Goal: Task Accomplishment & Management: Manage account settings

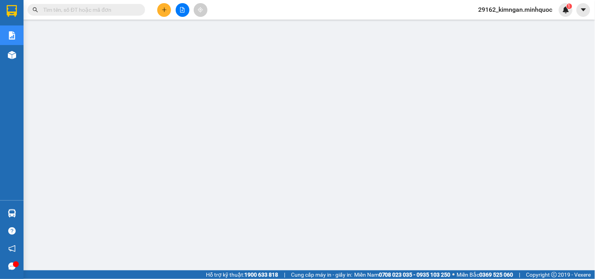
click at [159, 13] on button at bounding box center [164, 10] width 14 height 14
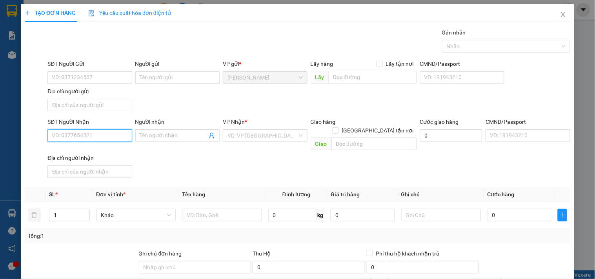
click at [89, 130] on input "SĐT Người Nhận" at bounding box center [89, 135] width 84 height 13
paste input "0377993741"
type input "0377993741"
click at [89, 130] on input "0377993741" at bounding box center [89, 135] width 84 height 13
click at [93, 149] on div "0377993741 - ngân" at bounding box center [89, 151] width 74 height 9
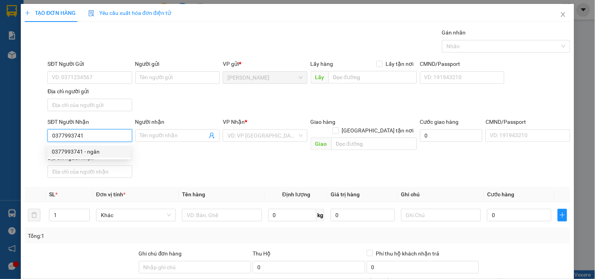
type input "ngân"
drag, startPoint x: 87, startPoint y: 134, endPoint x: 37, endPoint y: 132, distance: 50.2
click at [44, 132] on div "SĐT Người Nhận 0377993741 0377993741 Người nhận ngân VP Nhận * KonTum Giao hàng…" at bounding box center [297, 150] width 547 height 64
click at [108, 134] on input "0935778576" at bounding box center [89, 135] width 84 height 13
type input "0935778576"
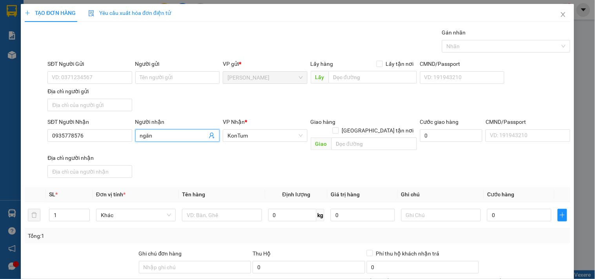
drag, startPoint x: 162, startPoint y: 132, endPoint x: 116, endPoint y: 125, distance: 45.7
click at [116, 125] on div "SĐT Người Nhận 0935778576 Người nhận ngân ngân VP Nhận * KonTum Giao hàng Giao …" at bounding box center [309, 150] width 526 height 64
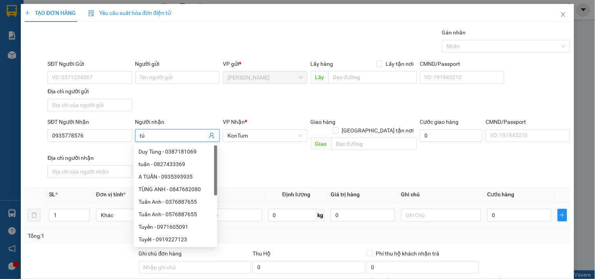
type input "tú"
click at [250, 216] on td at bounding box center [222, 215] width 86 height 26
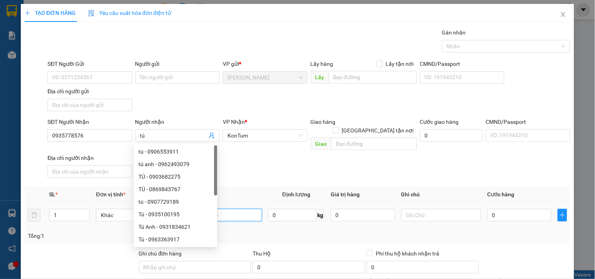
click at [251, 209] on input "text" at bounding box center [222, 215] width 80 height 13
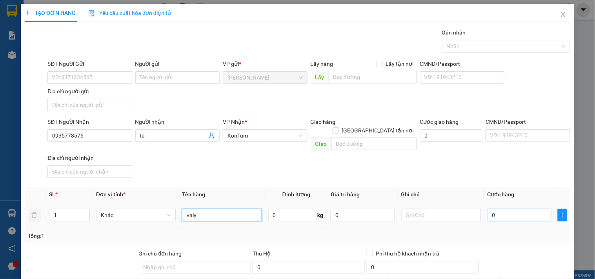
type input "valy"
click at [505, 209] on input "0" at bounding box center [519, 215] width 64 height 13
type input "5"
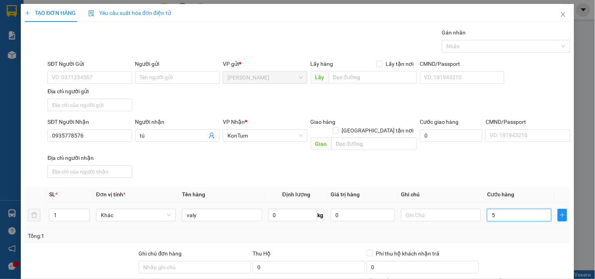
type input "50"
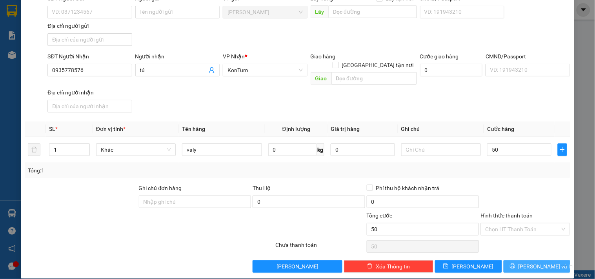
type input "50.000"
click at [515, 264] on icon "printer" at bounding box center [512, 266] width 5 height 5
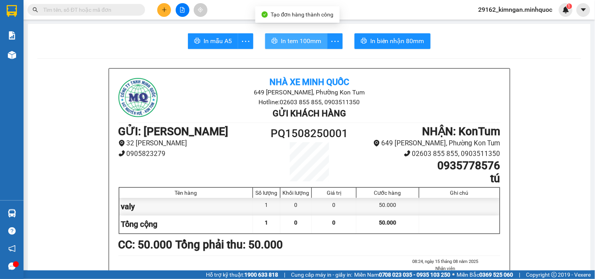
click at [310, 41] on span "In tem 100mm" at bounding box center [301, 41] width 40 height 10
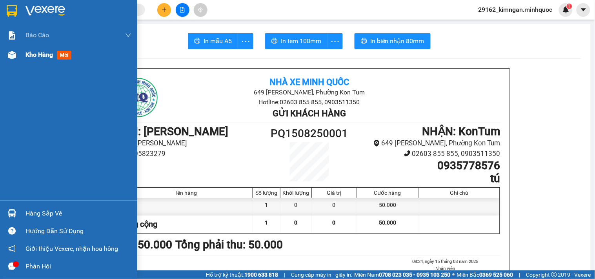
click at [15, 51] on img at bounding box center [12, 55] width 8 height 8
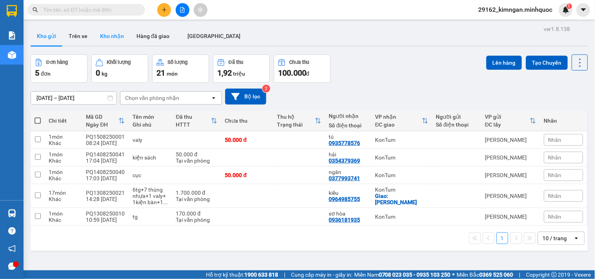
click at [107, 36] on button "Kho nhận" at bounding box center [112, 36] width 36 height 19
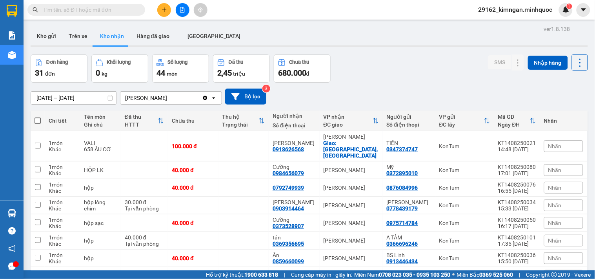
click at [356, 120] on div "VP nhận ĐC giao" at bounding box center [348, 121] width 49 height 14
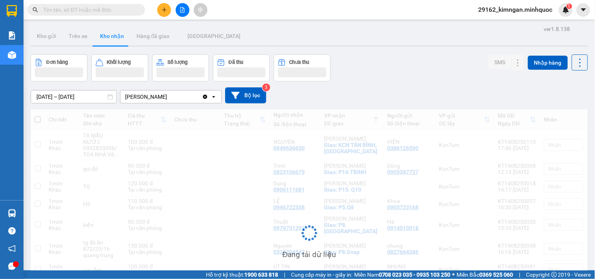
scroll to position [89, 0]
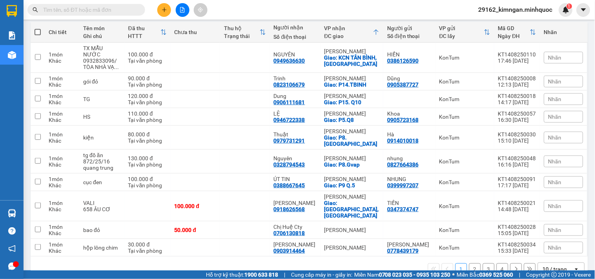
click at [577, 263] on div "open" at bounding box center [578, 269] width 11 height 13
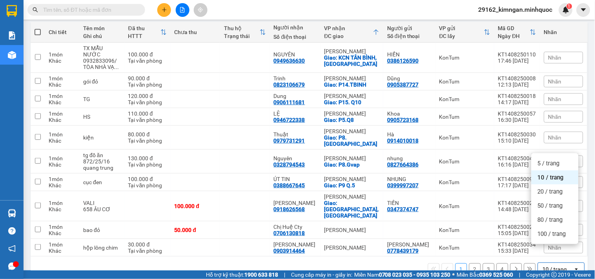
click at [573, 266] on icon "open" at bounding box center [576, 269] width 6 height 6
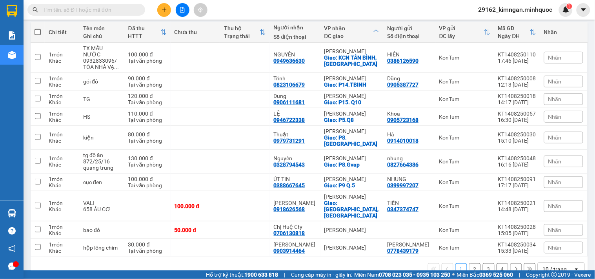
click at [573, 266] on icon "open" at bounding box center [576, 269] width 6 height 6
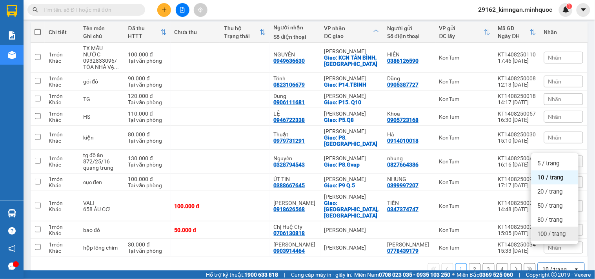
click at [566, 234] on span "100 / trang" at bounding box center [552, 234] width 28 height 8
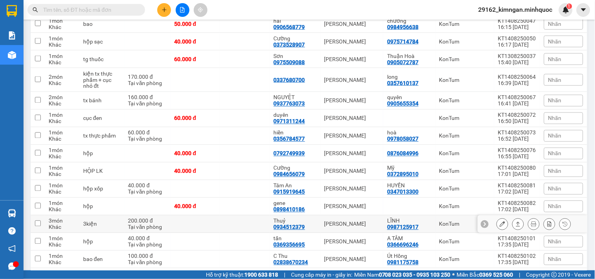
scroll to position [469, 0]
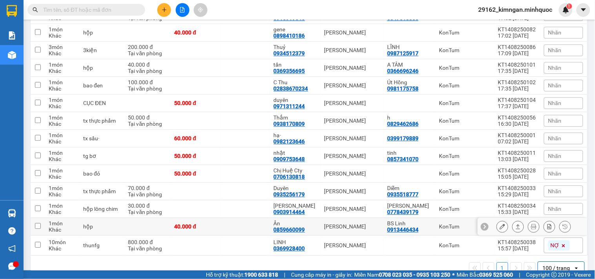
click at [346, 224] on div "[PERSON_NAME]" at bounding box center [351, 227] width 55 height 6
checkbox input "true"
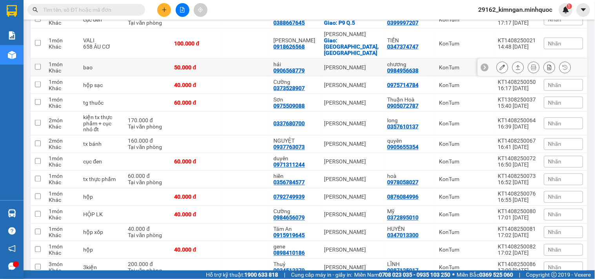
scroll to position [164, 0]
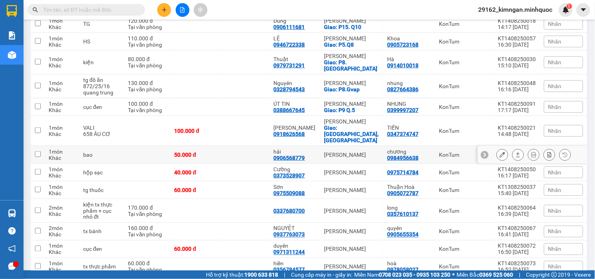
click at [220, 146] on td "50.000 đ" at bounding box center [196, 155] width 50 height 18
checkbox input "true"
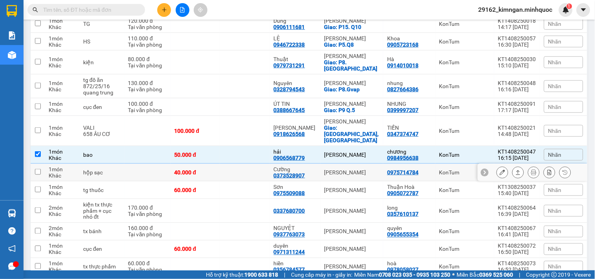
click at [165, 164] on td at bounding box center [147, 173] width 46 height 18
checkbox input "true"
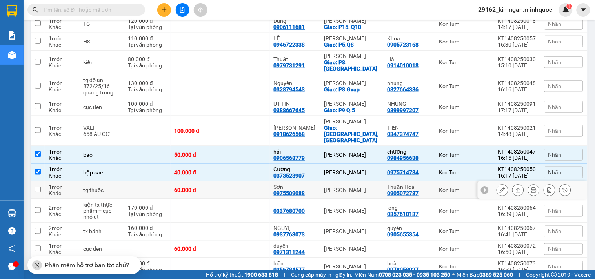
click at [257, 182] on td at bounding box center [245, 191] width 50 height 18
checkbox input "true"
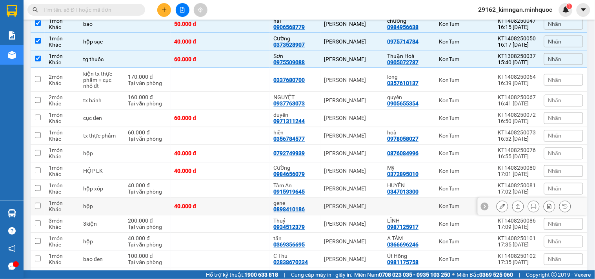
scroll to position [251, 0]
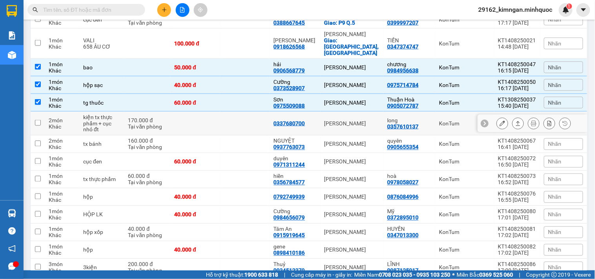
click at [341, 112] on td "[PERSON_NAME]" at bounding box center [351, 124] width 63 height 24
checkbox input "true"
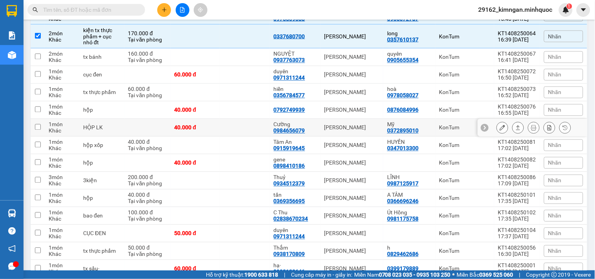
scroll to position [295, 0]
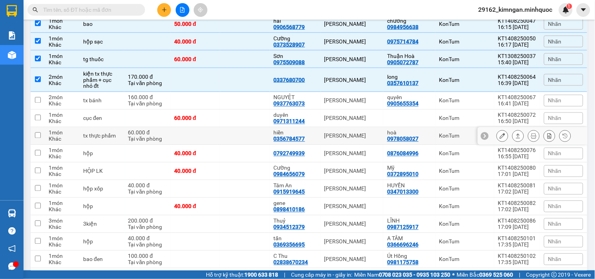
click at [264, 127] on td at bounding box center [245, 136] width 50 height 18
checkbox input "true"
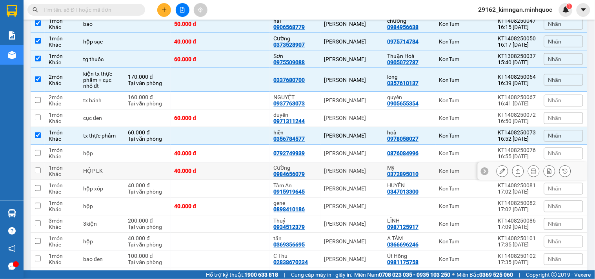
click at [319, 163] on td "Cường 0984656079" at bounding box center [295, 172] width 51 height 18
checkbox input "true"
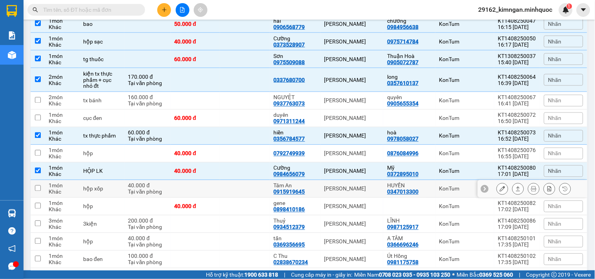
click at [354, 186] on div "[PERSON_NAME]" at bounding box center [351, 189] width 55 height 6
checkbox input "true"
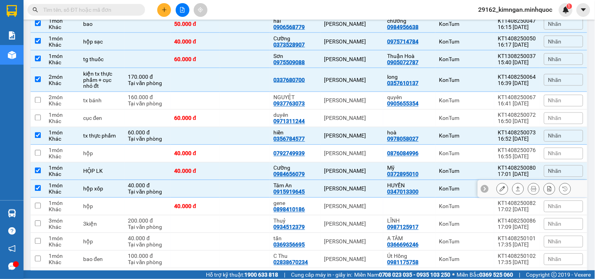
scroll to position [382, 0]
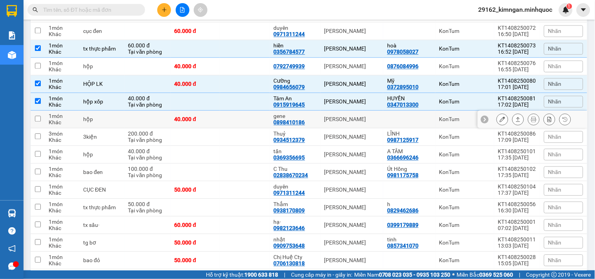
click at [352, 111] on td "[PERSON_NAME]" at bounding box center [351, 120] width 63 height 18
checkbox input "true"
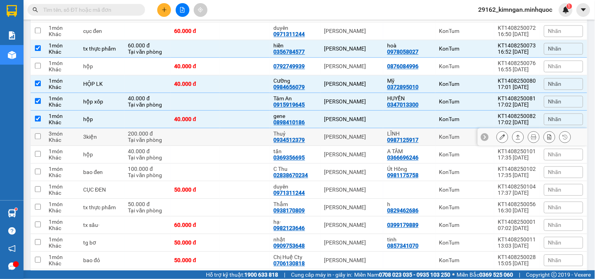
click at [320, 129] on td "Thuỷ 0934512379" at bounding box center [295, 138] width 51 height 18
checkbox input "true"
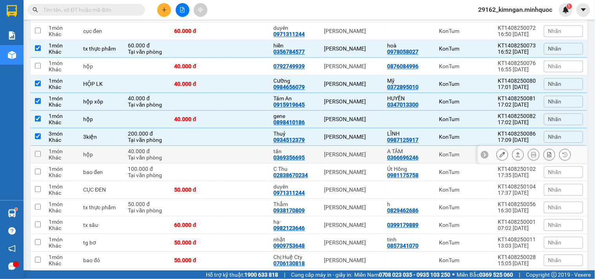
click at [336, 152] on div "[PERSON_NAME]" at bounding box center [351, 155] width 55 height 6
checkbox input "true"
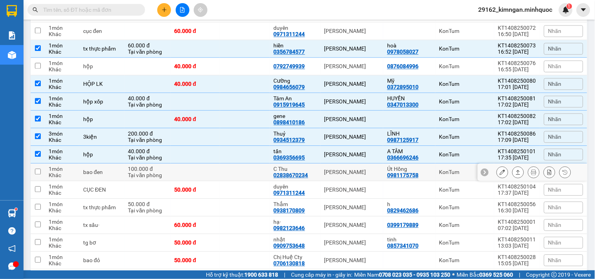
click at [344, 169] on div "[PERSON_NAME]" at bounding box center [351, 172] width 55 height 6
checkbox input "true"
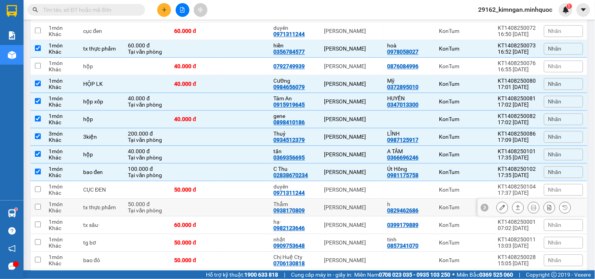
scroll to position [426, 0]
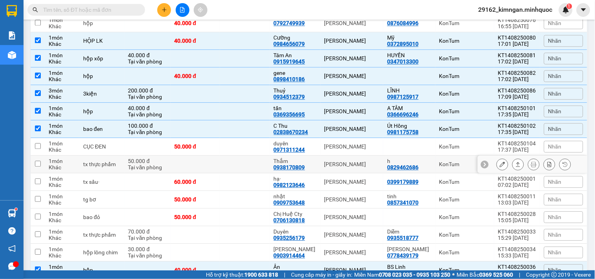
click at [360, 161] on div "[PERSON_NAME]" at bounding box center [351, 164] width 55 height 6
checkbox input "true"
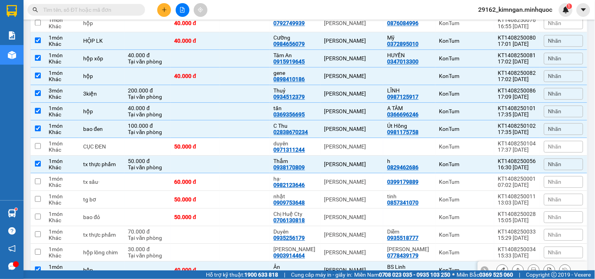
scroll to position [469, 0]
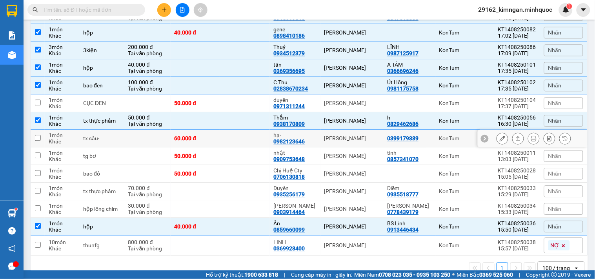
click at [374, 135] on div "[PERSON_NAME]" at bounding box center [351, 138] width 55 height 6
checkbox input "true"
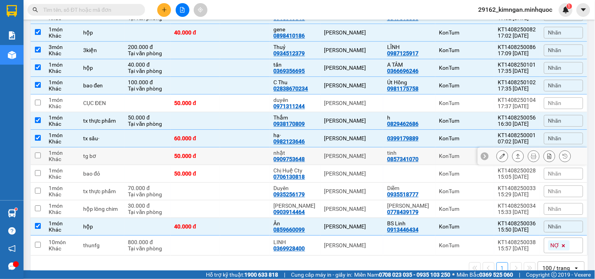
click at [356, 153] on div "[PERSON_NAME]" at bounding box center [351, 156] width 55 height 6
checkbox input "true"
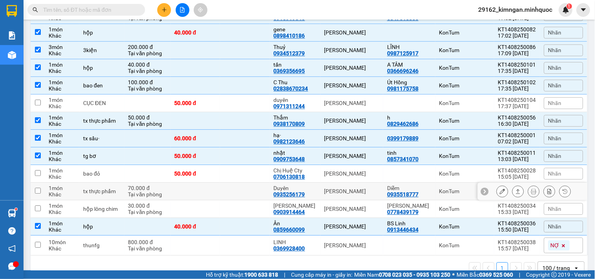
click at [327, 188] on div "[PERSON_NAME]" at bounding box center [351, 191] width 55 height 6
checkbox input "true"
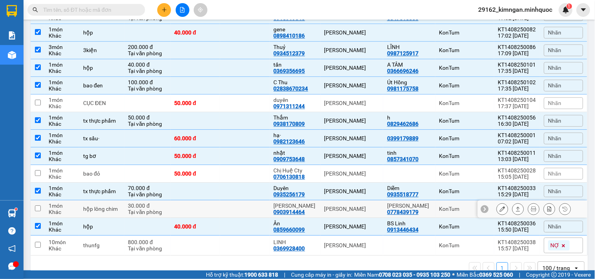
click at [331, 206] on div "[PERSON_NAME]" at bounding box center [351, 209] width 55 height 6
checkbox input "true"
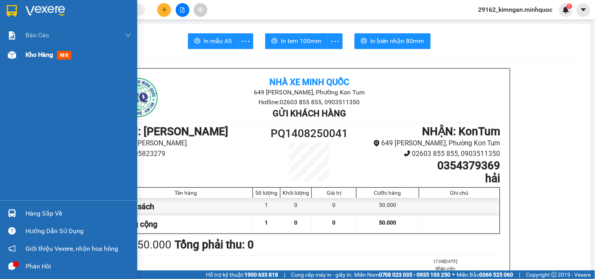
click at [16, 50] on div at bounding box center [12, 55] width 14 height 14
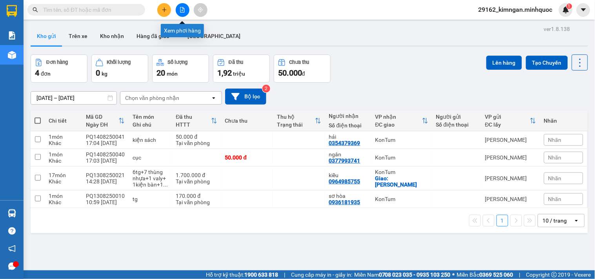
click at [181, 12] on icon "file-add" at bounding box center [182, 9] width 4 height 5
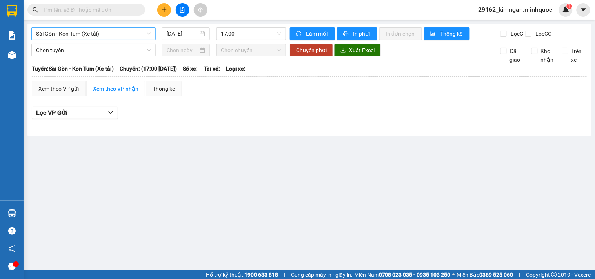
click at [91, 38] on span "Sài Gòn - Kon Tum (Xe tải)" at bounding box center [93, 34] width 115 height 12
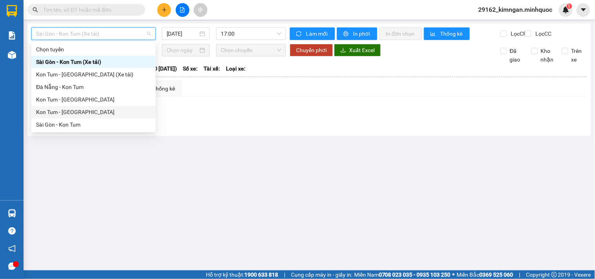
click at [71, 108] on div "Kon Tum - [GEOGRAPHIC_DATA]" at bounding box center [93, 112] width 115 height 9
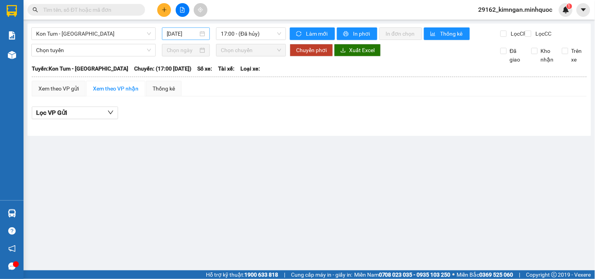
click at [171, 38] on div "[DATE]" at bounding box center [186, 33] width 48 height 13
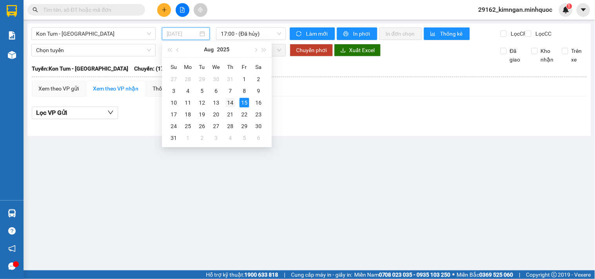
click at [232, 104] on div "14" at bounding box center [230, 102] width 9 height 9
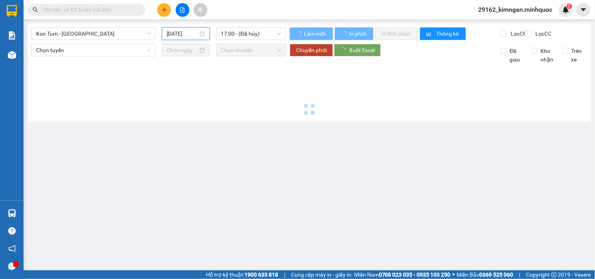
type input "[DATE]"
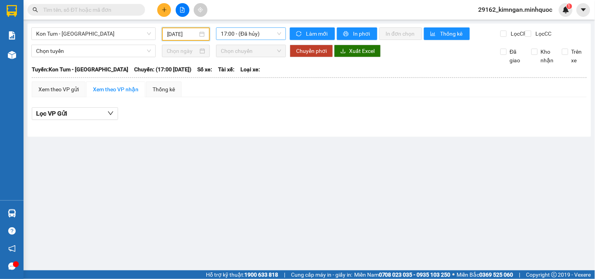
click at [264, 33] on span "17:00 - (Đã hủy)" at bounding box center [251, 34] width 60 height 12
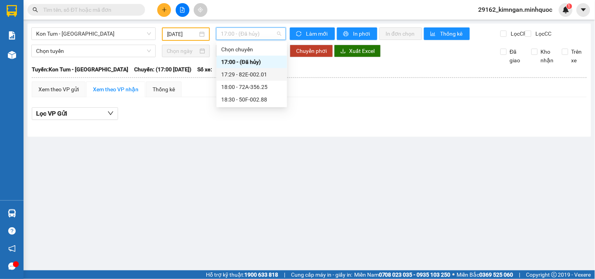
click at [260, 74] on div "17:29 - 82E-002.01" at bounding box center [251, 74] width 61 height 9
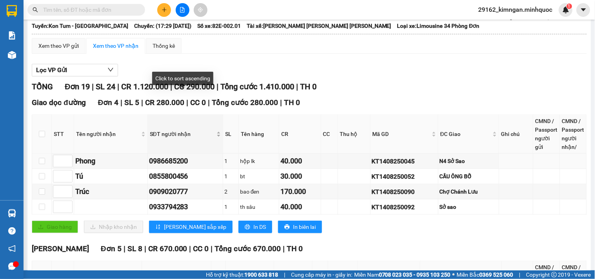
scroll to position [131, 0]
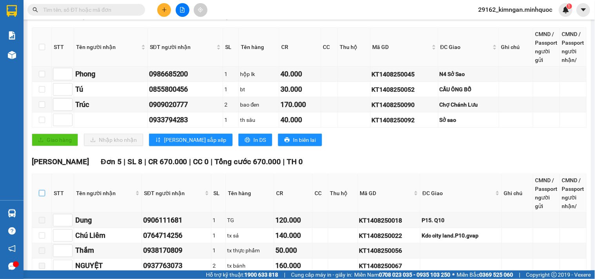
click at [39, 196] on input "checkbox" at bounding box center [42, 193] width 6 height 6
checkbox input "true"
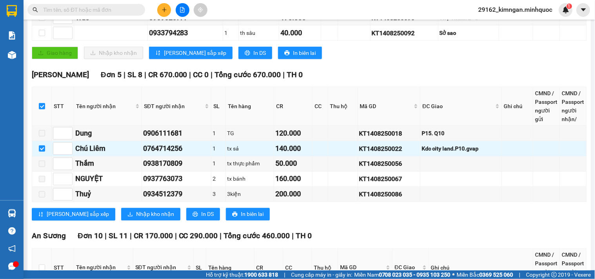
scroll to position [261, 0]
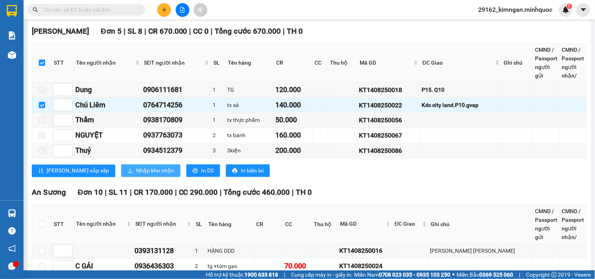
click at [136, 175] on span "Nhập kho nhận" at bounding box center [155, 171] width 38 height 9
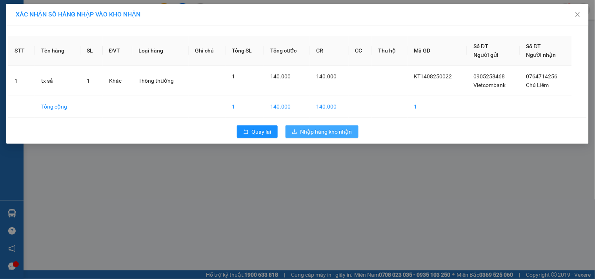
click at [305, 129] on span "Nhập hàng kho nhận" at bounding box center [326, 131] width 52 height 9
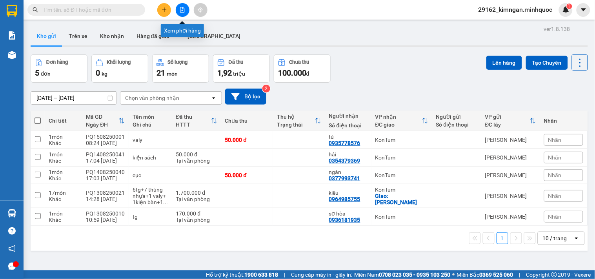
click at [177, 6] on button at bounding box center [183, 10] width 14 height 14
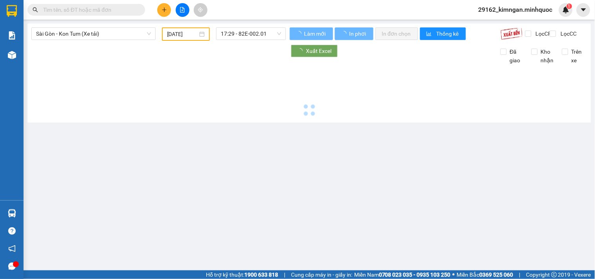
type input "[DATE]"
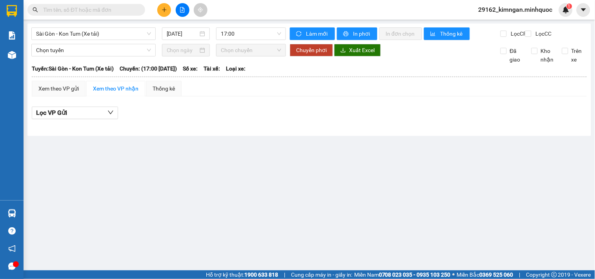
click at [104, 40] on div "Sài Gòn - Kon Tum (Xe tải) [DATE] 17:00" at bounding box center [158, 33] width 255 height 13
click at [104, 36] on span "Sài Gòn - Kon Tum (Xe tải)" at bounding box center [93, 34] width 115 height 12
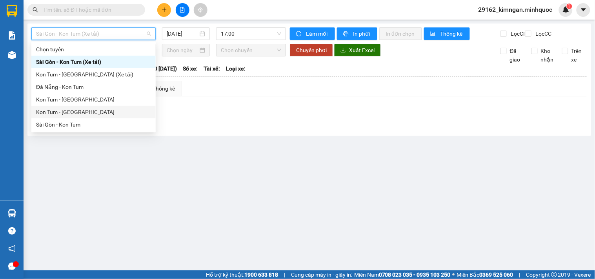
click at [71, 110] on div "Kon Tum - [GEOGRAPHIC_DATA]" at bounding box center [93, 112] width 115 height 9
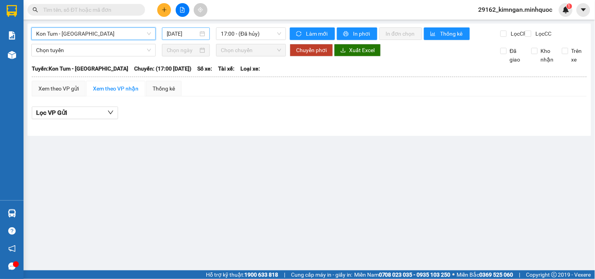
click at [163, 33] on div "[DATE]" at bounding box center [186, 33] width 48 height 13
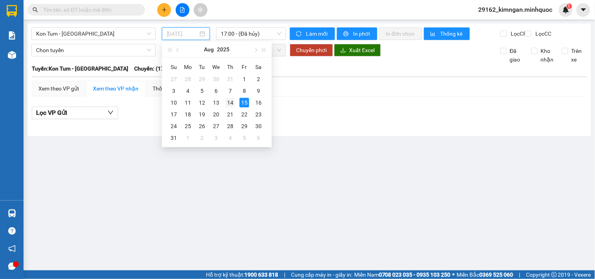
click at [234, 98] on div "14" at bounding box center [230, 102] width 9 height 9
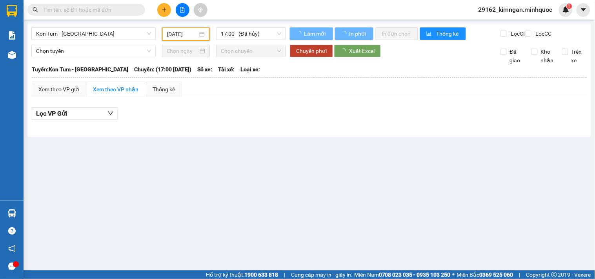
type input "[DATE]"
click at [253, 41] on div "Kon Tum - [GEOGRAPHIC_DATA] [DATE] 17:00 - (Đã [PERSON_NAME])" at bounding box center [158, 33] width 255 height 13
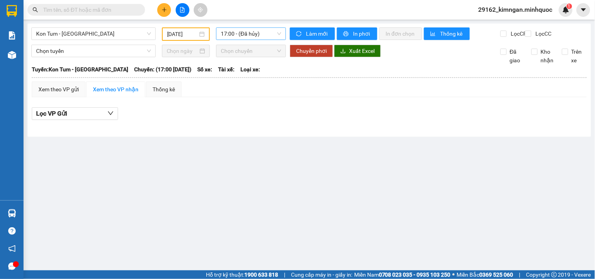
click at [256, 37] on span "17:00 - (Đã hủy)" at bounding box center [251, 34] width 60 height 12
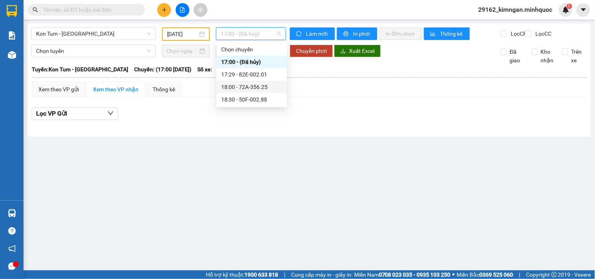
click at [260, 88] on div "18:00 - 72A-356.25" at bounding box center [251, 87] width 61 height 9
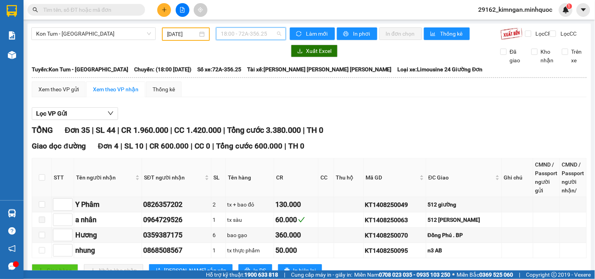
click at [233, 35] on span "18:00 - 72A-356.25" at bounding box center [251, 34] width 60 height 12
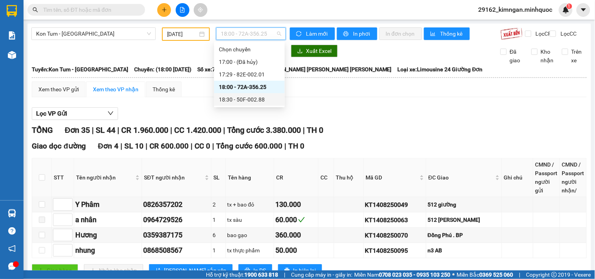
click at [233, 98] on div "18:30 - 50F-002.88" at bounding box center [249, 99] width 61 height 9
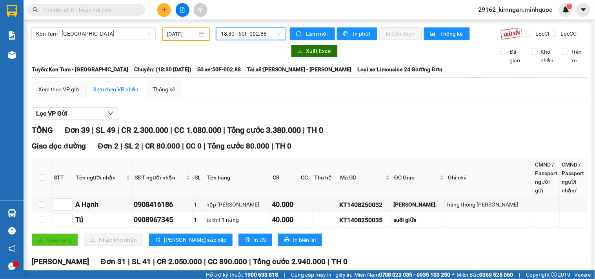
scroll to position [174, 0]
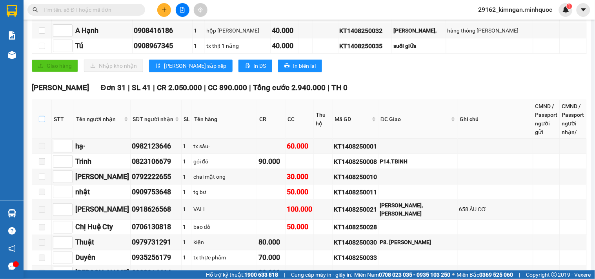
click at [41, 122] on input "checkbox" at bounding box center [42, 119] width 6 height 6
checkbox input "true"
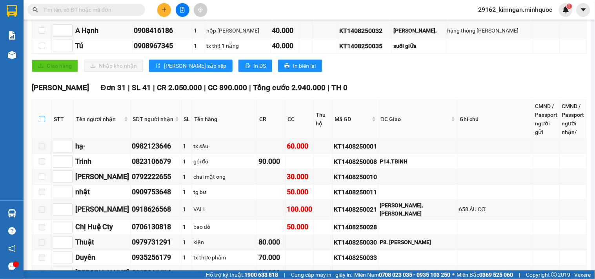
checkbox input "true"
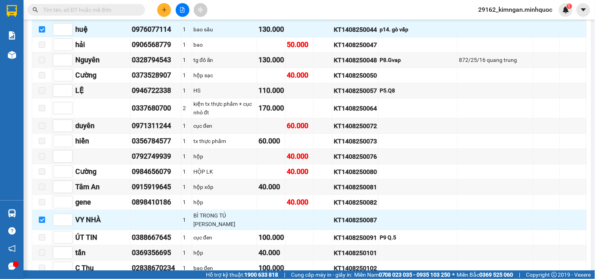
scroll to position [566, 0]
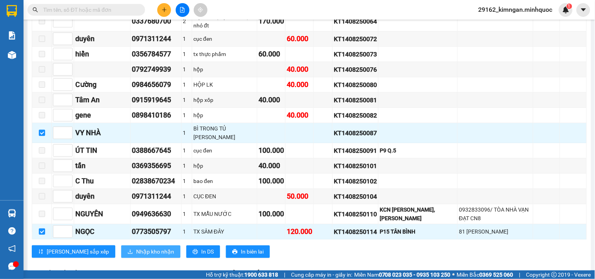
click at [136, 250] on span "Nhập kho nhận" at bounding box center [155, 251] width 38 height 9
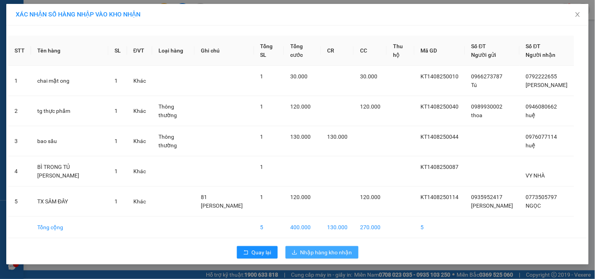
click at [349, 255] on span "Nhập hàng kho nhận" at bounding box center [326, 252] width 52 height 9
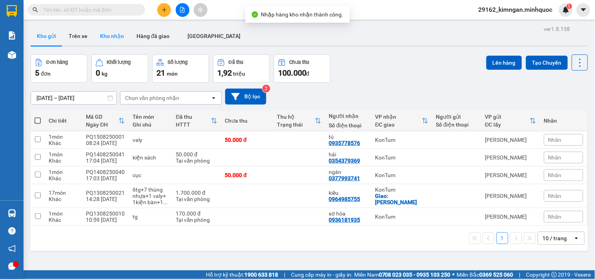
click at [107, 39] on button "Kho nhận" at bounding box center [112, 36] width 36 height 19
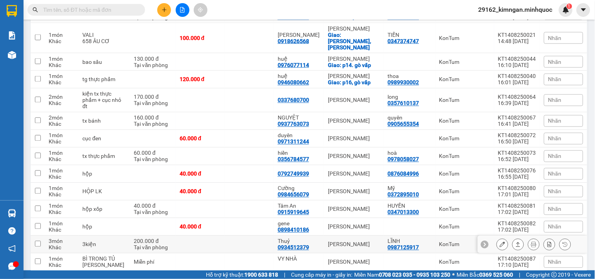
scroll to position [348, 0]
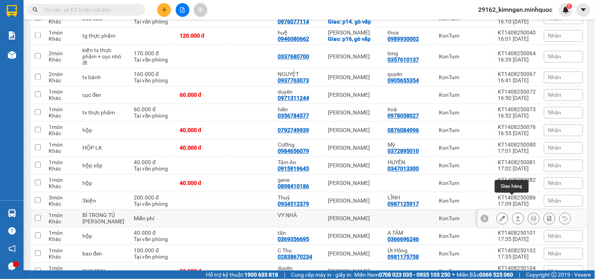
click at [515, 216] on icon at bounding box center [517, 218] width 5 height 5
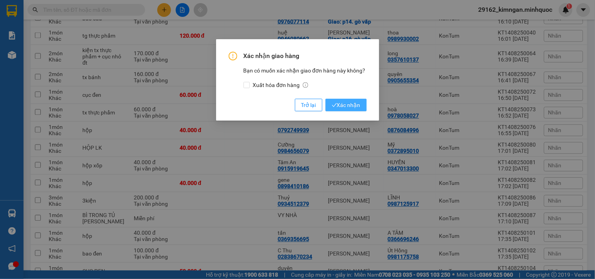
click at [350, 106] on span "Xác nhận" at bounding box center [346, 105] width 29 height 9
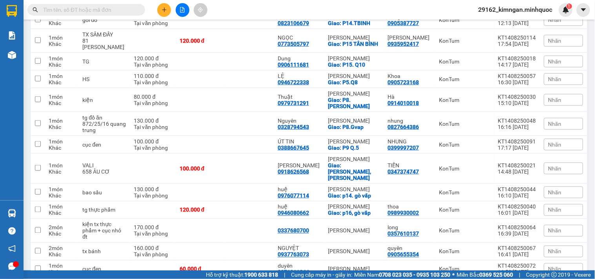
scroll to position [0, 0]
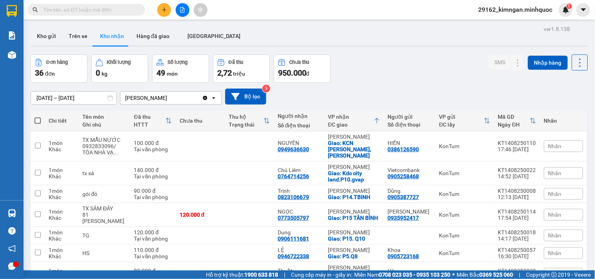
click at [162, 13] on button at bounding box center [164, 10] width 14 height 14
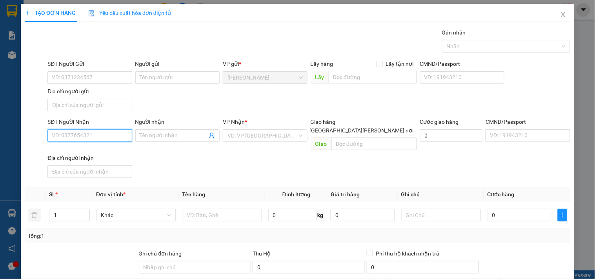
click at [53, 139] on input "SĐT Người Nhận" at bounding box center [89, 135] width 84 height 13
click at [82, 152] on div "0977198441 - A Viễn" at bounding box center [89, 151] width 74 height 9
type input "0977198441"
type input "A Viễn"
checkbox input "true"
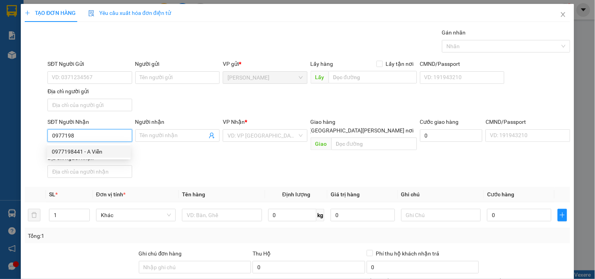
type input "106 hà huy tập"
type input "067091002295"
type input "đâklăk"
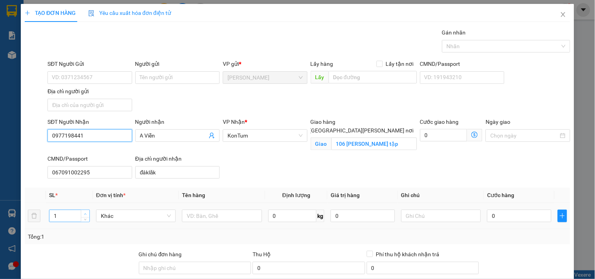
type input "0977198441"
click at [86, 213] on span "up" at bounding box center [85, 214] width 5 height 5
type input "4"
click at [86, 213] on span "up" at bounding box center [85, 214] width 5 height 5
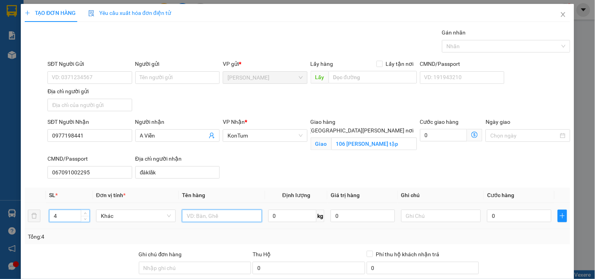
click at [195, 216] on input "text" at bounding box center [222, 216] width 80 height 13
type input "tg"
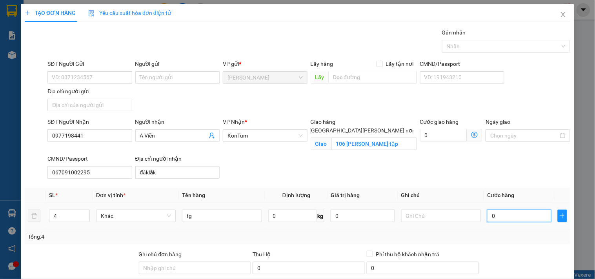
click at [519, 218] on input "0" at bounding box center [519, 216] width 64 height 13
type input "2"
type input "20"
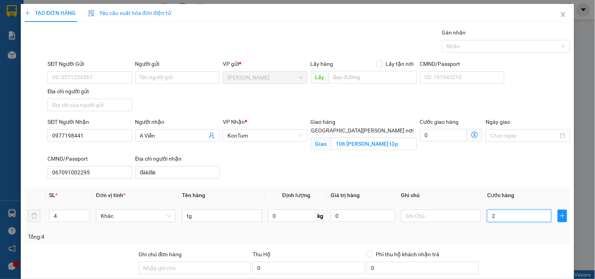
type input "20"
type input "200"
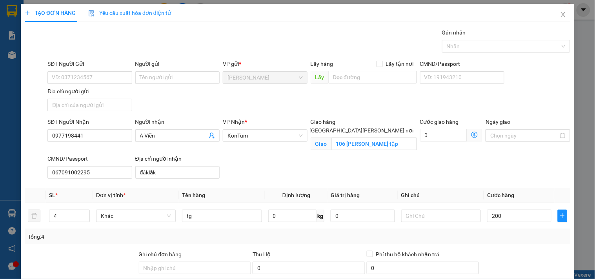
type input "200.000"
click at [511, 235] on div "Tổng: 4" at bounding box center [297, 237] width 539 height 9
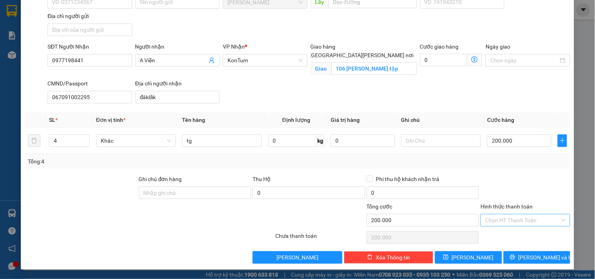
click at [521, 220] on input "Hình thức thanh toán" at bounding box center [522, 221] width 75 height 12
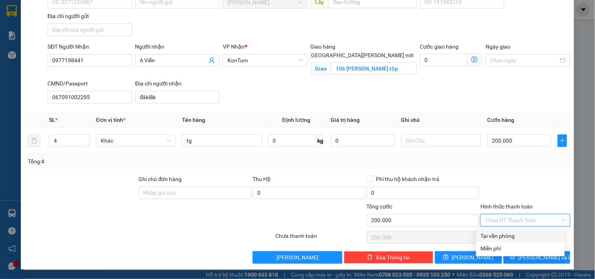
click at [398, 53] on div "Giao hàng Giao tận nơi" at bounding box center [364, 52] width 106 height 20
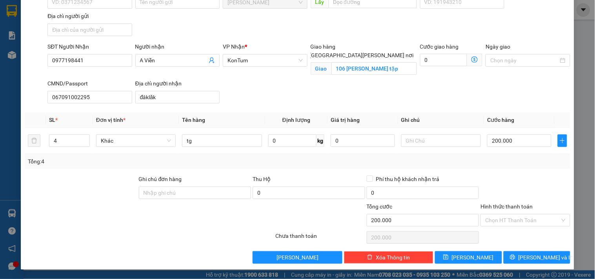
click at [396, 51] on span "[GEOGRAPHIC_DATA] tận nơi" at bounding box center [362, 55] width 110 height 9
click at [306, 52] on input "[GEOGRAPHIC_DATA] tận nơi" at bounding box center [302, 54] width 5 height 5
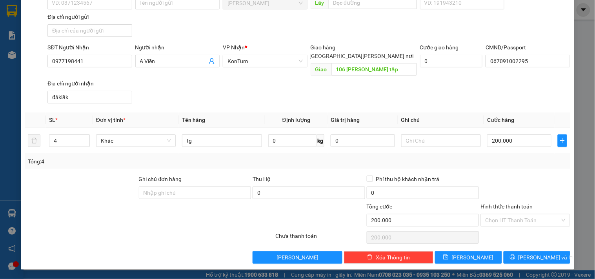
scroll to position [65, 0]
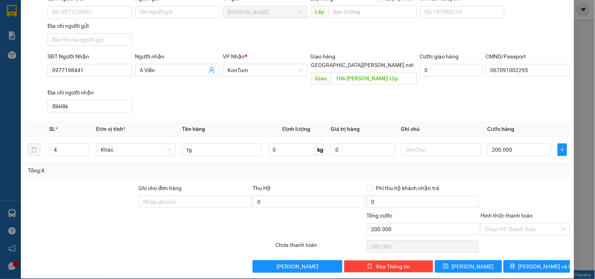
click at [390, 61] on span "[GEOGRAPHIC_DATA] tận nơi" at bounding box center [362, 65] width 110 height 9
click at [306, 62] on input "[GEOGRAPHIC_DATA] tận nơi" at bounding box center [302, 64] width 5 height 5
checkbox input "true"
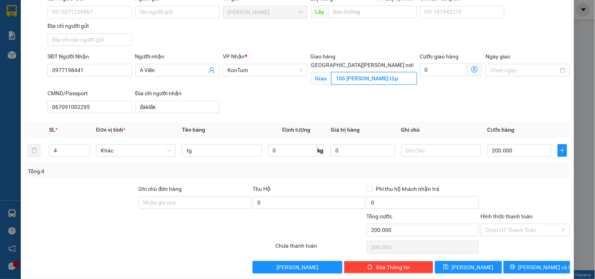
click at [386, 72] on input "106 hà huy tập" at bounding box center [373, 78] width 85 height 13
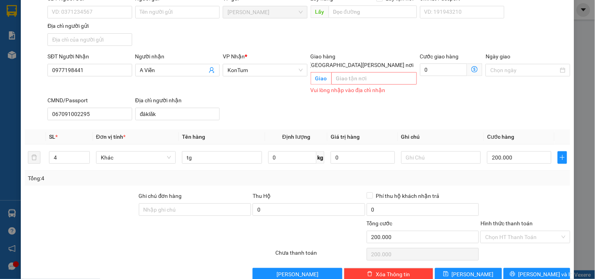
click at [394, 61] on span "[GEOGRAPHIC_DATA] tận nơi" at bounding box center [362, 65] width 110 height 9
click at [306, 62] on input "[GEOGRAPHIC_DATA] tận nơi" at bounding box center [302, 64] width 5 height 5
checkbox input "false"
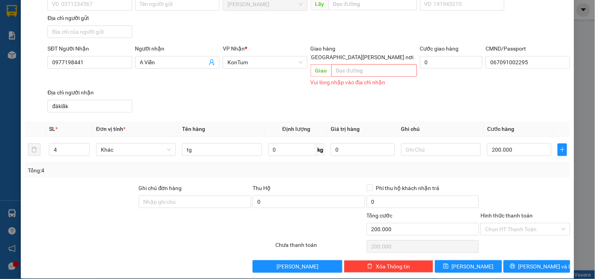
click at [545, 266] on div "TẠO ĐƠN HÀNG Yêu cầu xuất hóa đơn điện tử Transit Pickup Surcharge Ids Transit …" at bounding box center [297, 105] width 553 height 348
click at [545, 262] on span "[PERSON_NAME] và In" at bounding box center [545, 266] width 55 height 9
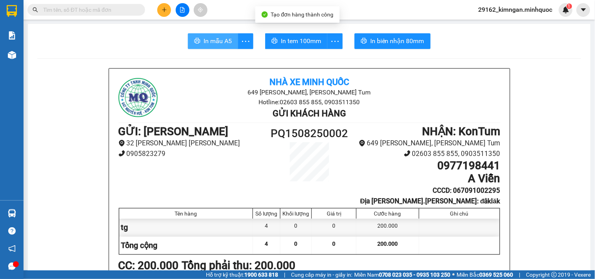
click at [198, 33] on button "In mẫu A5" at bounding box center [213, 41] width 50 height 16
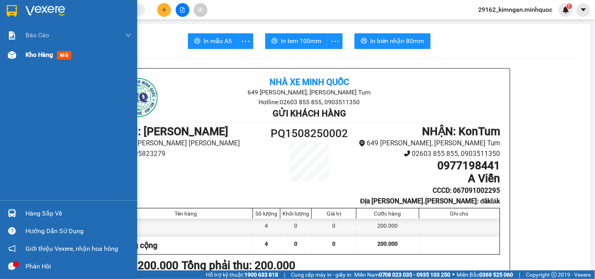
click at [13, 52] on img at bounding box center [12, 55] width 8 height 8
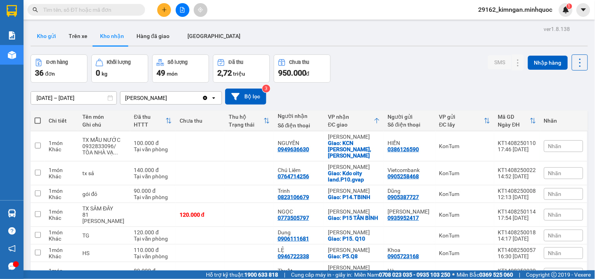
click at [54, 34] on button "Kho gửi" at bounding box center [47, 36] width 32 height 19
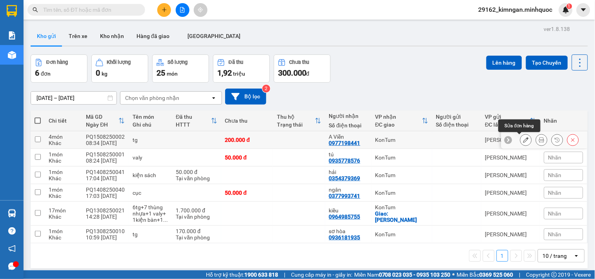
click at [524, 142] on button at bounding box center [525, 140] width 11 height 14
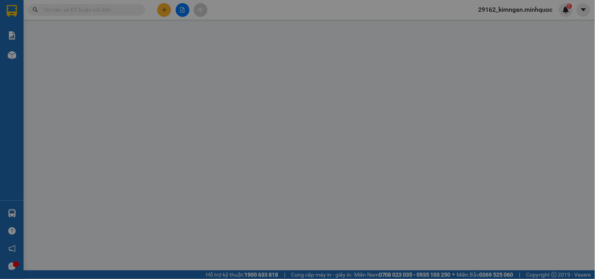
type input "0977198441"
type input "A Viễn"
type input "067091002295"
type input "đâklăk"
type input "200.000"
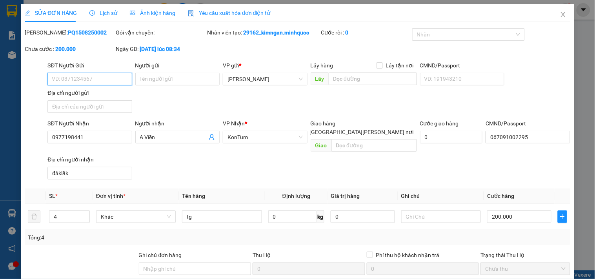
scroll to position [67, 0]
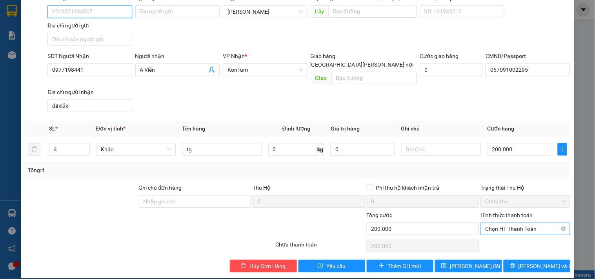
click at [516, 223] on span "Chọn HT Thanh Toán" at bounding box center [525, 229] width 80 height 12
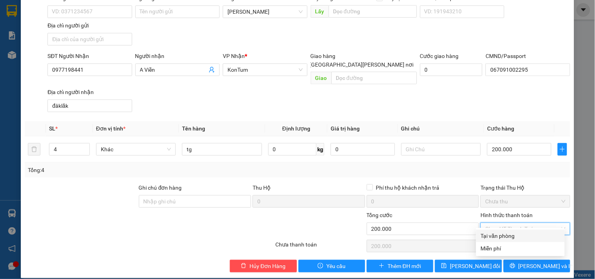
click at [514, 233] on div "Tại văn phòng" at bounding box center [520, 236] width 79 height 9
type input "0"
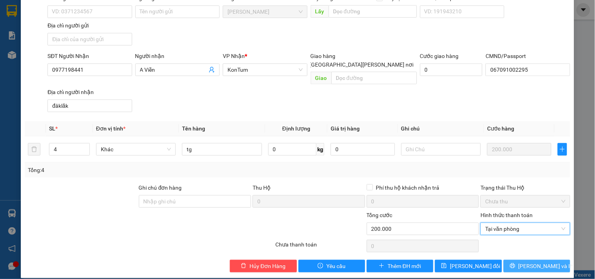
click at [524, 262] on span "[PERSON_NAME] và In" at bounding box center [545, 266] width 55 height 9
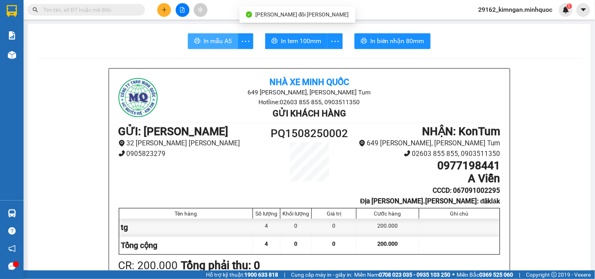
click at [216, 34] on button "In mẫu A5" at bounding box center [213, 41] width 50 height 16
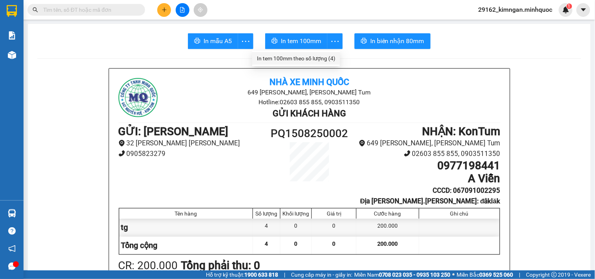
click at [324, 53] on li "In tem 100mm theo số lượng (4)" at bounding box center [296, 58] width 88 height 13
click at [320, 54] on div "In tem 100mm theo số lượng (4)" at bounding box center [296, 58] width 78 height 9
click at [167, 7] on icon "plus" at bounding box center [164, 9] width 5 height 5
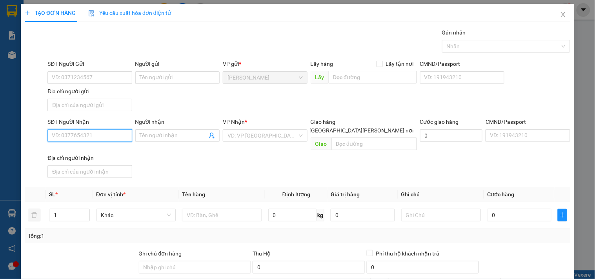
click at [114, 136] on input "SĐT Người Nhận" at bounding box center [89, 135] width 84 height 13
type input "0904062310"
click at [111, 152] on div "0904062310 - Triết" at bounding box center [90, 151] width 77 height 9
type input "Triết"
type input "0904062310"
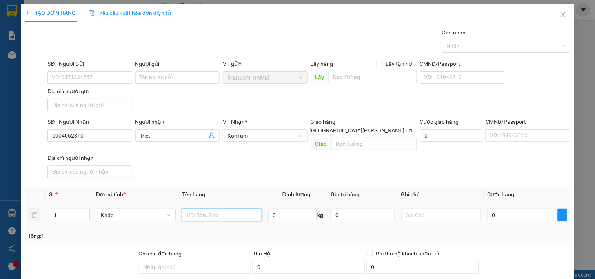
click at [222, 210] on input "text" at bounding box center [222, 215] width 80 height 13
type input "hộp"
click at [507, 209] on input "0" at bounding box center [519, 215] width 64 height 13
type input "4"
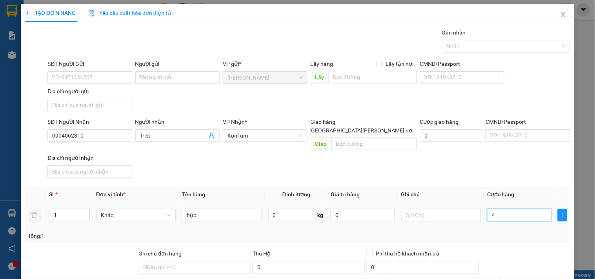
type input "4"
type input "40"
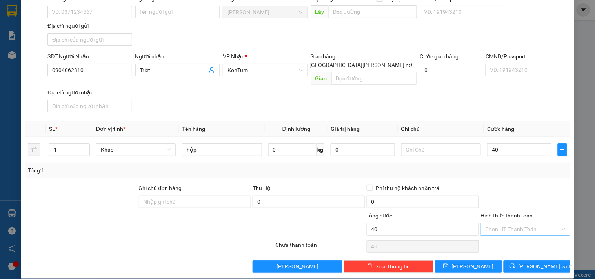
type input "40.000"
click at [517, 224] on input "Hình thức thanh toán" at bounding box center [522, 230] width 75 height 12
click at [506, 229] on div "Transit Pickup Surcharge Ids Transit Deliver Surcharge Ids Transit Deliver Surc…" at bounding box center [298, 118] width 546 height 310
click at [515, 224] on input "Hình thức thanh toán" at bounding box center [522, 230] width 75 height 12
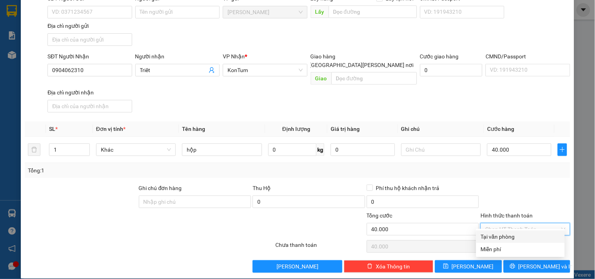
click at [513, 240] on div "Tại văn phòng" at bounding box center [520, 237] width 79 height 9
type input "0"
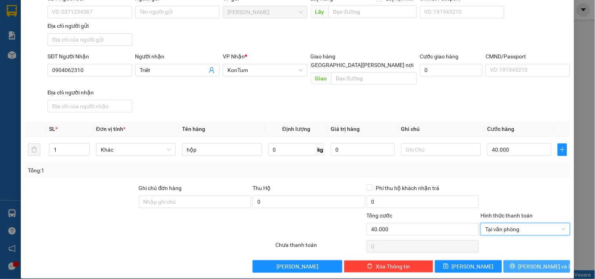
click at [521, 262] on button "[PERSON_NAME] và In" at bounding box center [537, 266] width 67 height 13
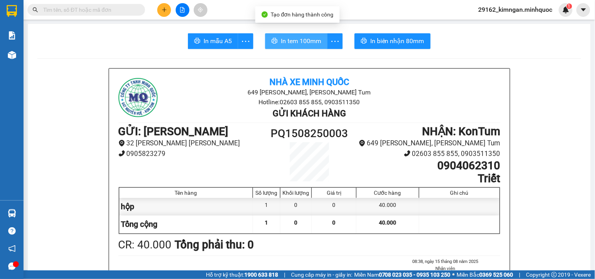
click at [305, 43] on span "In tem 100mm" at bounding box center [301, 41] width 40 height 10
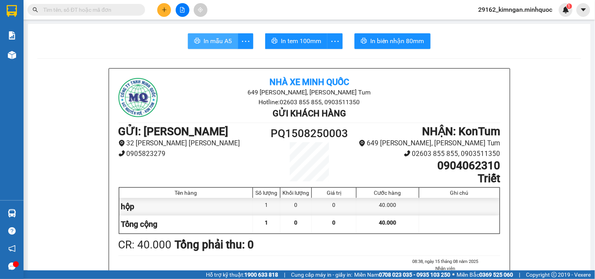
click at [209, 44] on span "In mẫu A5" at bounding box center [218, 41] width 28 height 10
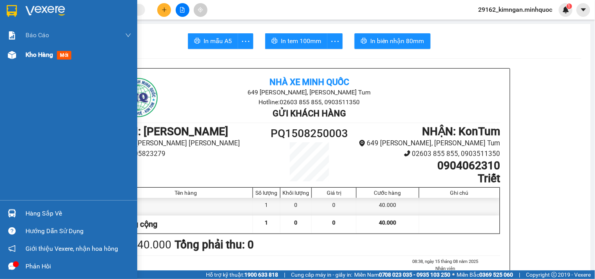
click at [59, 54] on span "mới" at bounding box center [64, 55] width 15 height 9
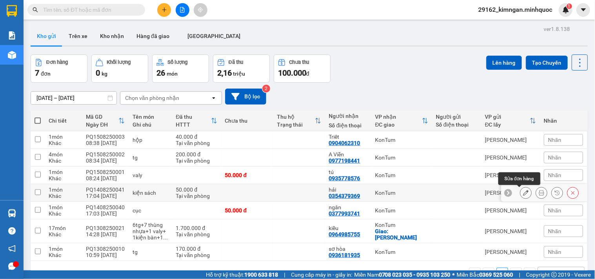
click at [523, 190] on icon at bounding box center [525, 192] width 5 height 5
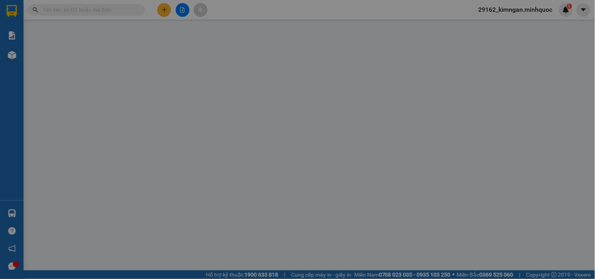
type input "0354379369"
type input "hải"
type input "50.000"
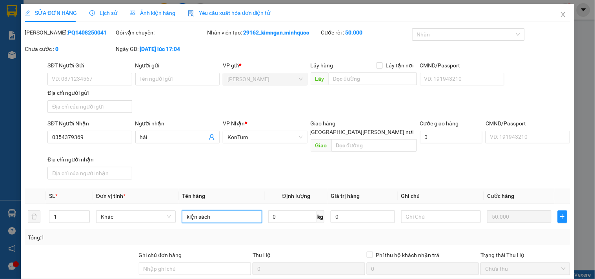
drag, startPoint x: 228, startPoint y: 213, endPoint x: 178, endPoint y: 226, distance: 51.1
click at [178, 226] on div "SL * Đơn vị tính * Tên hàng Định lượng Giá trị hàng Ghi chú Cước hàng 1 Khác ki…" at bounding box center [298, 217] width 546 height 56
type input "tg sách"
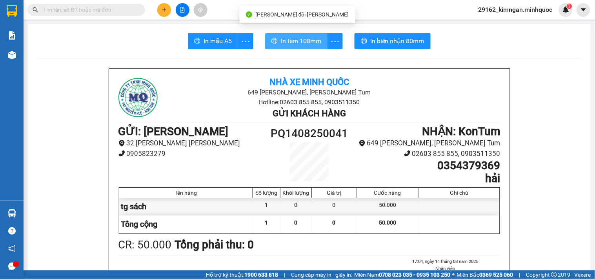
click at [307, 42] on span "In tem 100mm" at bounding box center [301, 41] width 40 height 10
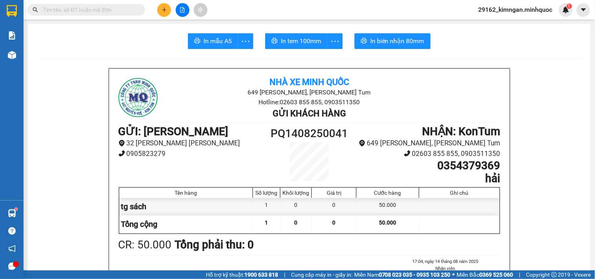
click at [116, 2] on div "Kết quả tìm kiếm ( 0 ) Bộ lọc No Data 29162_kimngan.minhquoc 1" at bounding box center [297, 10] width 595 height 20
click at [118, 9] on input "text" at bounding box center [89, 9] width 93 height 9
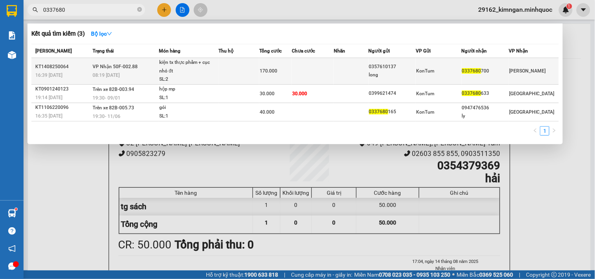
type input "0337680"
click at [300, 69] on td at bounding box center [313, 71] width 42 height 27
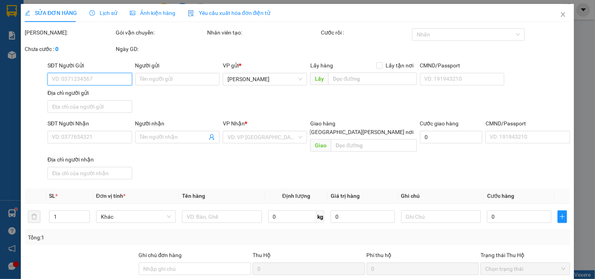
type input "0357610137"
type input "long"
type input "0337680700"
type input "170.000"
type input "0"
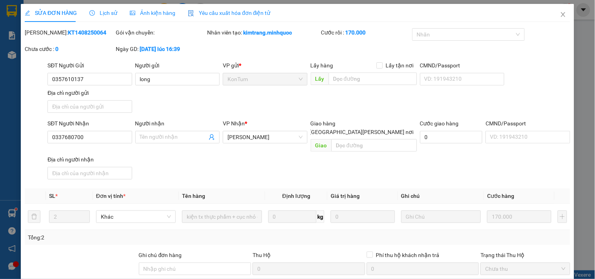
click at [318, 264] on div "SỬA ĐƠN HÀNG Lịch sử Ảnh kiện hàng Yêu cầu xuất hóa đơn điện tử Total Paid Fee …" at bounding box center [297, 175] width 553 height 342
click at [561, 15] on span "Close" at bounding box center [563, 15] width 22 height 22
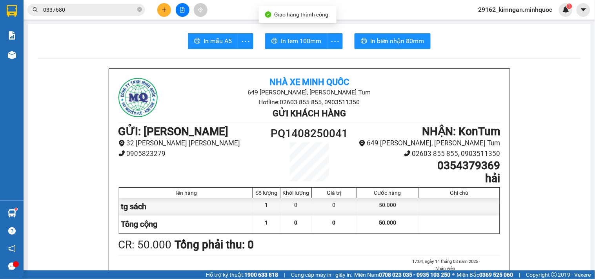
click at [185, 12] on icon "file-add" at bounding box center [182, 9] width 5 height 5
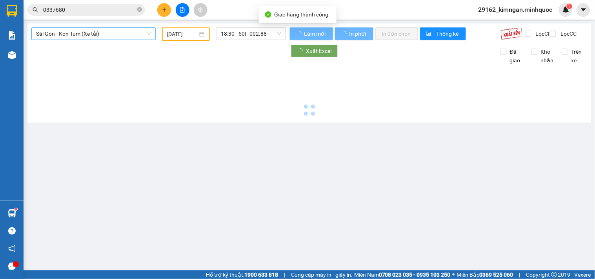
click at [80, 34] on span "Sài Gòn - Kon Tum (Xe tải)" at bounding box center [93, 34] width 115 height 12
type input "15/08/2025"
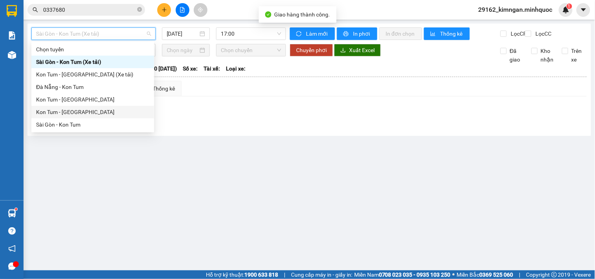
click at [48, 114] on div "Kon Tum - Sài Gòn" at bounding box center [92, 112] width 113 height 9
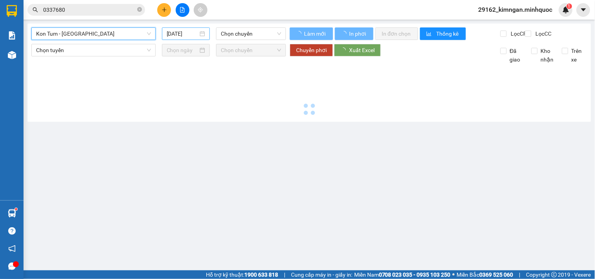
click at [169, 36] on input "15/08/2025" at bounding box center [183, 33] width 32 height 9
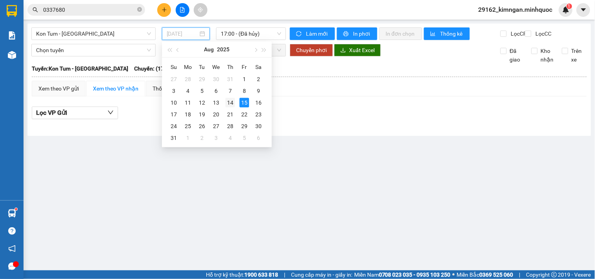
click at [229, 103] on div "14" at bounding box center [230, 102] width 9 height 9
type input "[DATE]"
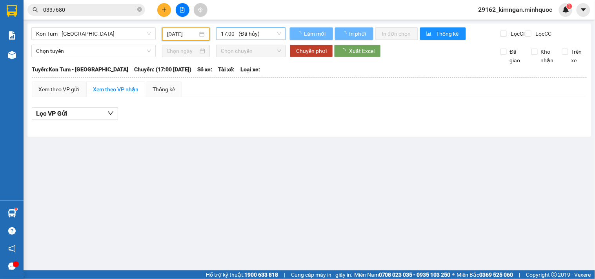
click at [262, 35] on span "17:00 - (Đã hủy)" at bounding box center [251, 34] width 60 height 12
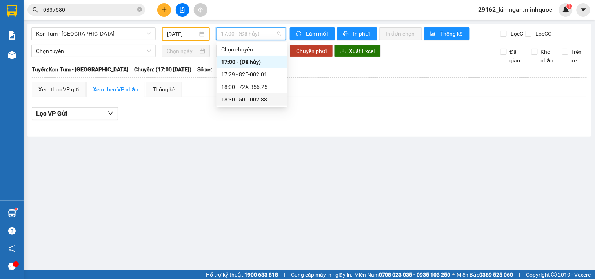
click at [262, 101] on div "18:30 - 50F-002.88" at bounding box center [251, 99] width 61 height 9
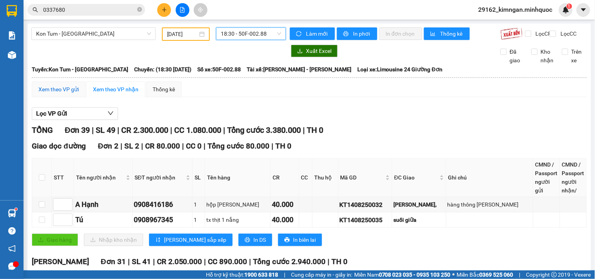
click at [63, 94] on div "Xem theo VP gửi" at bounding box center [58, 89] width 40 height 9
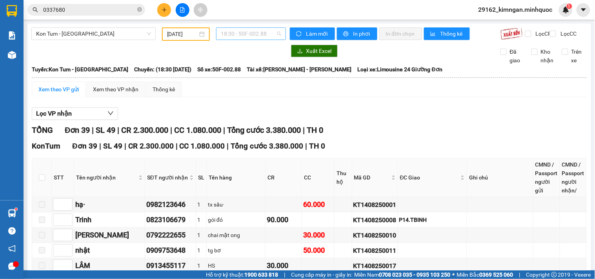
click at [250, 28] on span "18:30 - 50F-002.88" at bounding box center [251, 34] width 60 height 12
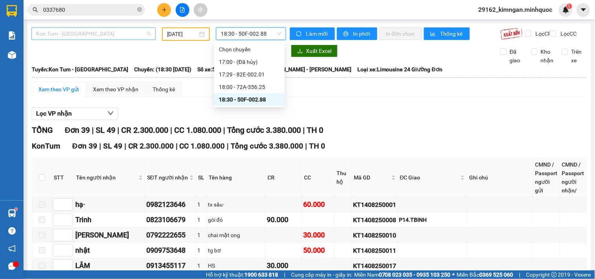
click at [113, 33] on span "Kon Tum - Sài Gòn" at bounding box center [93, 34] width 115 height 12
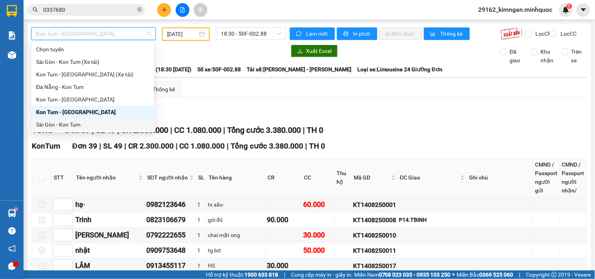
click at [59, 126] on div "Sài Gòn - Kon Tum" at bounding box center [92, 124] width 113 height 9
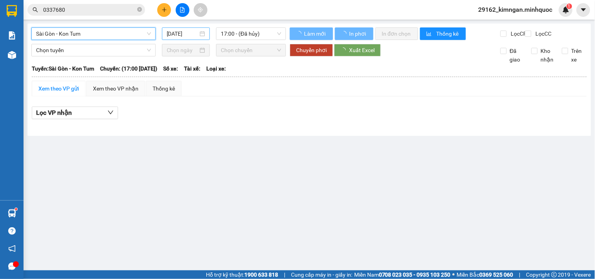
click at [185, 32] on input "15/08/2025" at bounding box center [183, 33] width 32 height 9
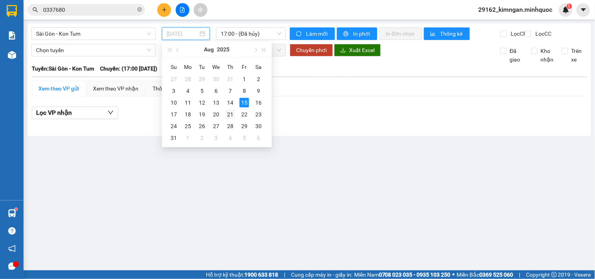
click at [234, 109] on td "21" at bounding box center [230, 115] width 14 height 12
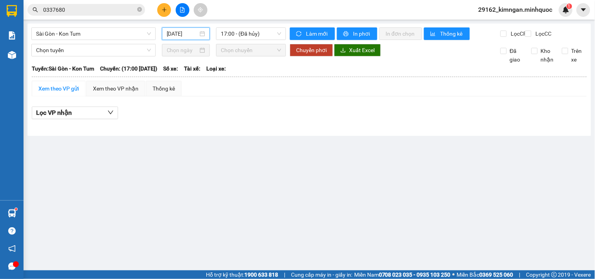
click at [185, 29] on input "21/08/2025" at bounding box center [183, 33] width 32 height 9
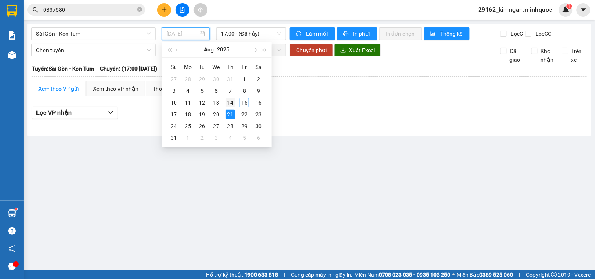
click at [229, 103] on div "14" at bounding box center [230, 102] width 9 height 9
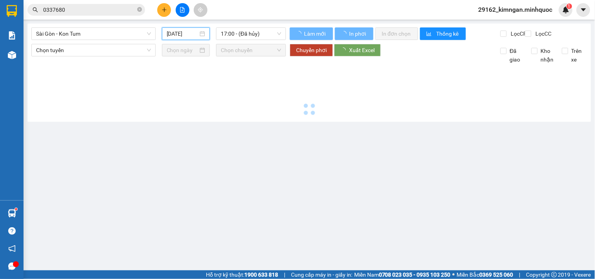
type input "[DATE]"
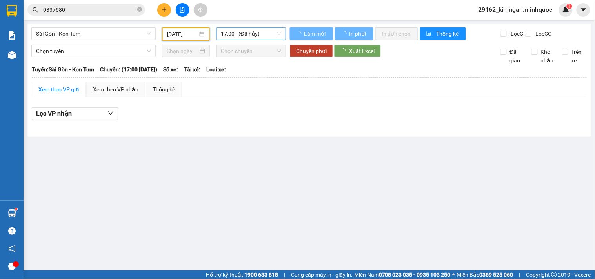
click at [253, 34] on span "17:00 - (Đã hủy)" at bounding box center [251, 34] width 60 height 12
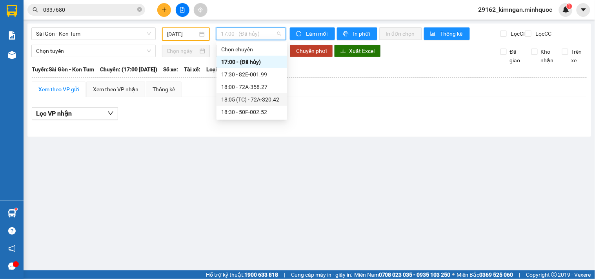
click at [251, 104] on div "18:05 (TC) - 72A-320.42" at bounding box center [251, 99] width 71 height 13
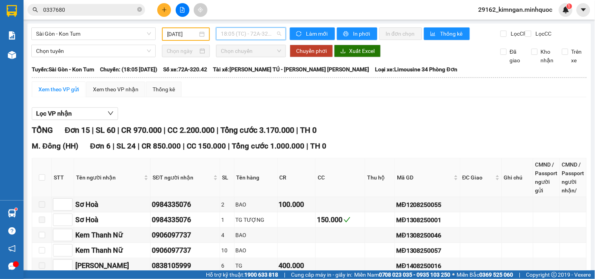
click at [256, 35] on span "18:05 (TC) - 72A-320.42" at bounding box center [251, 34] width 60 height 12
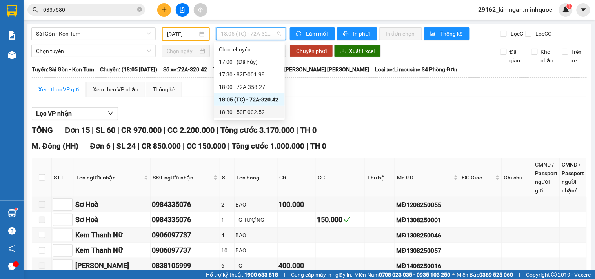
click at [252, 108] on div "18:30 - 50F-002.52" at bounding box center [249, 112] width 61 height 9
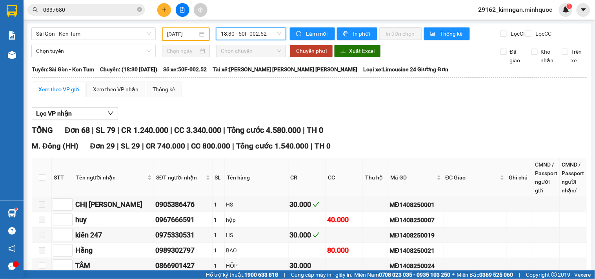
click at [40, 278] on input "checkbox" at bounding box center [42, 281] width 6 height 6
click at [39, 278] on input "checkbox" at bounding box center [42, 281] width 6 height 6
checkbox input "false"
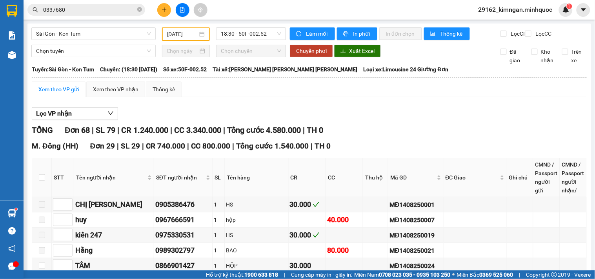
checkbox input "true"
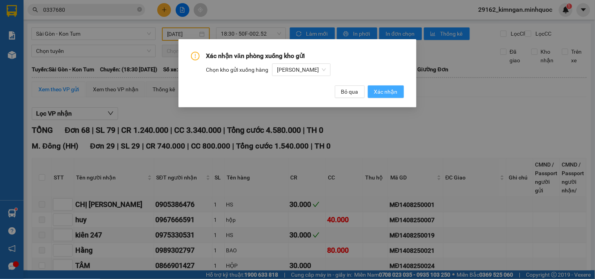
click at [385, 93] on span "Xác nhận" at bounding box center [386, 91] width 24 height 9
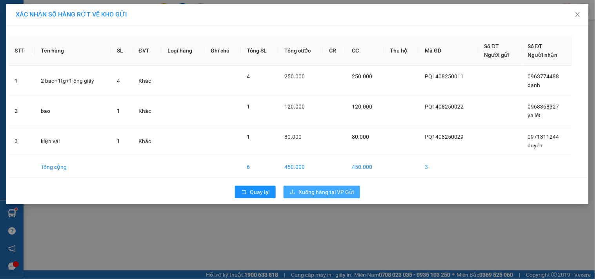
click at [333, 191] on span "Xuống hàng tại VP Gửi" at bounding box center [325, 192] width 55 height 9
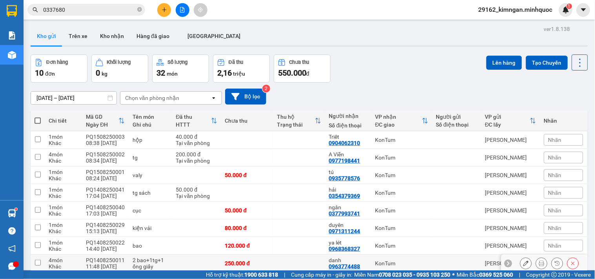
click at [300, 255] on td at bounding box center [299, 264] width 52 height 18
checkbox input "true"
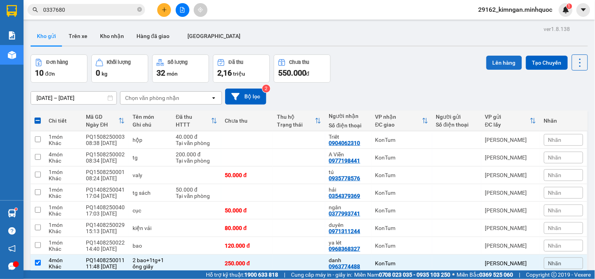
click at [506, 69] on button "Lên hàng" at bounding box center [504, 63] width 36 height 14
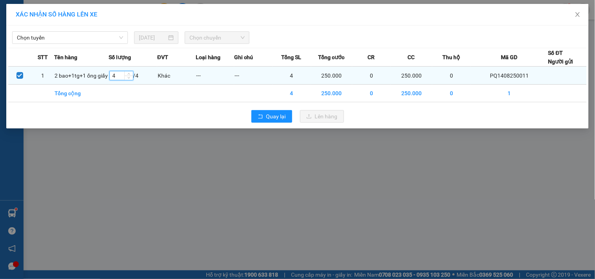
drag, startPoint x: 121, startPoint y: 78, endPoint x: 106, endPoint y: 78, distance: 14.9
click at [106, 78] on tr "1 2 bao+1tg+1 ống giấy 4 / 4 Khác --- --- 4 250.000 0 250.000 0 PQ1408250011" at bounding box center [297, 76] width 578 height 18
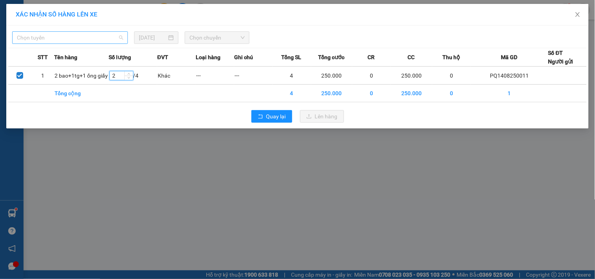
click at [95, 40] on span "Chọn tuyến" at bounding box center [70, 38] width 106 height 12
type input "2"
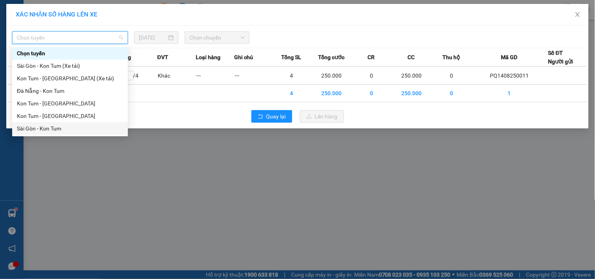
click at [40, 130] on div "Sài Gòn - Kon Tum" at bounding box center [70, 128] width 106 height 9
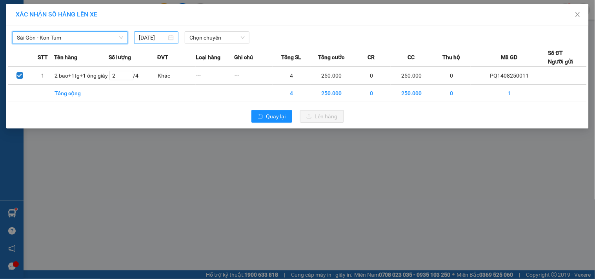
click at [147, 42] on input "15/08/2025" at bounding box center [153, 37] width 28 height 9
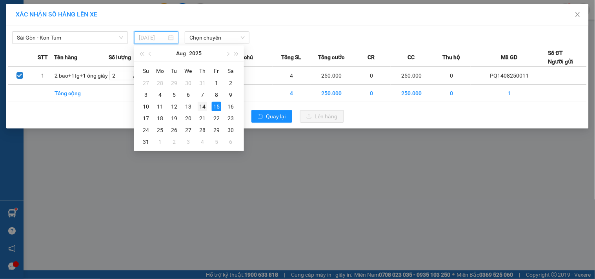
click at [201, 104] on div "14" at bounding box center [202, 106] width 9 height 9
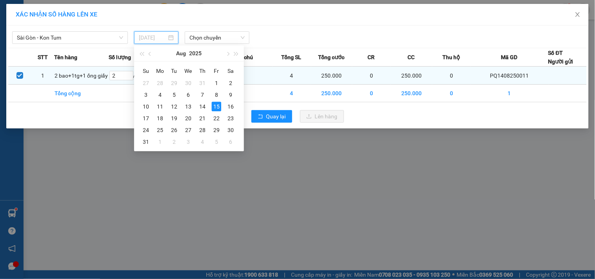
type input "[DATE]"
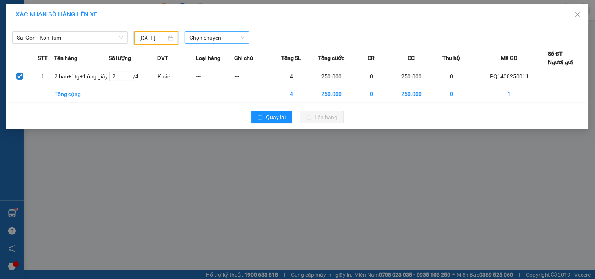
click at [215, 40] on span "Chọn chuyến" at bounding box center [216, 38] width 55 height 12
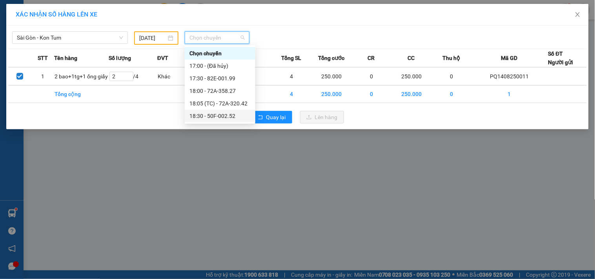
click at [209, 119] on div "18:30 - 50F-002.52" at bounding box center [219, 116] width 61 height 9
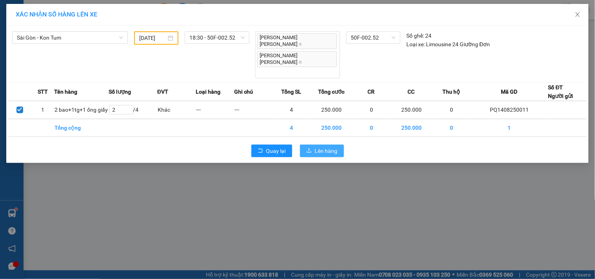
click at [339, 145] on button "Lên hàng" at bounding box center [322, 151] width 44 height 13
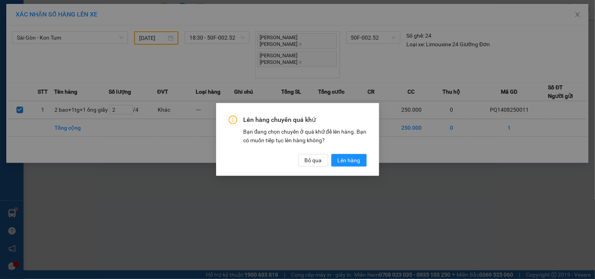
click at [359, 169] on div "Lên hàng chuyến quá khứ Bạn đang chọn chuyến ở quá khứ để lên hàng. Bạn có muốn…" at bounding box center [297, 139] width 163 height 73
click at [360, 166] on button "Lên hàng" at bounding box center [348, 160] width 35 height 13
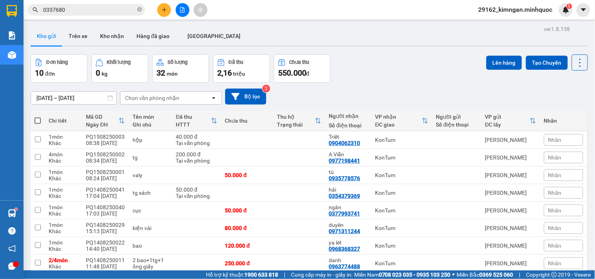
click at [75, 95] on input "[DATE] – [DATE]" at bounding box center [73, 98] width 85 height 13
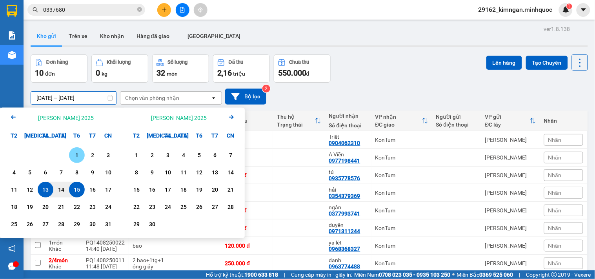
click at [82, 152] on div "1" at bounding box center [76, 155] width 11 height 9
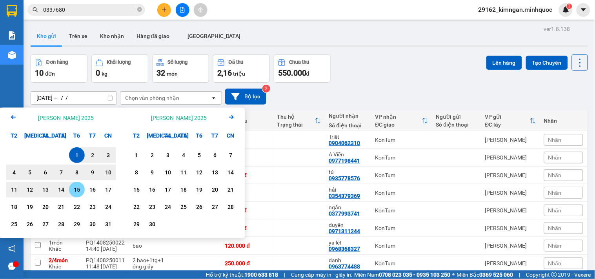
click at [72, 186] on div "15" at bounding box center [76, 189] width 11 height 9
type input "01/08/2025 – 15/08/2025"
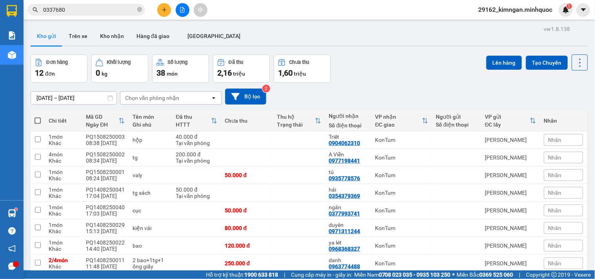
checkbox input "true"
click at [496, 63] on button "Lên hàng" at bounding box center [504, 63] width 36 height 14
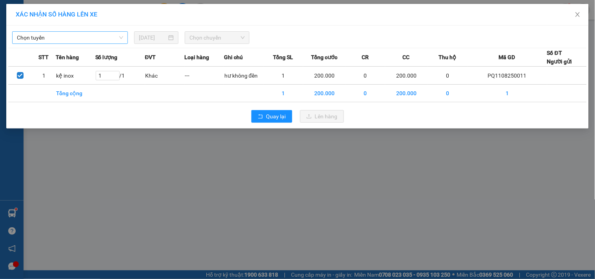
click at [78, 36] on span "Chọn tuyến" at bounding box center [70, 38] width 106 height 12
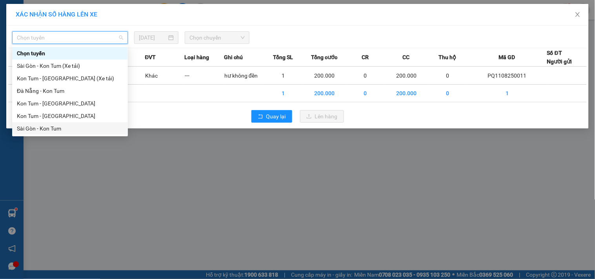
click at [53, 130] on div "Sài Gòn - Kon Tum" at bounding box center [70, 128] width 106 height 9
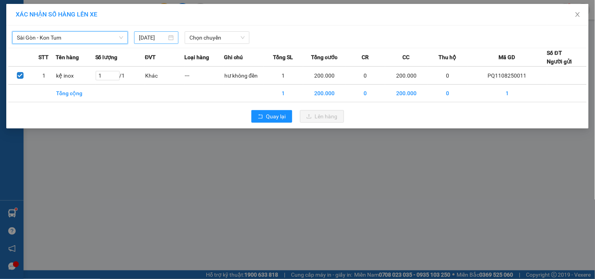
click at [147, 41] on input "15/08/2025" at bounding box center [153, 37] width 28 height 9
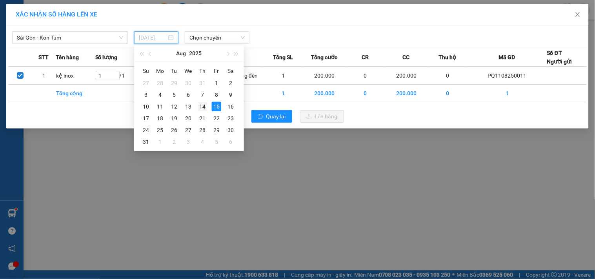
click at [203, 107] on div "14" at bounding box center [202, 106] width 9 height 9
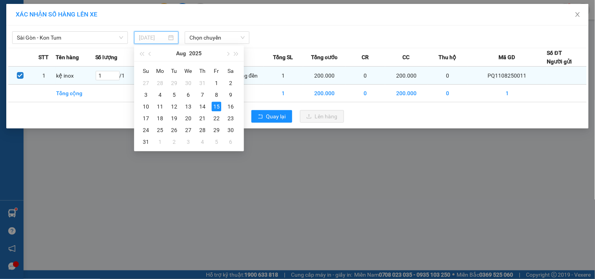
type input "[DATE]"
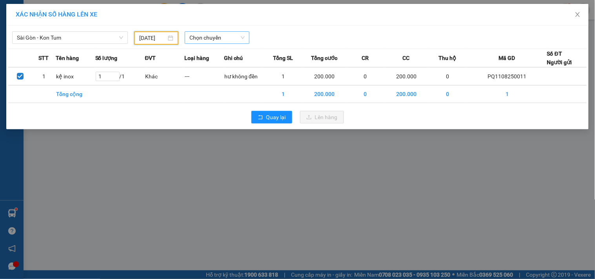
click at [240, 35] on span "Chọn chuyến" at bounding box center [216, 38] width 55 height 12
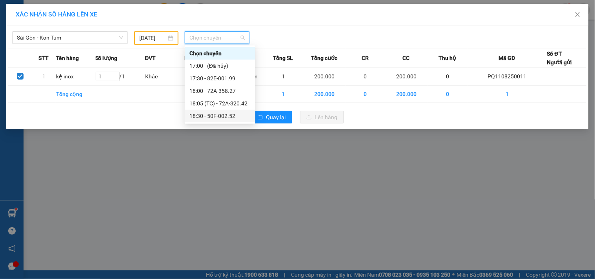
click at [233, 115] on div "18:30 - 50F-002.52" at bounding box center [219, 116] width 61 height 9
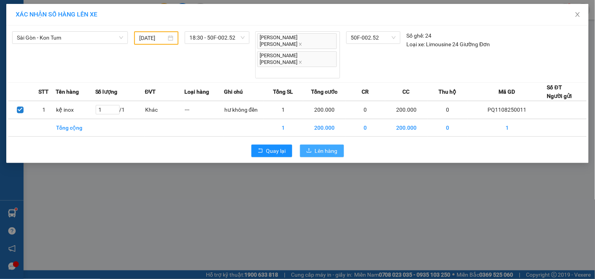
click at [335, 147] on span "Lên hàng" at bounding box center [326, 151] width 23 height 9
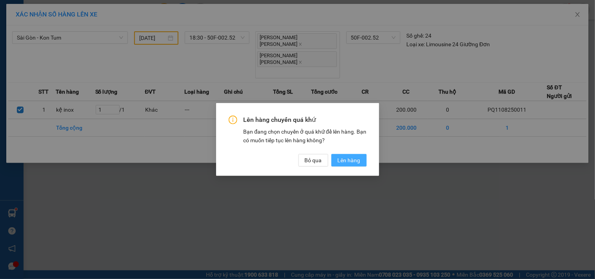
click at [347, 164] on span "Lên hàng" at bounding box center [349, 160] width 23 height 9
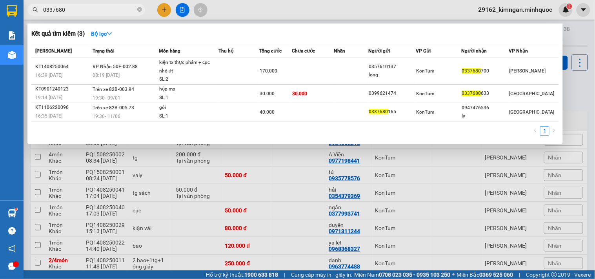
click at [82, 13] on input "0337680" at bounding box center [89, 9] width 93 height 9
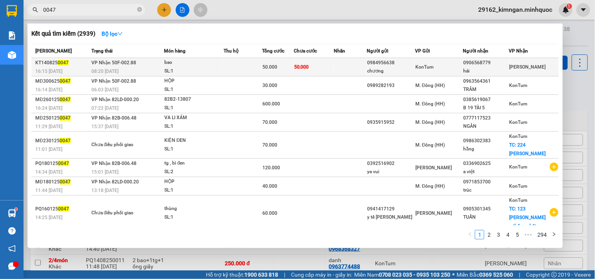
type input "0047"
click at [268, 59] on td "50.000" at bounding box center [278, 67] width 32 height 18
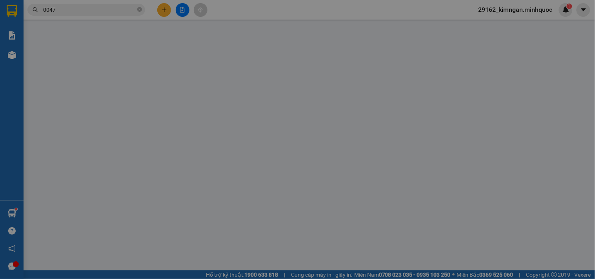
type input "0984956638"
type input "chương"
type input "0906568779"
type input "hải"
type input "50.000"
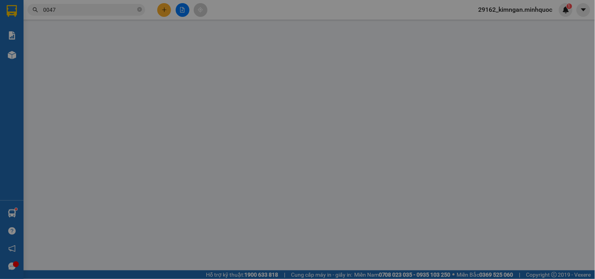
type input "50.000"
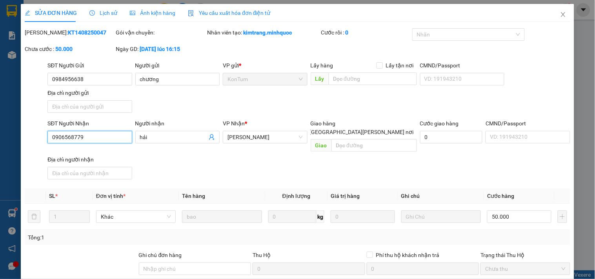
drag, startPoint x: 111, startPoint y: 138, endPoint x: 0, endPoint y: 135, distance: 110.6
click at [0, 135] on div "SỬA ĐƠN HÀNG Lịch sử Ảnh kiện hàng Yêu cầu xuất hóa đơn điện tử Total Paid Fee …" at bounding box center [297, 139] width 595 height 279
click at [560, 16] on icon "close" at bounding box center [563, 14] width 6 height 6
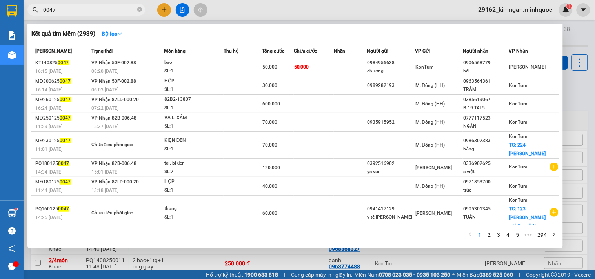
click at [103, 5] on input "0047" at bounding box center [89, 9] width 93 height 9
paste input "906568779"
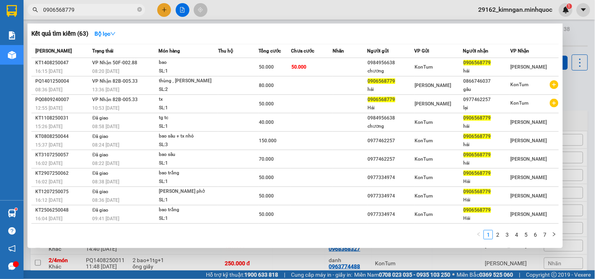
click at [578, 85] on div at bounding box center [297, 139] width 595 height 279
click at [88, 9] on input "0906568779" at bounding box center [89, 9] width 93 height 9
type input "1"
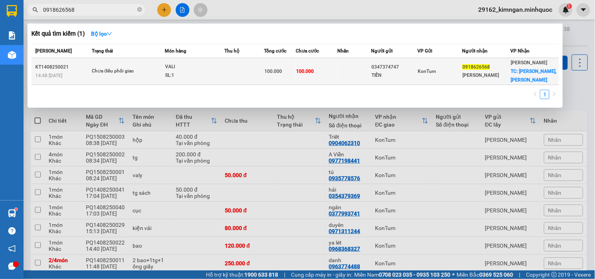
type input "0918626568"
click at [240, 77] on td at bounding box center [244, 71] width 40 height 27
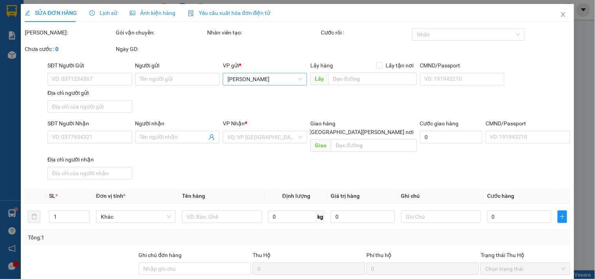
type input "0347374747"
type input "TIẾN"
type input "0918626568"
type input "C NGỌC"
checkbox input "true"
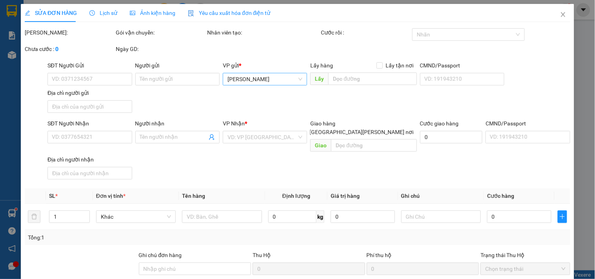
type input "TÂN THÀNH, TÂN PHÚ"
type input "100.000"
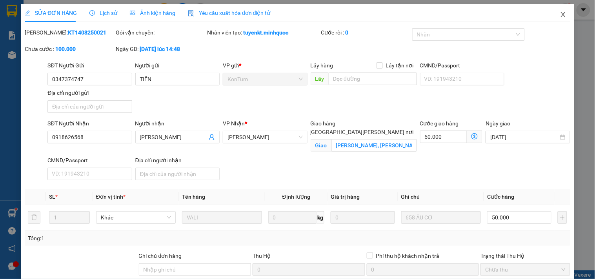
click at [560, 14] on icon "close" at bounding box center [563, 14] width 6 height 6
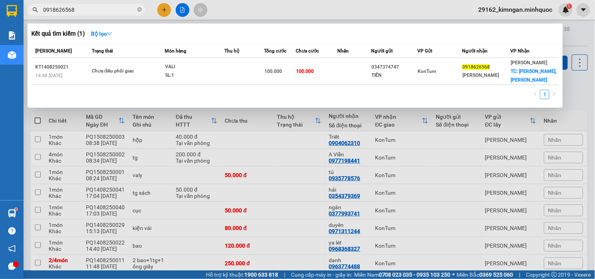
click at [100, 7] on input "0918626568" at bounding box center [89, 9] width 93 height 9
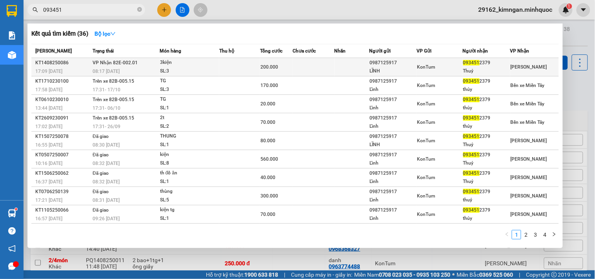
type input "093451"
click at [252, 69] on td at bounding box center [239, 67] width 41 height 18
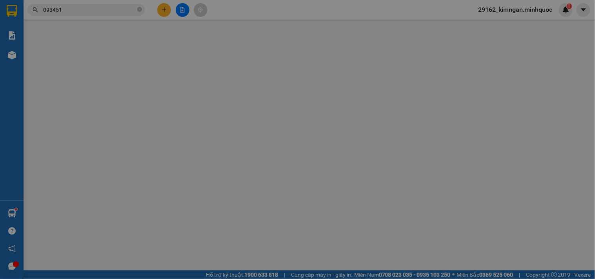
type input "0987125917"
type input "LĨNH"
type input "0934512379"
type input "Thuỷ"
type input "200.000"
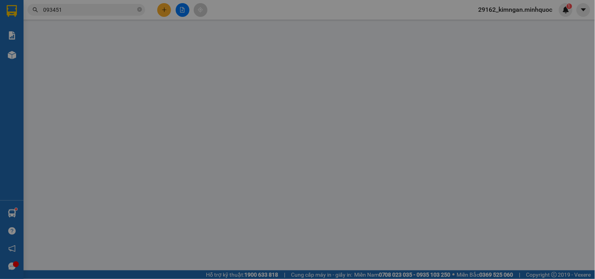
type input "0"
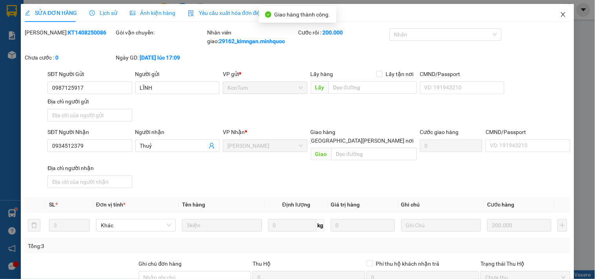
click at [553, 18] on span "Close" at bounding box center [563, 15] width 22 height 22
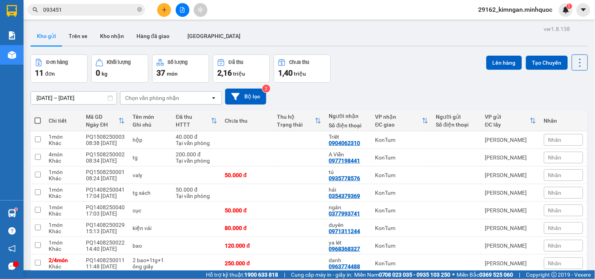
click at [129, 11] on input "093451" at bounding box center [89, 9] width 93 height 9
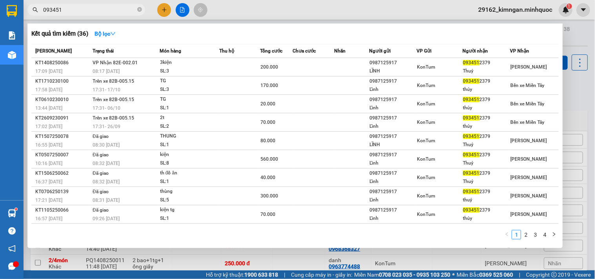
click at [129, 11] on input "093451" at bounding box center [89, 9] width 93 height 9
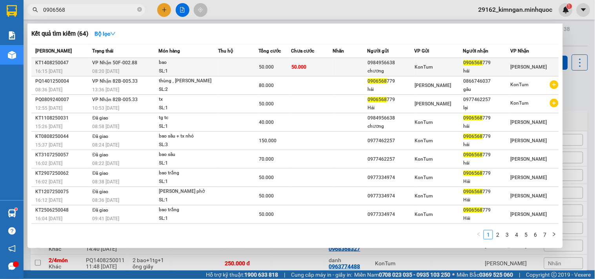
type input "0906568"
click at [156, 67] on td "VP Nhận 50F-002.88 08:20 - 15/08" at bounding box center [125, 67] width 68 height 18
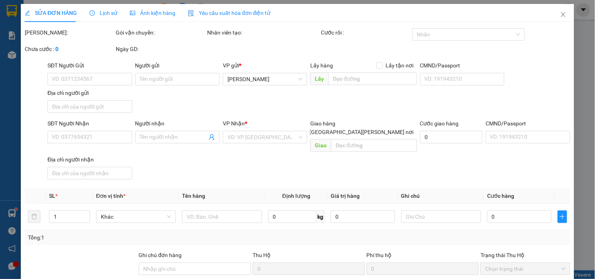
type input "0984956638"
type input "chương"
type input "0906568779"
type input "hải"
type input "50.000"
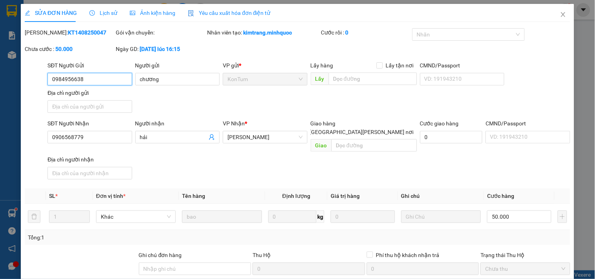
type input "0"
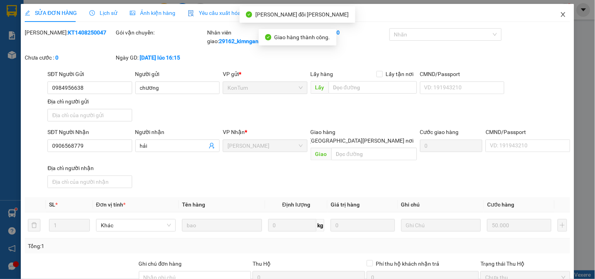
click at [561, 7] on span "Close" at bounding box center [563, 15] width 22 height 22
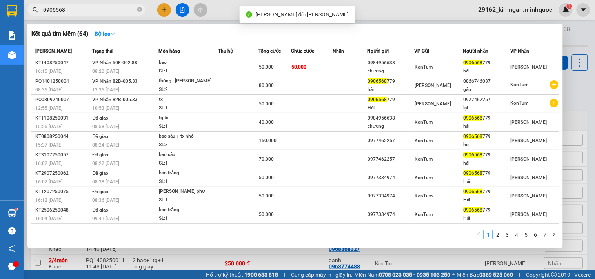
click at [72, 7] on input "0906568" at bounding box center [89, 9] width 93 height 9
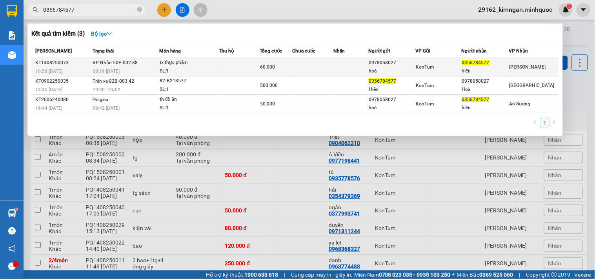
type input "0356784577"
click at [99, 60] on span "VP Nhận 50F-002.88" at bounding box center [115, 62] width 45 height 5
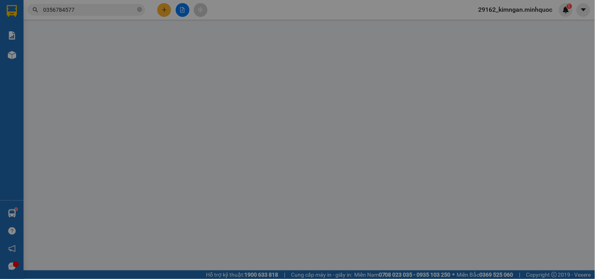
type input "0978058027"
type input "hoà"
type input "0356784577"
type input "hiền"
type input "60.000"
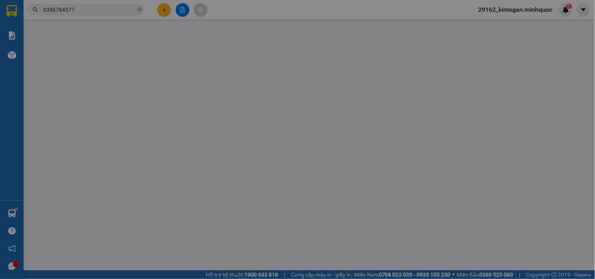
type input "0"
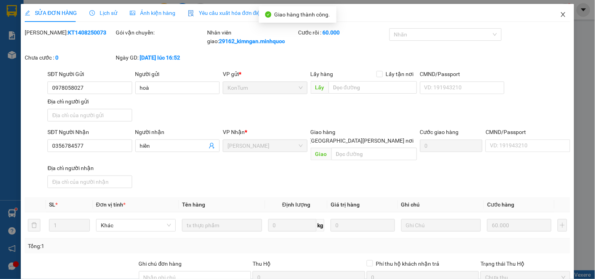
click at [552, 13] on span "Close" at bounding box center [563, 15] width 22 height 22
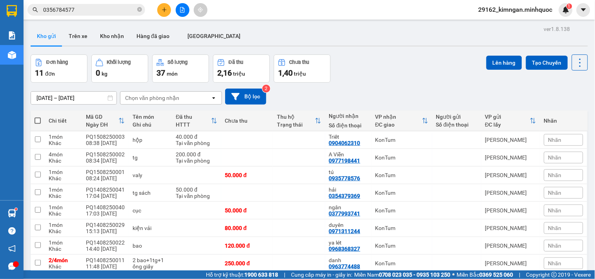
click at [142, 9] on span "0356784577" at bounding box center [86, 10] width 118 height 12
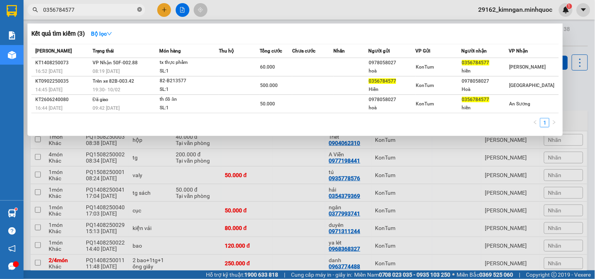
click at [142, 9] on icon "close-circle" at bounding box center [139, 9] width 5 height 5
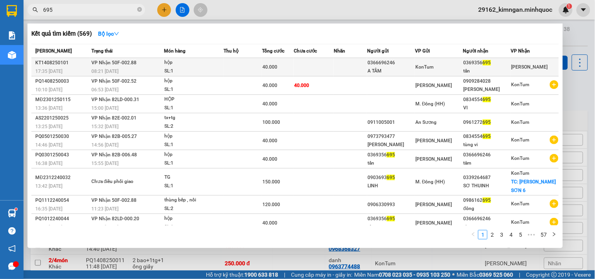
type input "695"
click at [334, 61] on td at bounding box center [314, 67] width 40 height 18
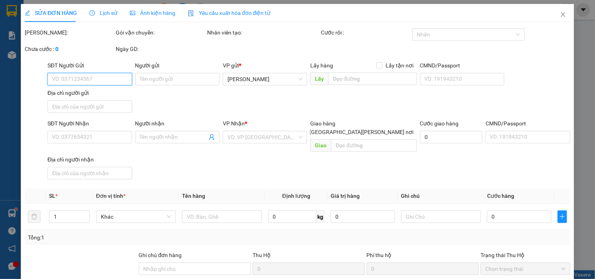
type input "0366696246"
type input "A TÂM"
type input "0369356695"
type input "tấn"
type input "40.000"
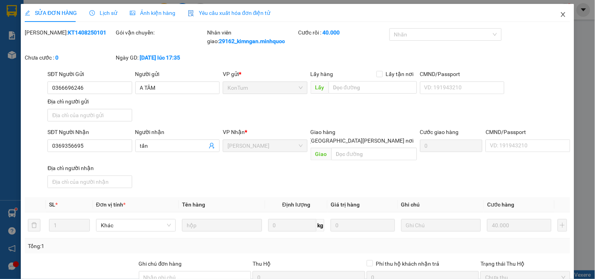
drag, startPoint x: 561, startPoint y: 19, endPoint x: 394, endPoint y: 0, distance: 168.5
click at [561, 20] on span "Close" at bounding box center [563, 15] width 22 height 22
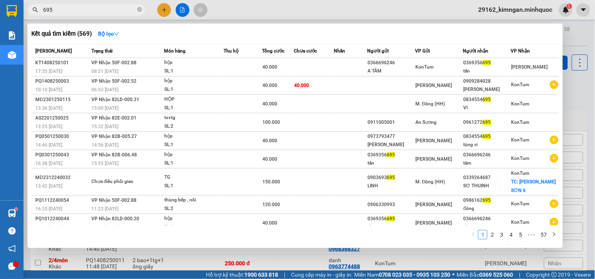
click at [80, 10] on input "695" at bounding box center [89, 9] width 93 height 9
drag, startPoint x: 107, startPoint y: 10, endPoint x: 0, endPoint y: 3, distance: 107.7
click at [0, 3] on section "Kết quả tìm kiếm ( 569 ) Bộ lọc Mã ĐH Trạng thái Món hàng Thu hộ Tổng cước Chưa…" at bounding box center [297, 139] width 595 height 279
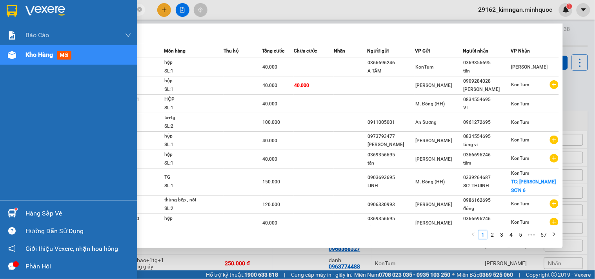
paste input "373528907"
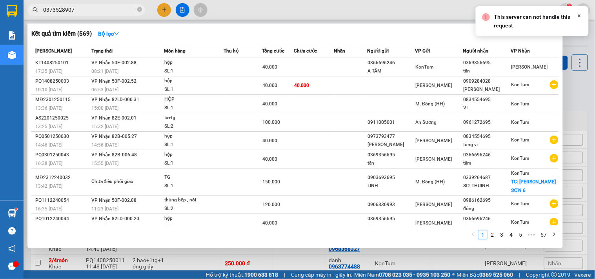
type input "0373528907"
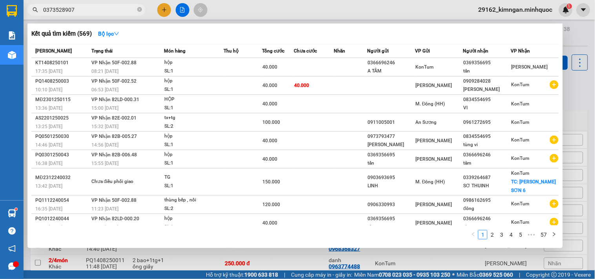
click at [586, 84] on div at bounding box center [297, 139] width 595 height 279
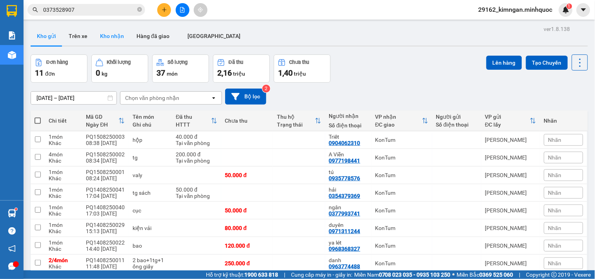
click at [113, 33] on button "Kho nhận" at bounding box center [112, 36] width 36 height 19
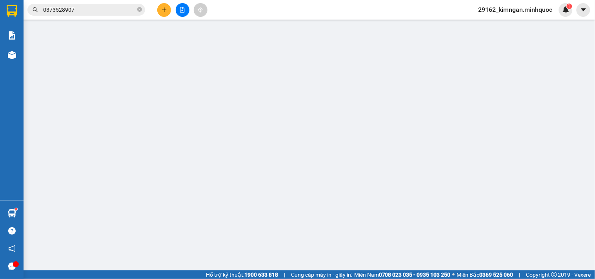
type input "0975714784"
type input "0373528907"
type input "Cường"
type input "40.000"
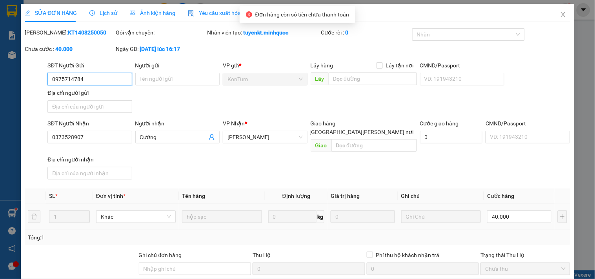
type input "0"
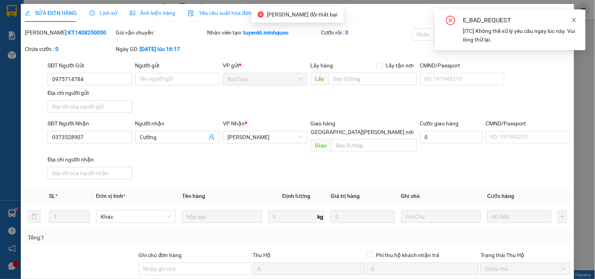
click at [572, 21] on icon "close" at bounding box center [573, 19] width 5 height 5
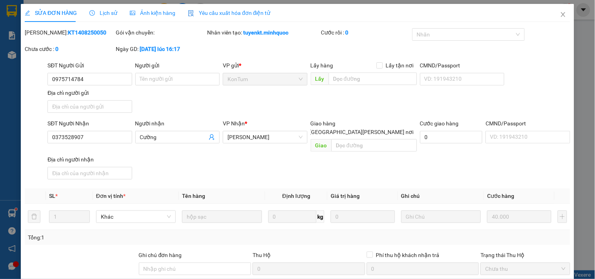
drag, startPoint x: 331, startPoint y: 250, endPoint x: 328, endPoint y: 253, distance: 5.0
click at [331, 250] on div "Total Paid Fee 0 Total UnPaid Fee 40.000 Cash Collection Total Fee Mã ĐH: KT140…" at bounding box center [298, 184] width 546 height 312
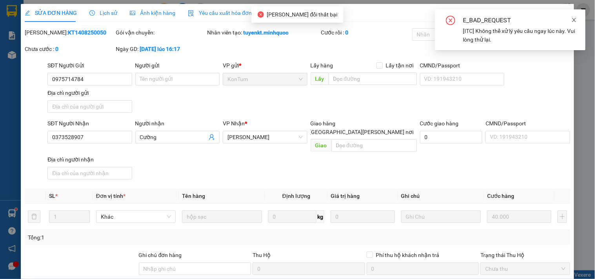
click at [573, 20] on icon "close" at bounding box center [573, 19] width 5 height 5
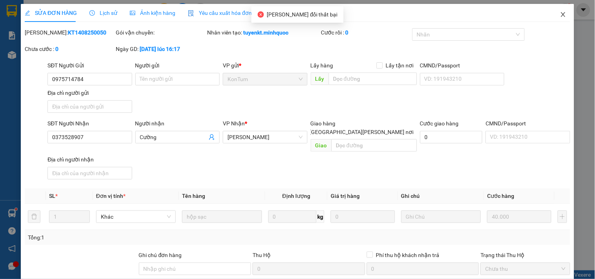
drag, startPoint x: 561, startPoint y: 18, endPoint x: 557, endPoint y: 15, distance: 4.5
click at [560, 18] on span "Close" at bounding box center [563, 15] width 22 height 22
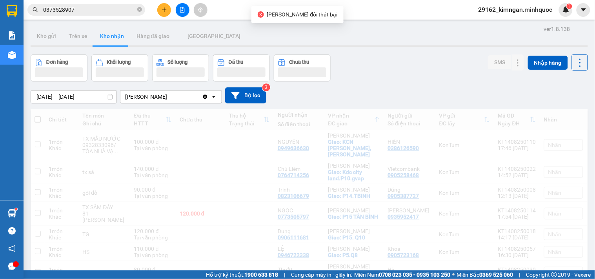
click at [557, 15] on div "29162_kimngan.minhquoc 1" at bounding box center [522, 10] width 100 height 14
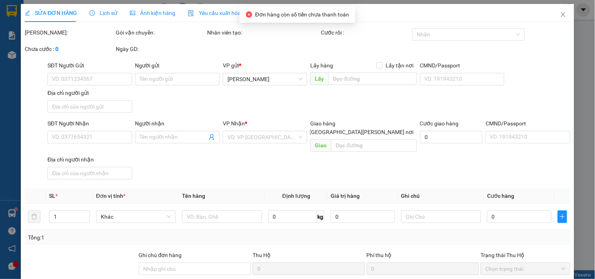
type input "0372895010"
type input "Mỹ"
type input "0984656079"
type input "Cường"
type input "40.000"
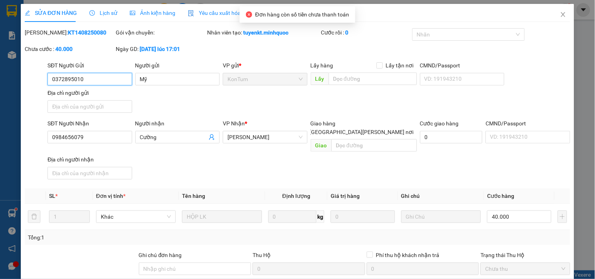
type input "0"
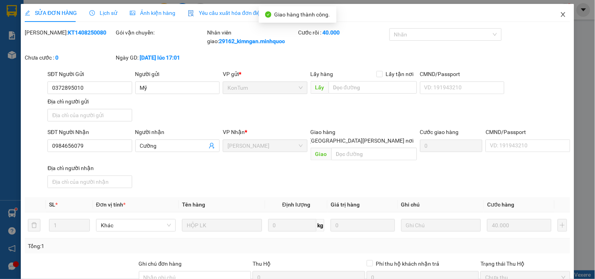
click at [556, 7] on span "Close" at bounding box center [563, 15] width 22 height 22
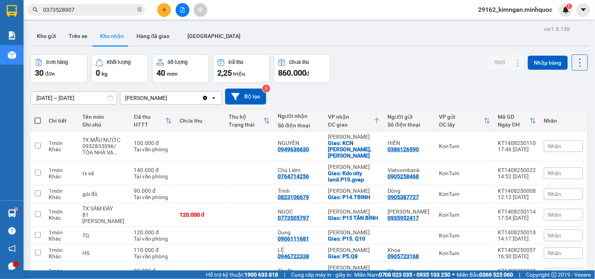
click at [109, 8] on input "0373528907" at bounding box center [89, 9] width 93 height 9
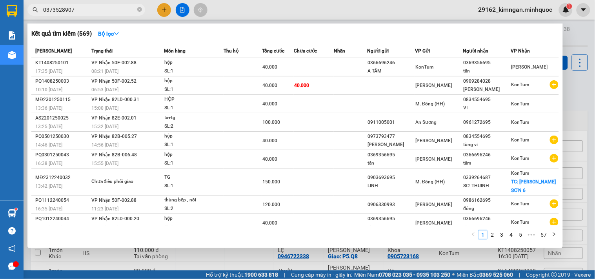
click at [109, 8] on input "0373528907" at bounding box center [89, 9] width 93 height 9
type input "2"
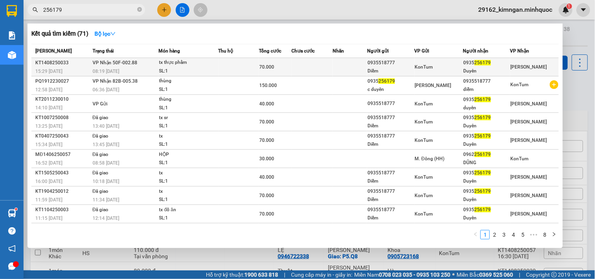
type input "256179"
click at [391, 69] on div "Diễm" at bounding box center [390, 71] width 46 height 8
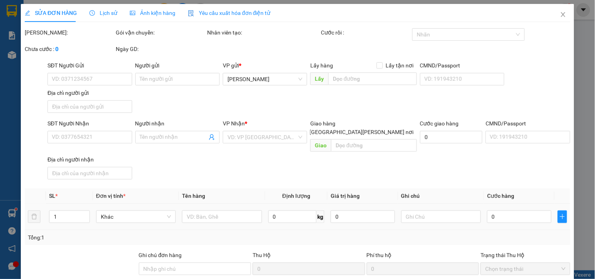
type input "0935518777"
type input "Diễm"
type input "0935256179"
type input "Duyên"
type input "70.000"
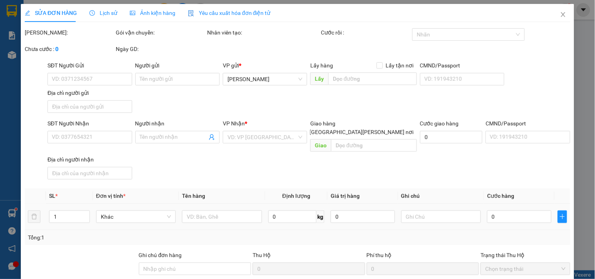
type input "0"
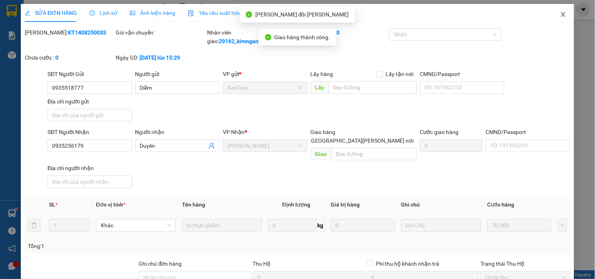
click at [563, 12] on span "Close" at bounding box center [563, 15] width 22 height 22
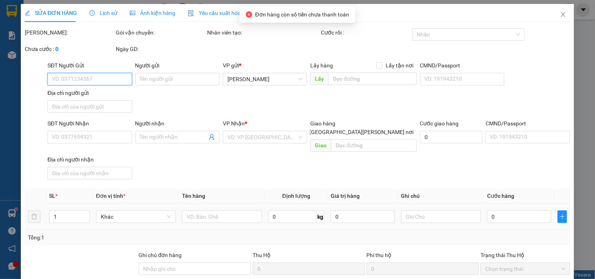
type input "0913446434"
type input "BS Linh"
type input "0859660099"
type input "Ân"
type input "40.000"
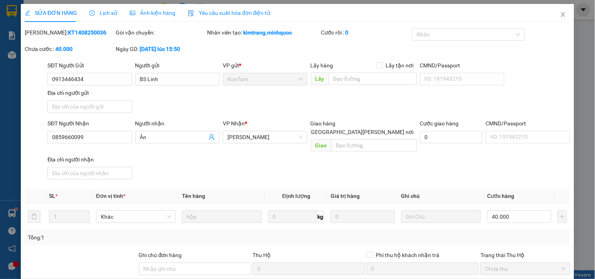
type input "0"
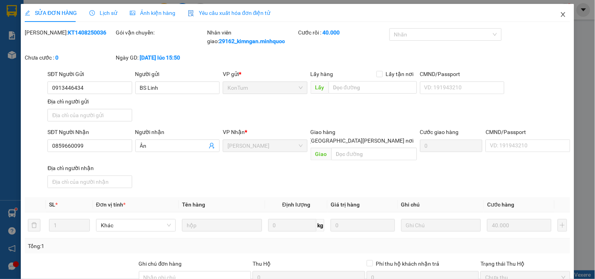
click at [564, 17] on span "Close" at bounding box center [563, 15] width 22 height 22
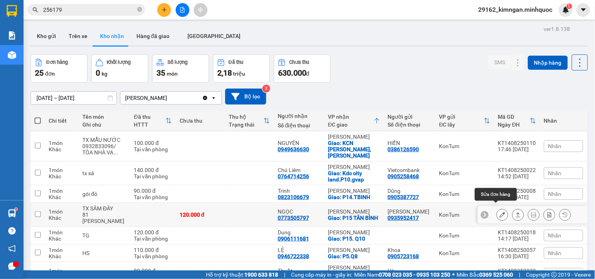
click at [497, 209] on button at bounding box center [502, 215] width 11 height 14
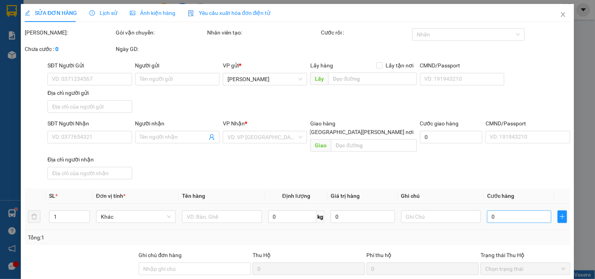
type input "0935952417"
type input "[PERSON_NAME]"
type input "0773505797"
type input "NGỌC"
checkbox input "true"
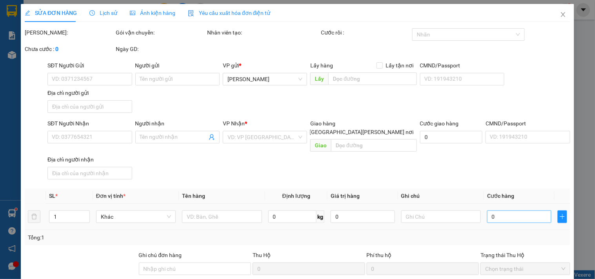
type input "P15 TÂN BÌNH"
type input "120.000"
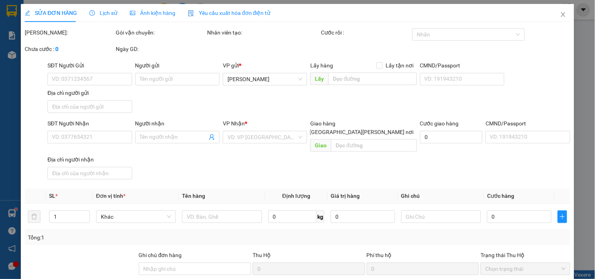
type input "0989930002"
type input "thoa"
type input "0946080662"
type input "huệ"
checkbox input "true"
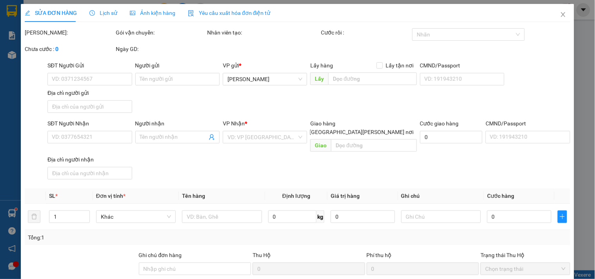
type input "p16, gò vấp"
type input "120.000"
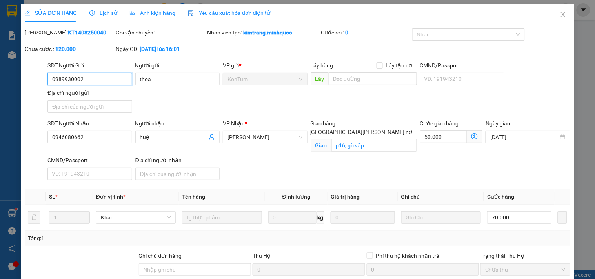
type input "0"
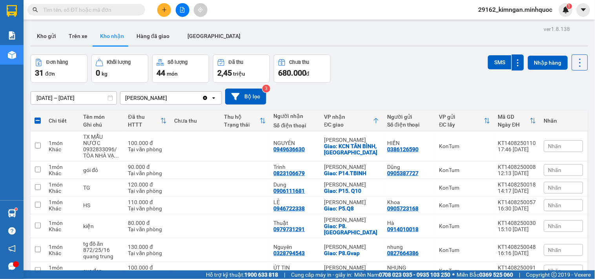
scroll to position [469, 0]
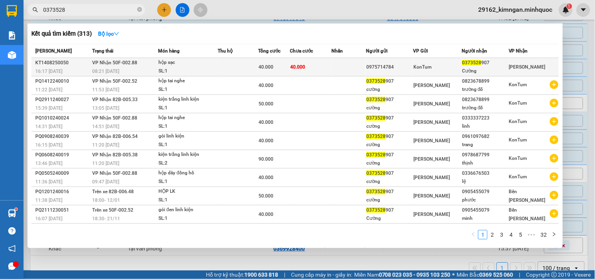
type input "0373528"
click at [238, 65] on td at bounding box center [238, 67] width 40 height 18
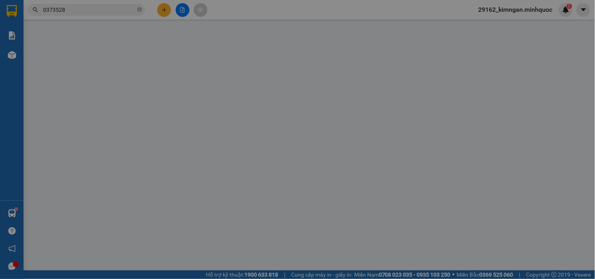
type input "0975714784"
type input "0373528907"
type input "Cường"
type input "40.000"
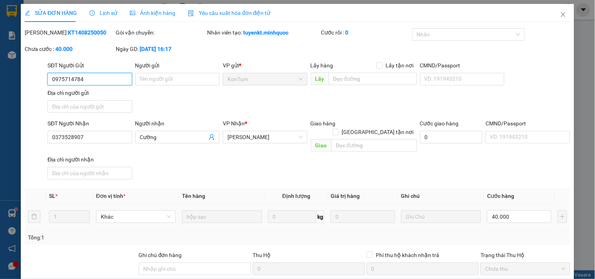
scroll to position [67, 0]
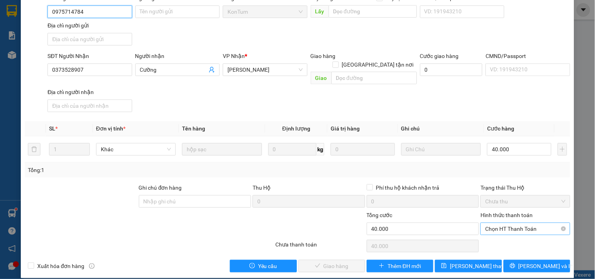
click at [491, 223] on span "Chọn HT Thanh Toán" at bounding box center [525, 229] width 80 height 12
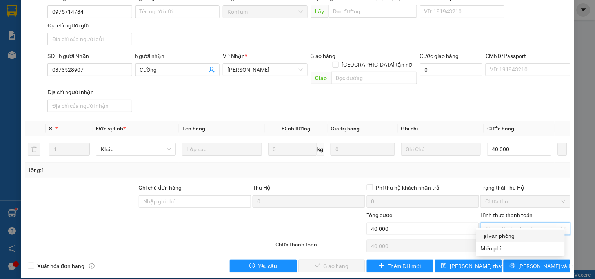
click at [495, 233] on div "Tại văn phòng" at bounding box center [520, 236] width 79 height 9
type input "0"
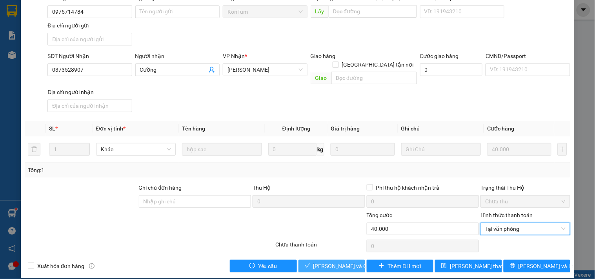
click at [342, 262] on span "[PERSON_NAME] và [PERSON_NAME] hàng" at bounding box center [350, 266] width 75 height 9
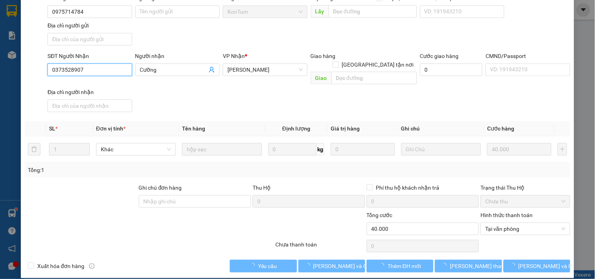
click at [118, 64] on input "0373528907" at bounding box center [89, 70] width 84 height 13
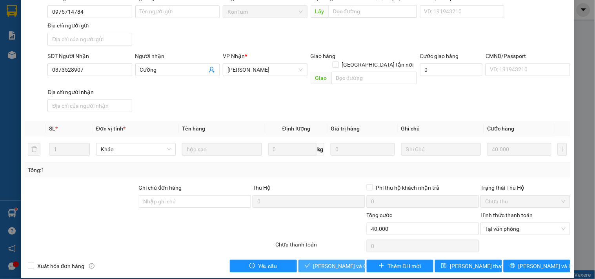
click at [334, 262] on span "[PERSON_NAME] và [PERSON_NAME] hàng" at bounding box center [350, 266] width 75 height 9
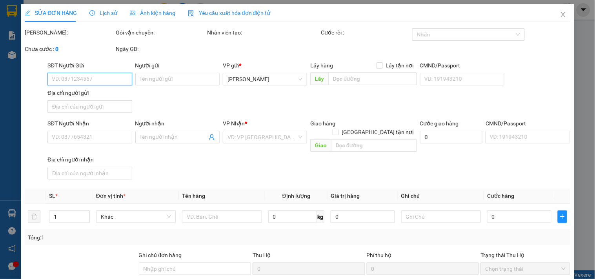
type input "0975714784"
type input "0373528907"
type input "Cường"
type input "40.000"
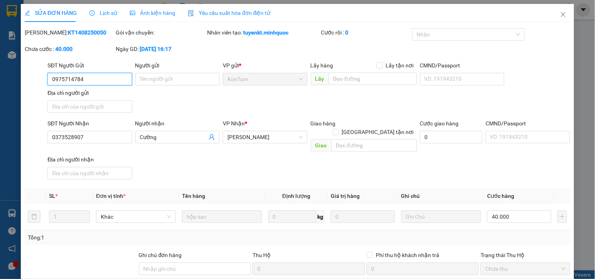
scroll to position [67, 0]
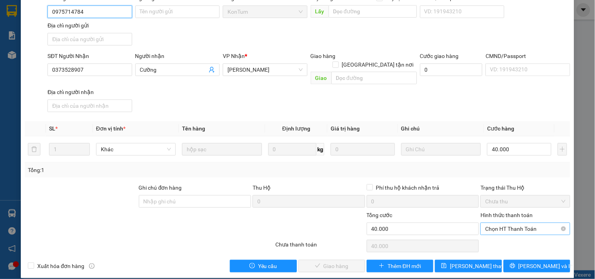
click at [498, 224] on span "Chọn HT Thanh Toán" at bounding box center [525, 229] width 80 height 12
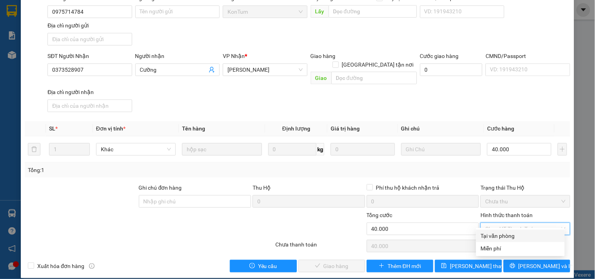
click at [497, 235] on div "Tại văn phòng" at bounding box center [520, 236] width 79 height 9
type input "0"
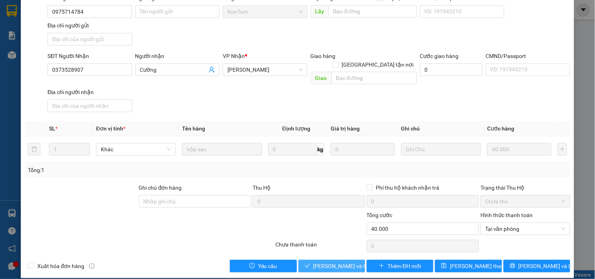
click at [358, 260] on button "[PERSON_NAME] và [PERSON_NAME] hàng" at bounding box center [331, 266] width 67 height 13
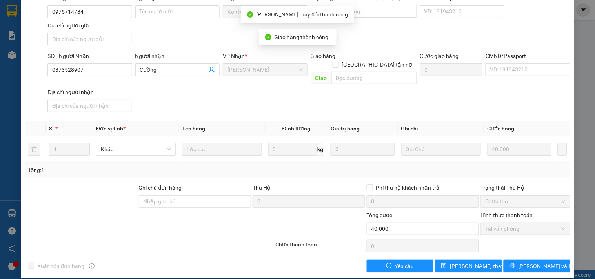
scroll to position [0, 0]
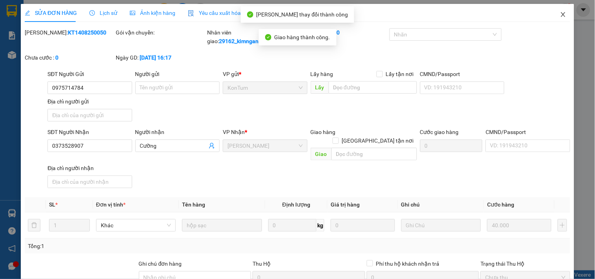
click at [564, 10] on span "Close" at bounding box center [563, 15] width 22 height 22
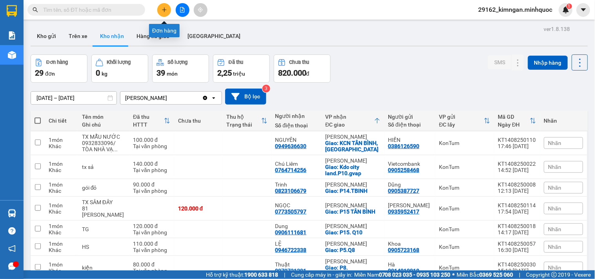
click at [156, 13] on div at bounding box center [182, 10] width 59 height 14
click at [165, 8] on icon "plus" at bounding box center [164, 9] width 5 height 5
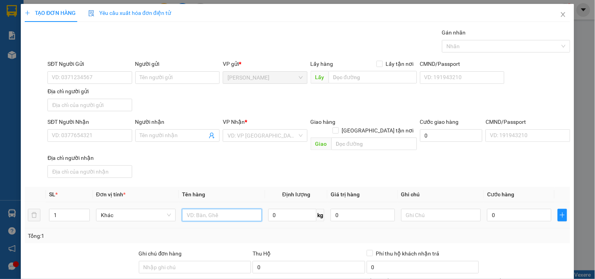
click at [208, 209] on input "text" at bounding box center [222, 215] width 80 height 13
type input "bao"
click at [520, 214] on div "0" at bounding box center [519, 215] width 64 height 16
click at [525, 210] on input "0" at bounding box center [519, 215] width 64 height 13
type input "1"
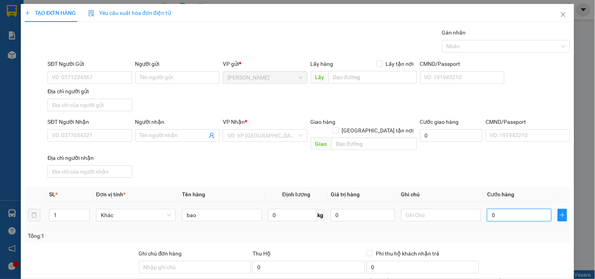
type input "1"
type input "12"
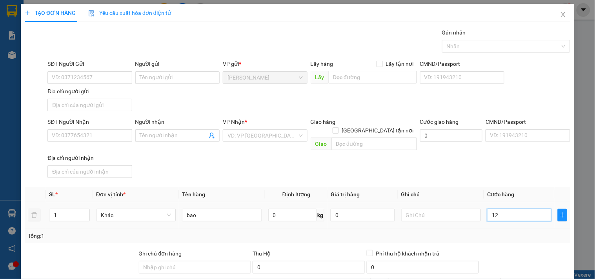
type input "120"
type input "120.000"
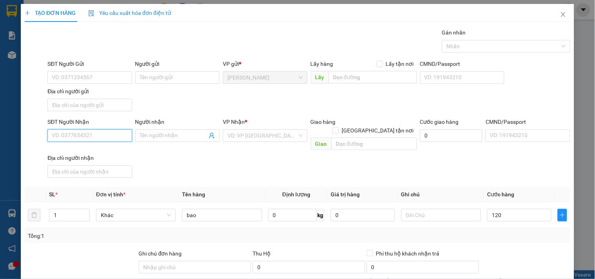
type input "120.000"
click at [118, 135] on input "SĐT Người Nhận" at bounding box center [89, 135] width 84 height 13
click at [106, 147] on div "0358247820 - lợi" at bounding box center [89, 151] width 74 height 9
type input "0358247820"
type input "lợi"
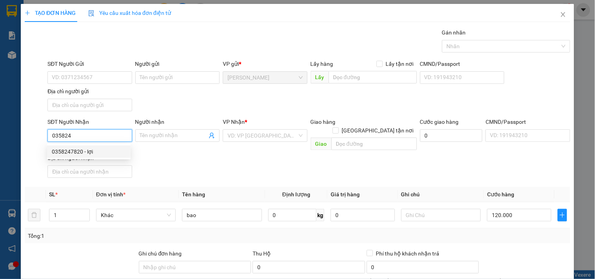
type input "UBND ĐĂK LA"
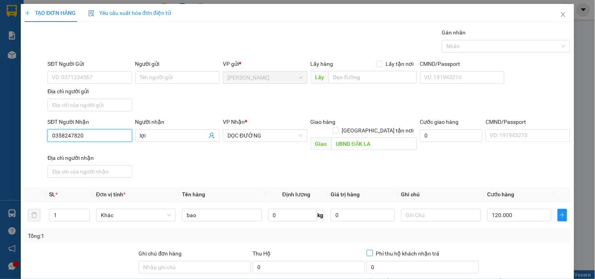
scroll to position [65, 0]
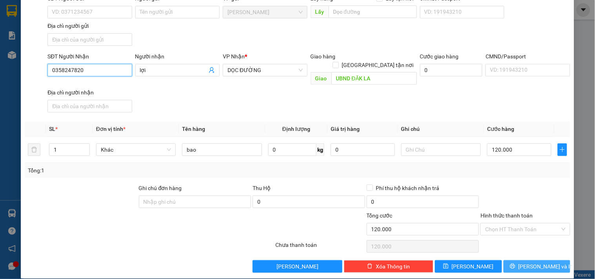
type input "0358247820"
click at [552, 260] on button "[PERSON_NAME] và In" at bounding box center [537, 266] width 67 height 13
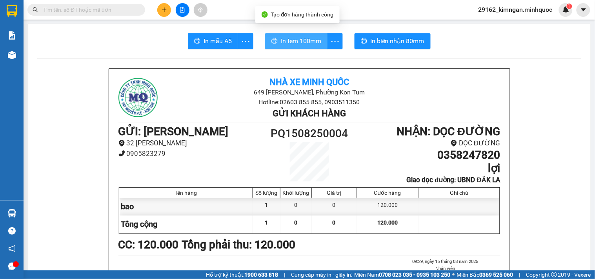
click at [300, 42] on span "In tem 100mm" at bounding box center [301, 41] width 40 height 10
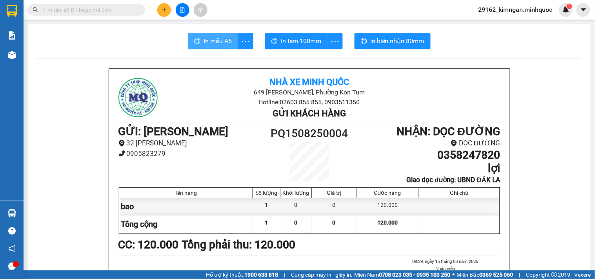
click at [204, 40] on span "In mẫu A5" at bounding box center [218, 41] width 28 height 10
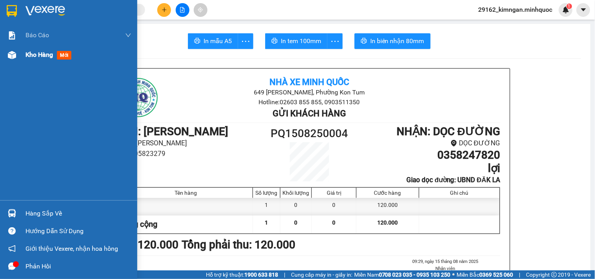
click at [9, 47] on div "Kho hàng mới" at bounding box center [68, 55] width 137 height 20
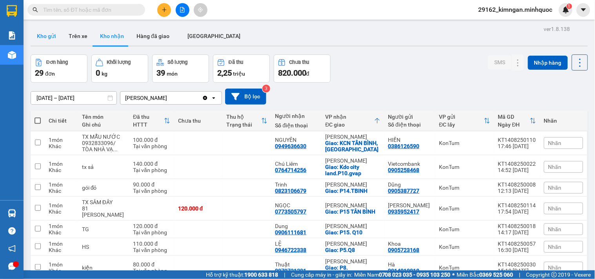
click at [54, 44] on button "Kho gửi" at bounding box center [47, 36] width 32 height 19
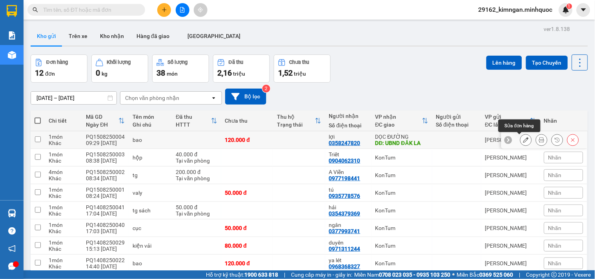
click at [523, 138] on icon at bounding box center [525, 139] width 5 height 5
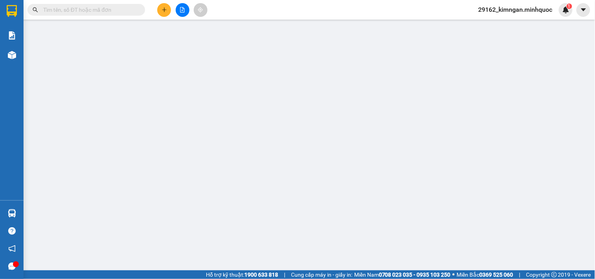
type input "0358247820"
type input "lợi"
type input "UBND ĐĂK LA"
type input "120.000"
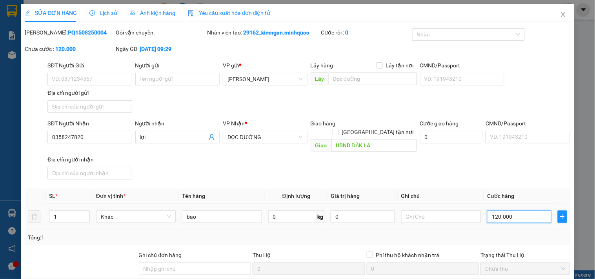
click at [529, 211] on input "120.000" at bounding box center [519, 217] width 64 height 13
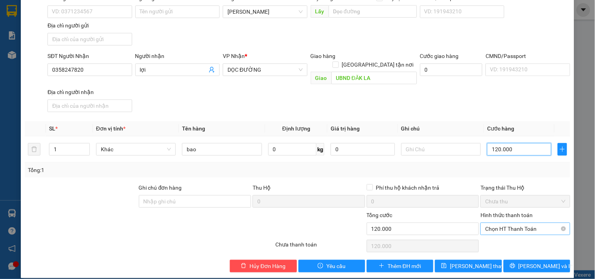
click at [522, 223] on span "Chọn HT Thanh Toán" at bounding box center [525, 229] width 80 height 12
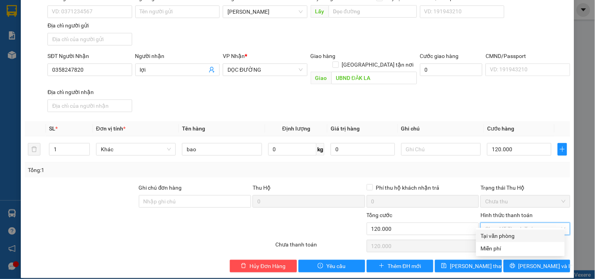
click at [526, 236] on div "Tại văn phòng" at bounding box center [520, 236] width 79 height 9
type input "0"
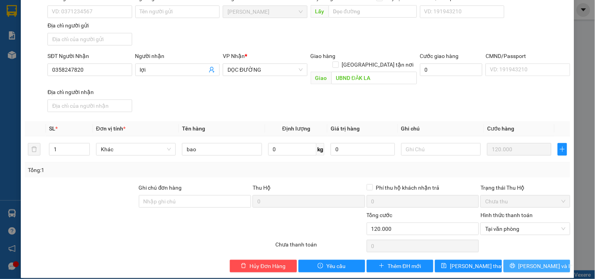
click at [526, 262] on span "[PERSON_NAME] và In" at bounding box center [545, 266] width 55 height 9
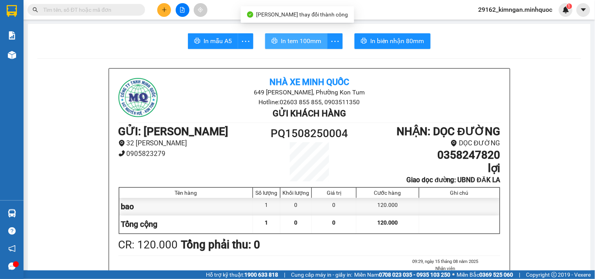
click at [285, 38] on span "In tem 100mm" at bounding box center [301, 41] width 40 height 10
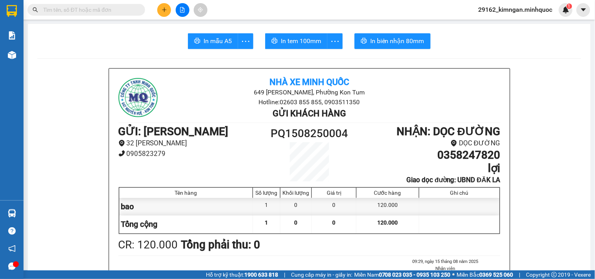
click at [108, 9] on input "text" at bounding box center [89, 9] width 93 height 9
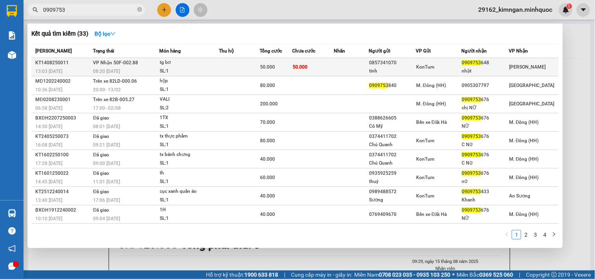
type input "0909753"
click at [298, 62] on td "50.000" at bounding box center [313, 67] width 42 height 18
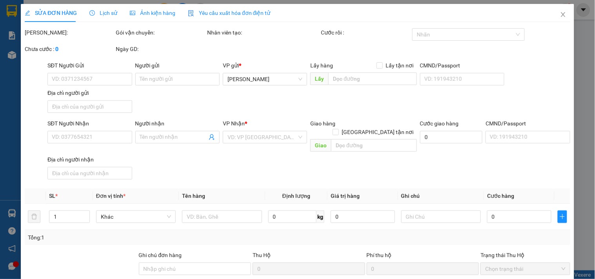
type input "0857341070"
type input "tinh"
type input "0909753648"
type input "nhật"
type input "50.000"
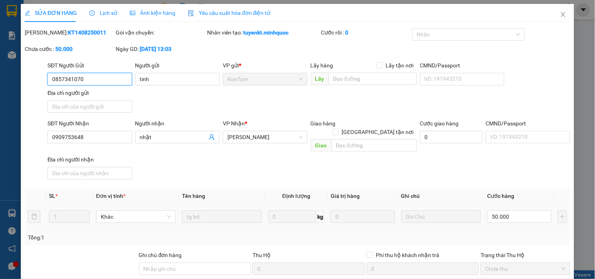
scroll to position [67, 0]
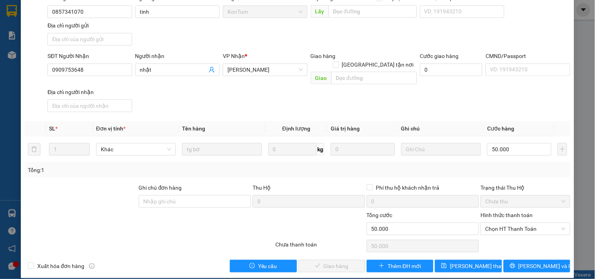
click at [507, 238] on div "Chọn HT Thanh Toán" at bounding box center [525, 246] width 91 height 16
click at [517, 226] on div "Chọn HT Thanh Toán" at bounding box center [524, 229] width 89 height 13
click at [518, 233] on div "Tại văn phòng" at bounding box center [520, 236] width 79 height 9
type input "0"
click at [351, 262] on span "[PERSON_NAME] và [PERSON_NAME] hàng" at bounding box center [350, 266] width 75 height 9
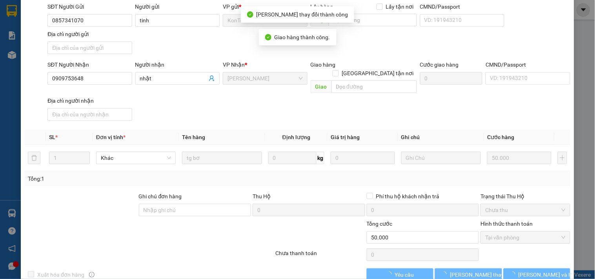
scroll to position [0, 0]
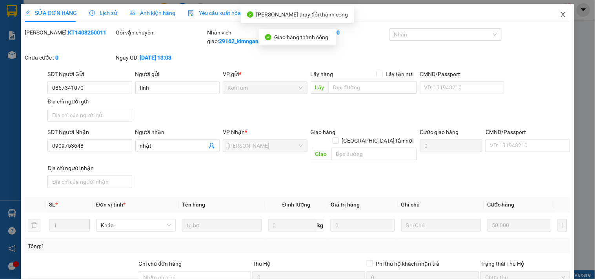
click at [560, 13] on icon "close" at bounding box center [563, 14] width 6 height 6
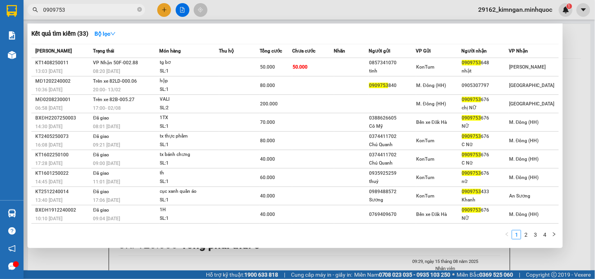
click at [88, 13] on input "0909753" at bounding box center [89, 9] width 93 height 9
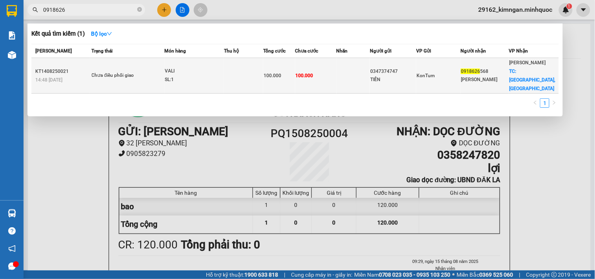
type input "0918626"
click at [263, 76] on td at bounding box center [243, 76] width 39 height 36
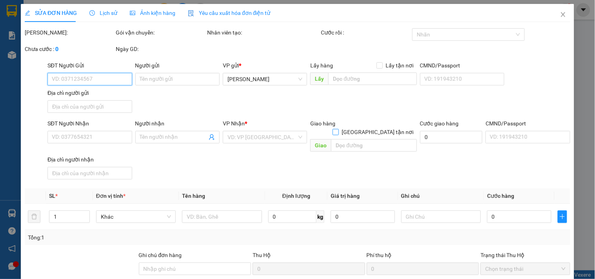
type input "0347374747"
type input "TIẾN"
type input "0918626568"
type input "[PERSON_NAME]"
checkbox input "true"
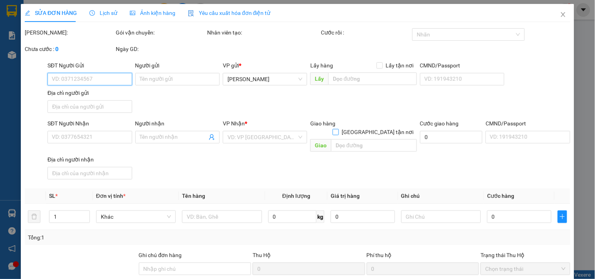
type input "[PERSON_NAME], [PERSON_NAME]"
type input "100.000"
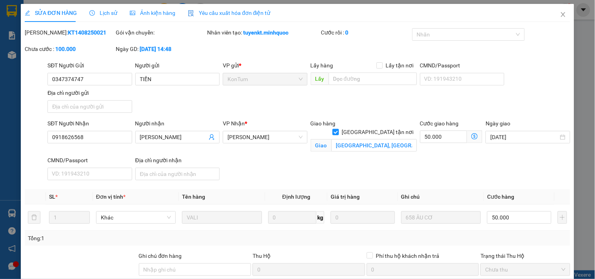
click at [386, 128] on span "[GEOGRAPHIC_DATA][PERSON_NAME] nơi" at bounding box center [378, 132] width 78 height 9
click at [338, 129] on input "[GEOGRAPHIC_DATA][PERSON_NAME] nơi" at bounding box center [335, 131] width 5 height 5
checkbox input "false"
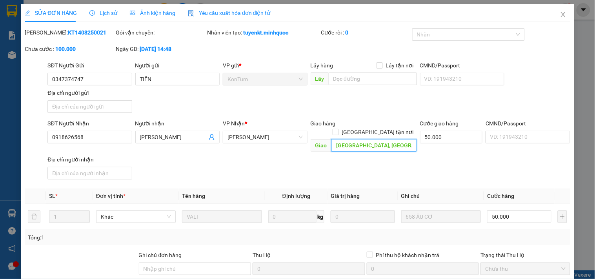
click at [387, 139] on input "[PERSON_NAME], [PERSON_NAME]" at bounding box center [373, 145] width 85 height 13
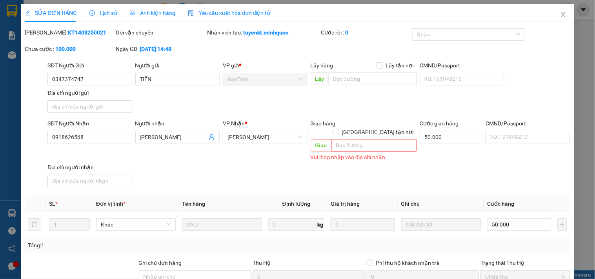
click at [190, 261] on div "Ghi chú đơn hàng" at bounding box center [195, 265] width 113 height 12
click at [189, 271] on input "Ghi chú đơn hàng" at bounding box center [195, 277] width 113 height 13
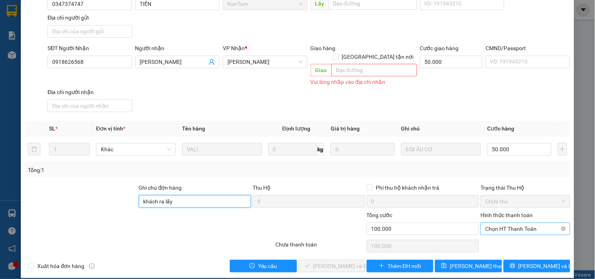
click at [520, 223] on span "Chọn HT Thanh Toán" at bounding box center [525, 229] width 80 height 12
type input "khách ra lấy"
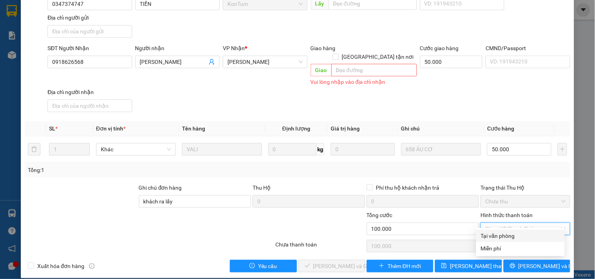
click at [517, 235] on div "Tại văn phòng" at bounding box center [520, 236] width 79 height 9
type input "0"
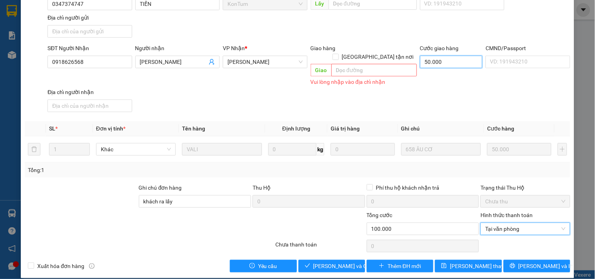
click at [456, 61] on input "50.000" at bounding box center [451, 62] width 63 height 13
type input "50.000"
type input "0"
click at [442, 184] on div "Phí thu hộ khách nhận trả" at bounding box center [423, 188] width 113 height 9
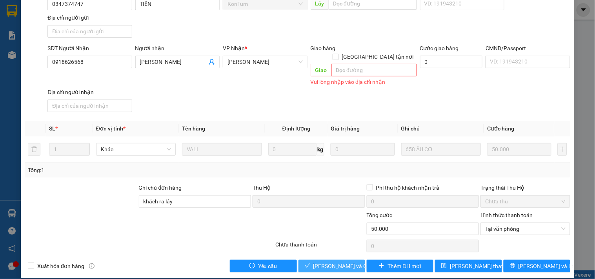
click at [313, 262] on span "[PERSON_NAME] và Giao hàng" at bounding box center [350, 266] width 75 height 9
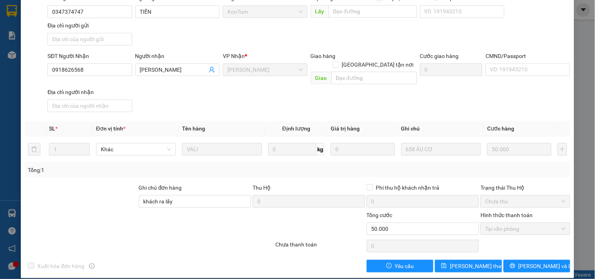
scroll to position [0, 0]
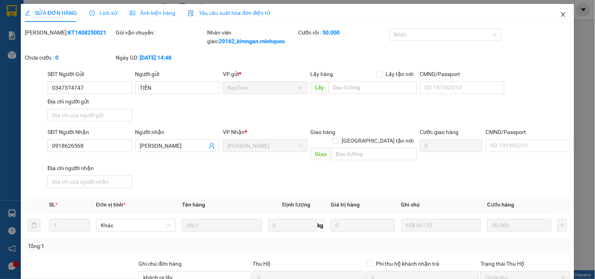
click at [561, 17] on span "Close" at bounding box center [563, 15] width 22 height 22
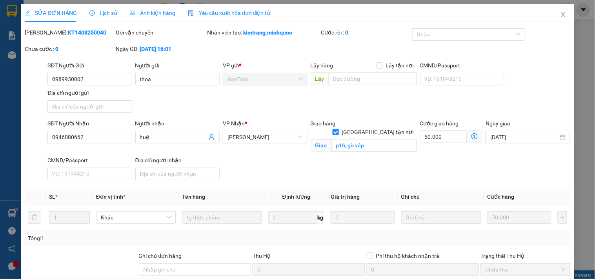
scroll to position [77, 0]
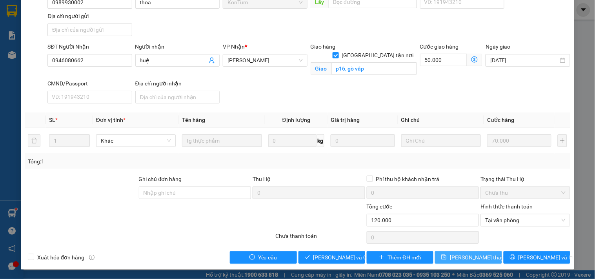
drag, startPoint x: 0, startPoint y: 0, endPoint x: 453, endPoint y: 257, distance: 520.6
click at [453, 257] on span "[PERSON_NAME] thay đổi" at bounding box center [481, 257] width 63 height 9
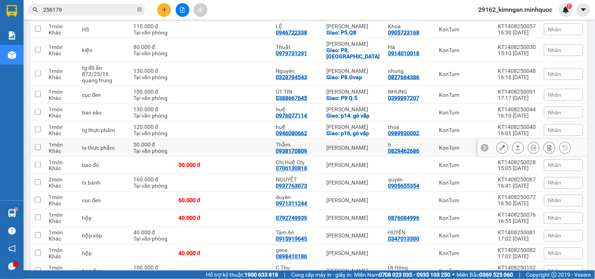
scroll to position [363, 0]
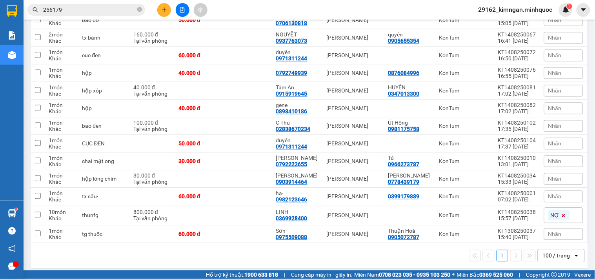
click at [95, 5] on input "256179" at bounding box center [89, 9] width 93 height 9
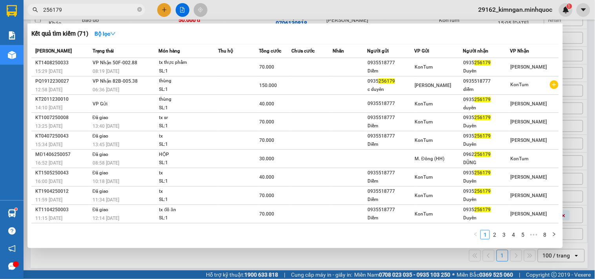
click at [95, 5] on input "256179" at bounding box center [89, 9] width 93 height 9
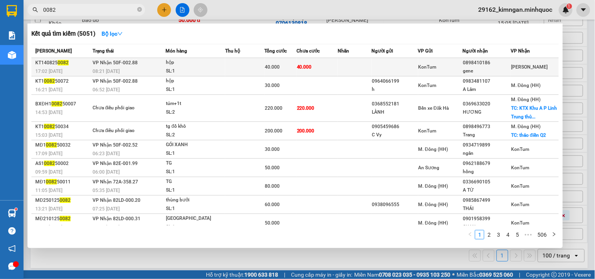
type input "0082"
click at [313, 75] on td "40.000" at bounding box center [316, 67] width 41 height 18
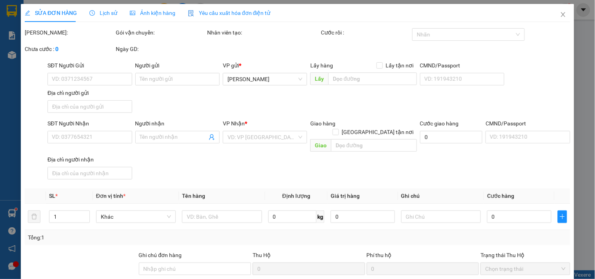
type input "0898410186"
type input "gene"
type input "40.000"
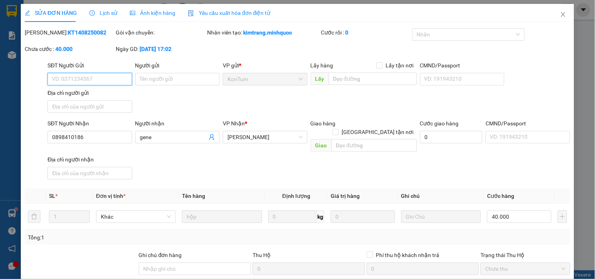
scroll to position [67, 0]
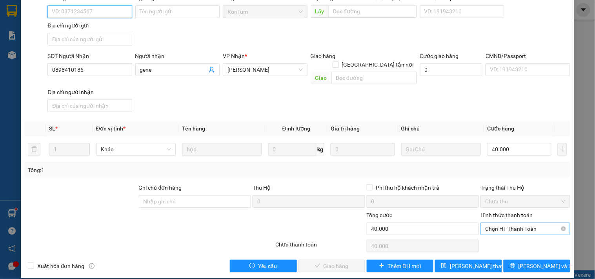
click at [509, 223] on span "Chọn HT Thanh Toán" at bounding box center [525, 229] width 80 height 12
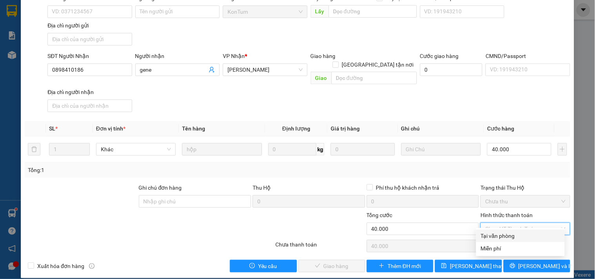
click at [509, 229] on div "Total Paid Fee 0 Total UnPaid Fee 40.000 Cash Collection Total Fee Mã ĐH: KT140…" at bounding box center [298, 117] width 546 height 312
click at [507, 223] on span "Chọn HT Thanh Toán" at bounding box center [525, 229] width 80 height 12
click at [507, 235] on div "Tại văn phòng" at bounding box center [520, 236] width 79 height 9
type input "0"
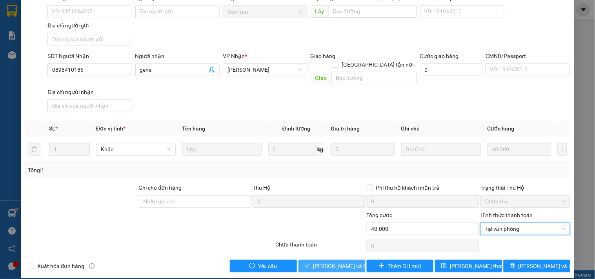
click at [324, 262] on span "[PERSON_NAME] và Giao hàng" at bounding box center [350, 266] width 75 height 9
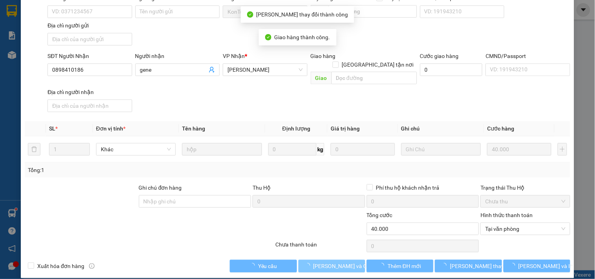
scroll to position [0, 0]
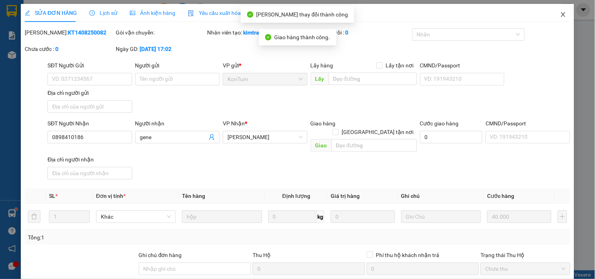
click at [560, 16] on icon "close" at bounding box center [563, 14] width 6 height 6
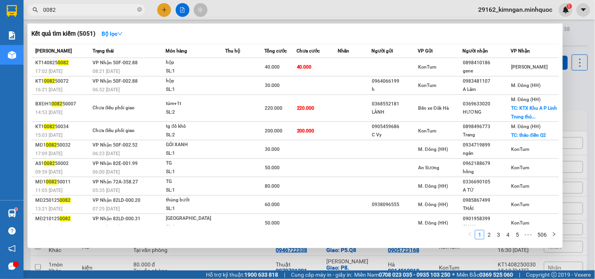
drag, startPoint x: 51, startPoint y: 13, endPoint x: 63, endPoint y: 13, distance: 12.2
click at [63, 13] on input "0082" at bounding box center [89, 9] width 93 height 9
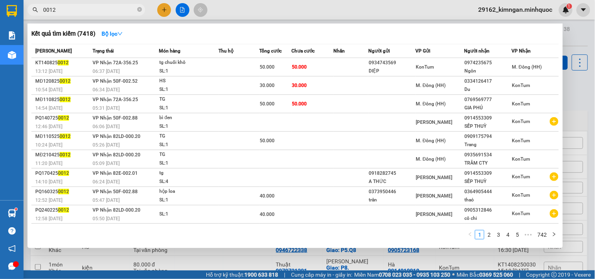
drag, startPoint x: 46, startPoint y: 9, endPoint x: 65, endPoint y: 6, distance: 19.0
click at [65, 6] on input "0012" at bounding box center [89, 9] width 93 height 9
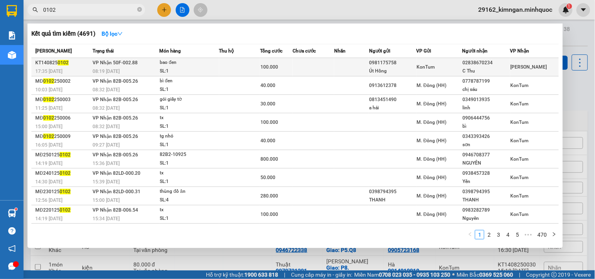
type input "0102"
click at [401, 71] on div "Út Hồng" at bounding box center [392, 71] width 47 height 8
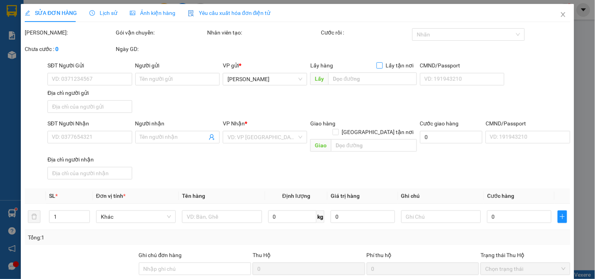
type input "0981175758"
type input "Út Hồng"
type input "02838670234"
type input "C Thu"
type input "100.000"
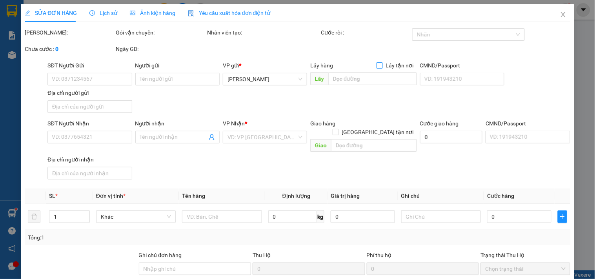
type input "0"
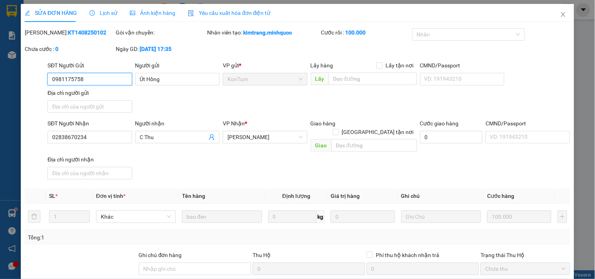
scroll to position [67, 0]
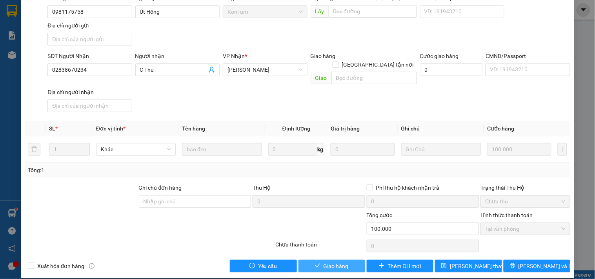
click at [315, 260] on button "Giao hàng" at bounding box center [331, 266] width 67 height 13
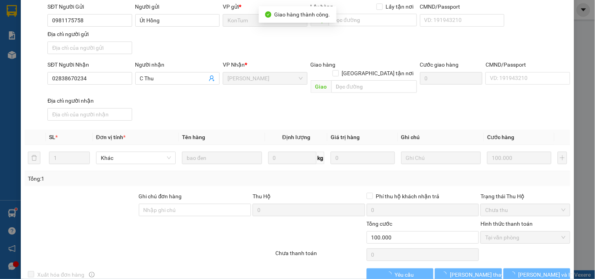
scroll to position [9, 0]
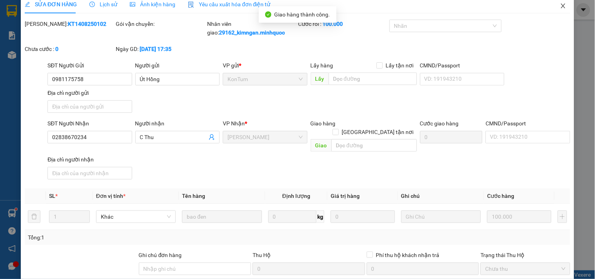
click at [564, 4] on span "Close" at bounding box center [563, 6] width 22 height 22
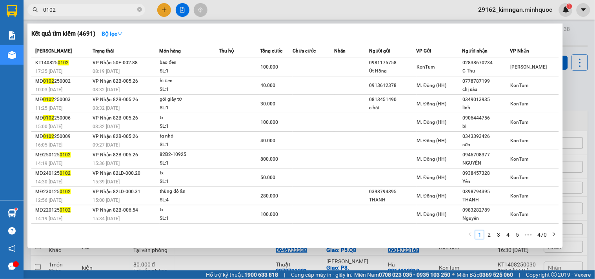
drag, startPoint x: 46, startPoint y: 8, endPoint x: 89, endPoint y: 13, distance: 42.6
click at [89, 13] on input "0102" at bounding box center [89, 9] width 93 height 9
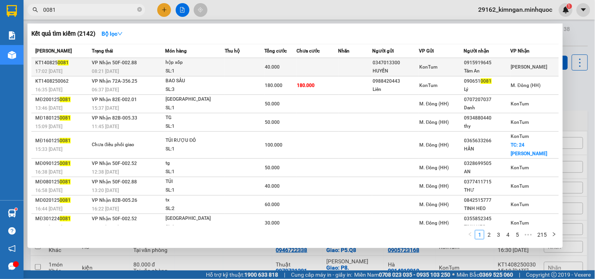
type input "0081"
click at [320, 66] on td at bounding box center [317, 67] width 42 height 18
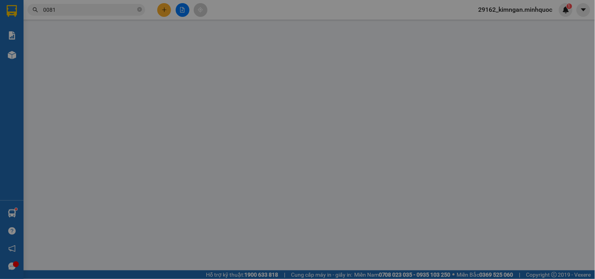
type input "0347013300"
type input "HUYỀN"
type input "0915919645"
type input "Tâm An"
type input "40.000"
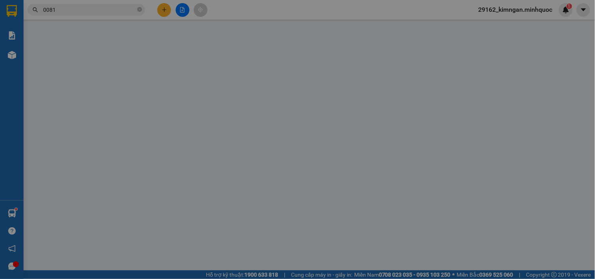
type input "0"
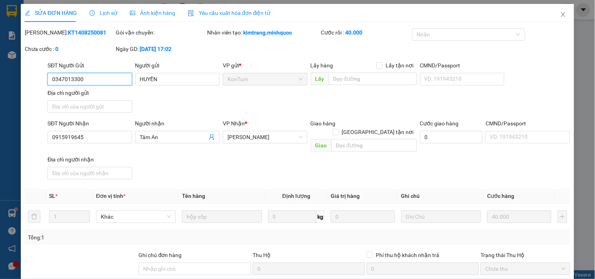
scroll to position [67, 0]
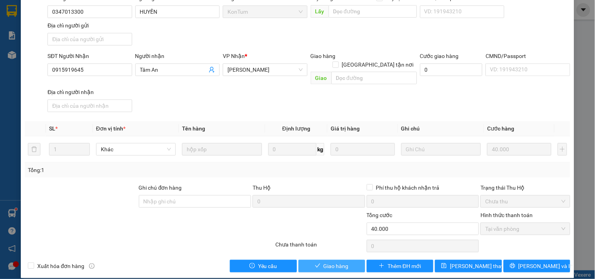
click at [347, 260] on button "Giao hàng" at bounding box center [331, 266] width 67 height 13
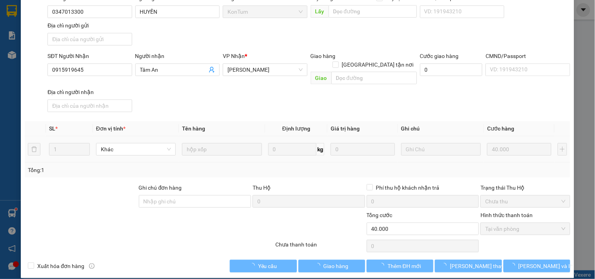
scroll to position [0, 0]
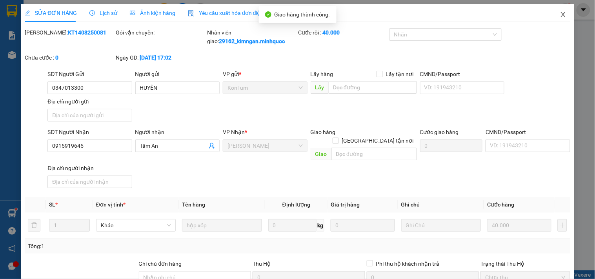
click at [560, 16] on icon "close" at bounding box center [563, 14] width 6 height 6
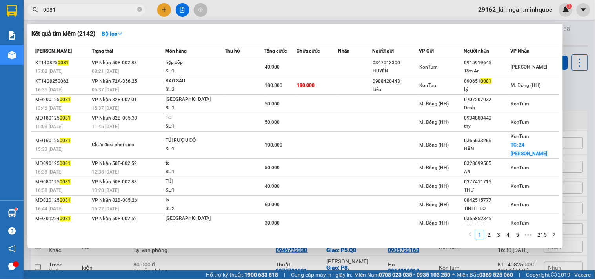
drag, startPoint x: 45, startPoint y: 8, endPoint x: 58, endPoint y: 6, distance: 13.1
click at [58, 6] on input "0081" at bounding box center [89, 9] width 93 height 9
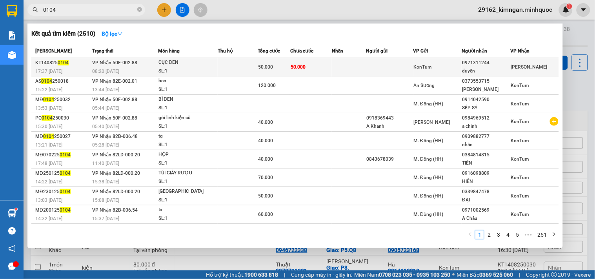
type input "0104"
click at [308, 69] on td "50.000" at bounding box center [311, 67] width 42 height 18
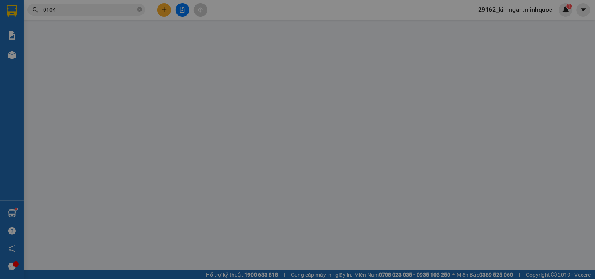
type input "0971311244"
type input "duyên"
type input "50.000"
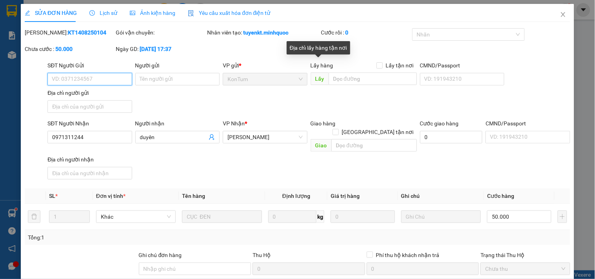
scroll to position [67, 0]
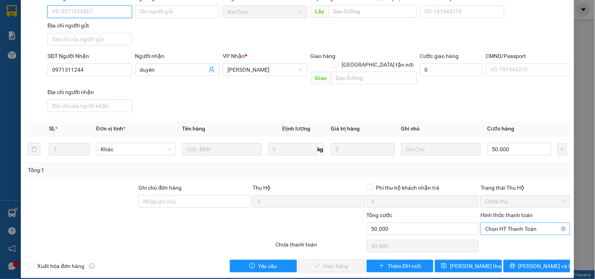
click at [508, 224] on span "Chọn HT Thanh Toán" at bounding box center [525, 229] width 80 height 12
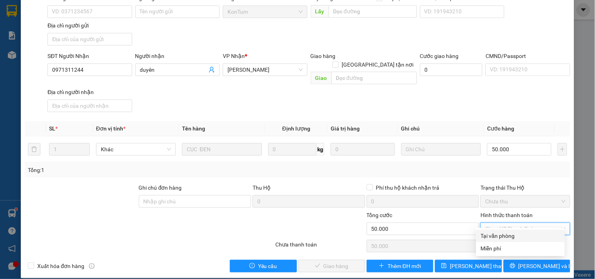
click at [507, 236] on div "Tại văn phòng" at bounding box center [520, 236] width 79 height 9
type input "0"
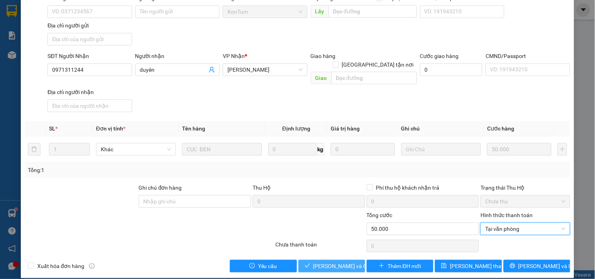
click at [331, 262] on span "[PERSON_NAME] và Giao hàng" at bounding box center [350, 266] width 75 height 9
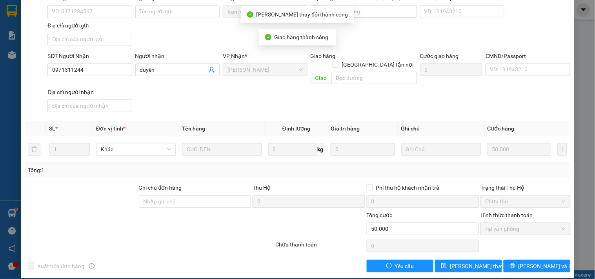
scroll to position [0, 0]
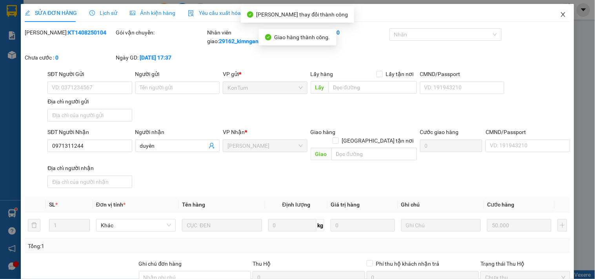
click at [556, 20] on span "Close" at bounding box center [563, 15] width 22 height 22
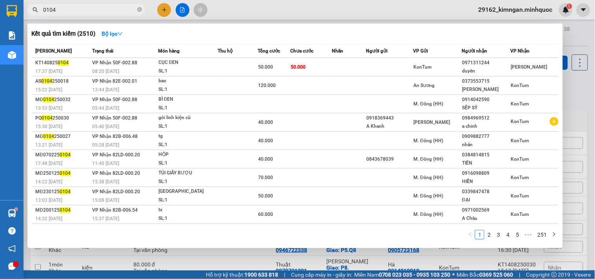
drag, startPoint x: 47, startPoint y: 8, endPoint x: 72, endPoint y: 8, distance: 24.3
click at [69, 8] on input "0104" at bounding box center [89, 9] width 93 height 9
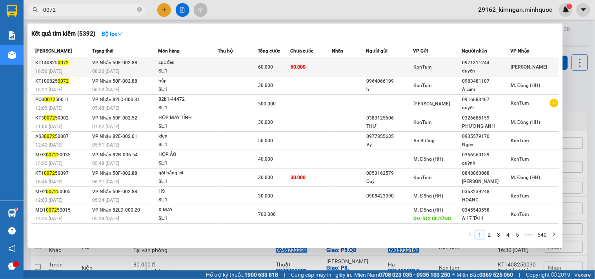
type input "0072"
click at [405, 63] on td at bounding box center [389, 67] width 47 height 18
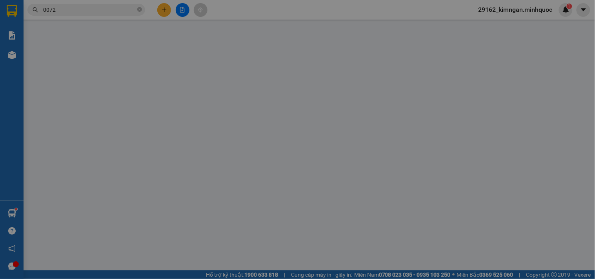
type input "0971311244"
type input "duyên"
type input "60.000"
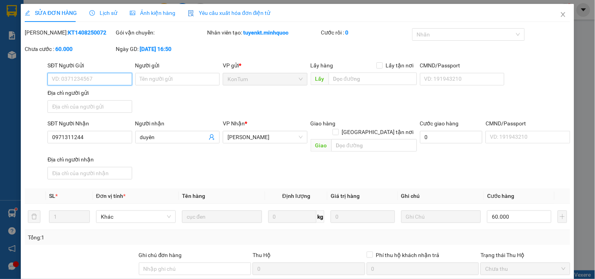
scroll to position [67, 0]
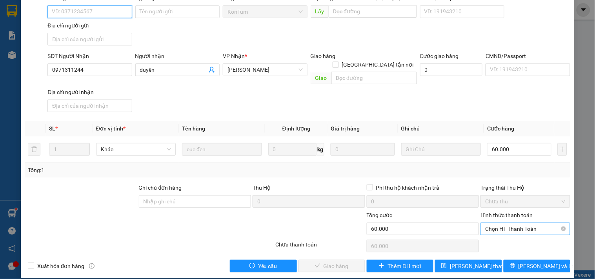
click at [509, 223] on span "Chọn HT Thanh Toán" at bounding box center [525, 229] width 80 height 12
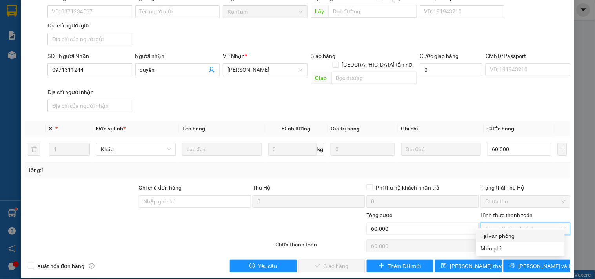
click at [506, 237] on div "Tại văn phòng" at bounding box center [520, 236] width 79 height 9
type input "0"
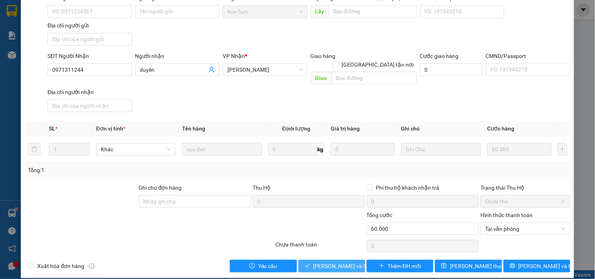
click at [336, 263] on button "[PERSON_NAME] và Giao hàng" at bounding box center [331, 266] width 67 height 13
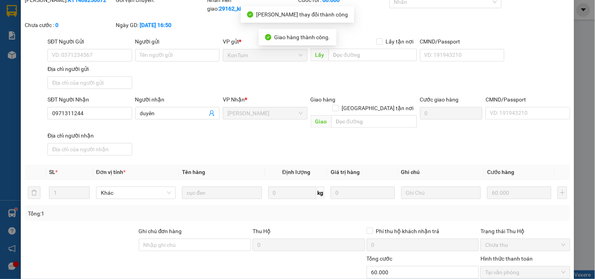
scroll to position [0, 0]
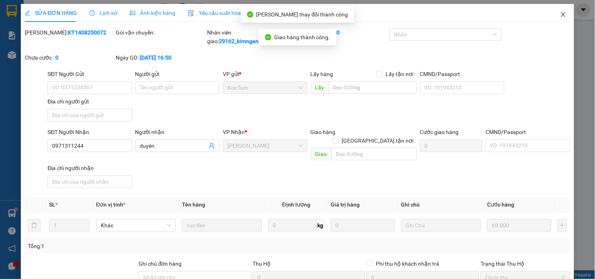
click at [552, 14] on span "Close" at bounding box center [563, 15] width 22 height 22
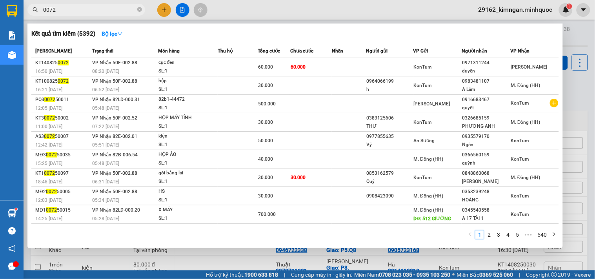
drag, startPoint x: 46, startPoint y: 10, endPoint x: 72, endPoint y: 10, distance: 25.9
click at [72, 10] on input "0072" at bounding box center [89, 9] width 93 height 9
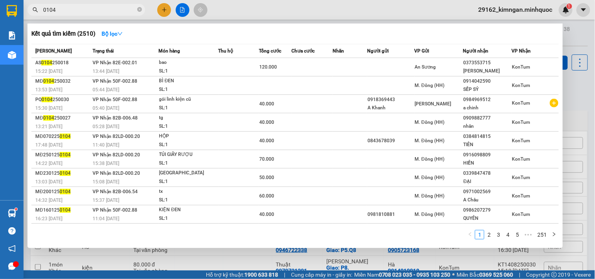
drag, startPoint x: 46, startPoint y: 11, endPoint x: 99, endPoint y: 11, distance: 52.9
click at [99, 11] on input "0104" at bounding box center [89, 9] width 93 height 9
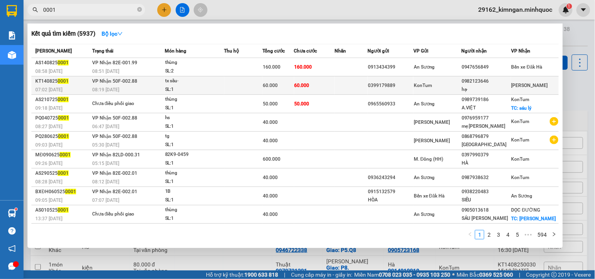
type input "0001"
click at [360, 83] on td at bounding box center [351, 85] width 33 height 18
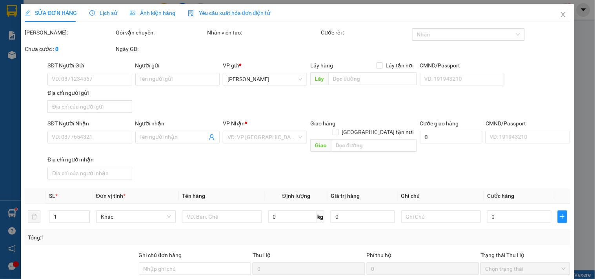
type input "0399179889"
type input "0982123646"
type input "hạ·"
type input "60.000"
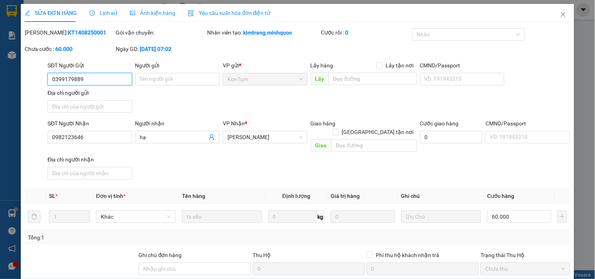
scroll to position [67, 0]
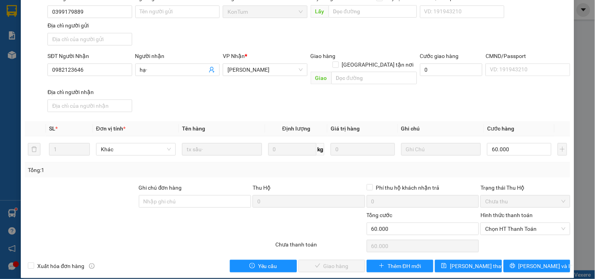
click at [507, 227] on div "Hình thức thanh toán Chọn HT Thanh Toán" at bounding box center [524, 224] width 89 height 27
click at [509, 225] on span "Chọn HT Thanh Toán" at bounding box center [525, 229] width 80 height 12
click at [505, 234] on div "Tại văn phòng" at bounding box center [520, 236] width 79 height 9
type input "0"
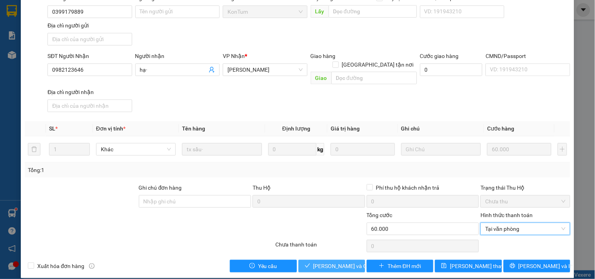
click at [326, 262] on span "[PERSON_NAME] và Giao hàng" at bounding box center [350, 266] width 75 height 9
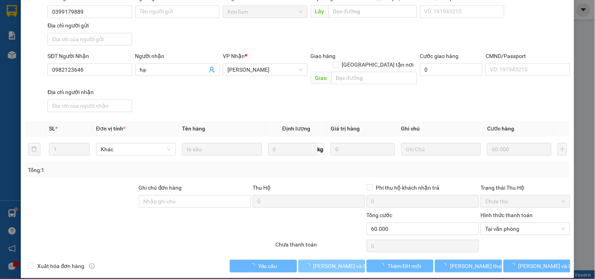
scroll to position [0, 0]
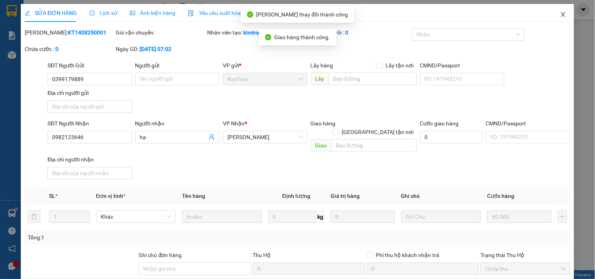
click at [552, 12] on span "Close" at bounding box center [563, 15] width 22 height 22
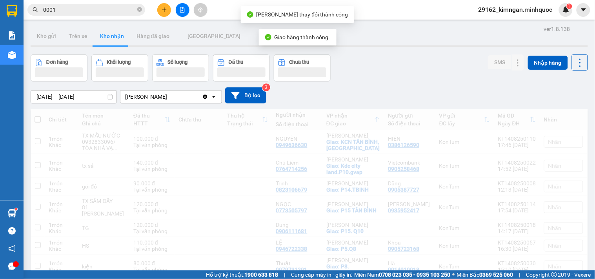
click at [90, 13] on input "0001" at bounding box center [89, 9] width 93 height 9
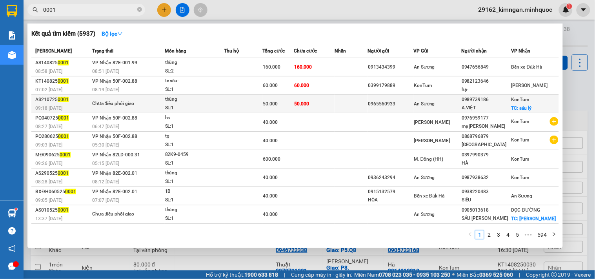
click at [315, 107] on td "50.000" at bounding box center [314, 104] width 40 height 18
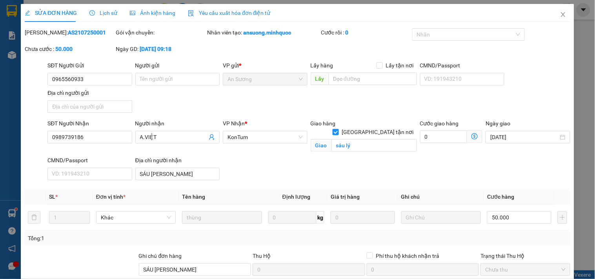
click at [94, 9] on div "Lịch sử" at bounding box center [103, 13] width 28 height 9
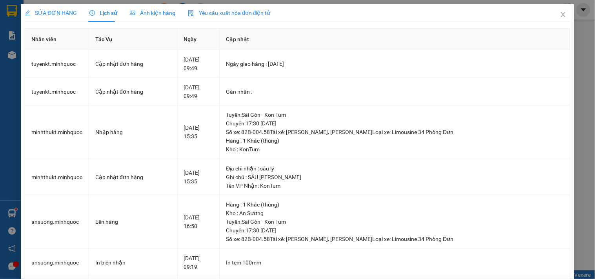
click at [56, 11] on span "SỬA ĐƠN HÀNG" at bounding box center [51, 13] width 52 height 6
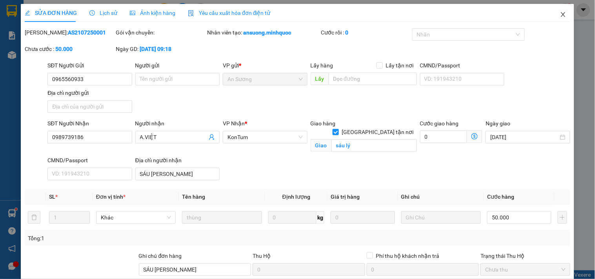
click at [560, 15] on icon "close" at bounding box center [563, 14] width 6 height 6
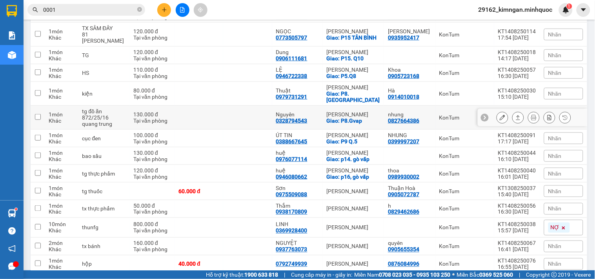
scroll to position [256, 0]
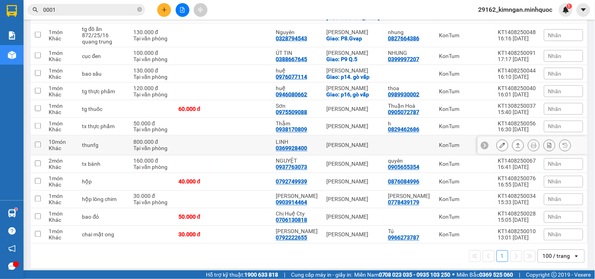
click at [518, 140] on div at bounding box center [534, 146] width 75 height 12
click at [515, 143] on icon at bounding box center [517, 145] width 5 height 5
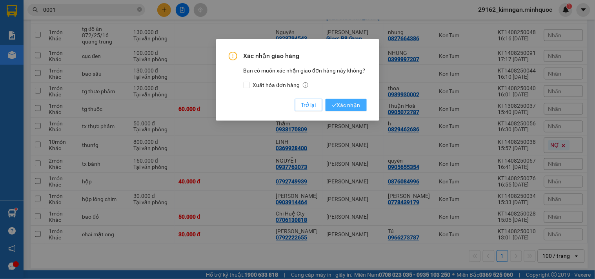
click at [362, 110] on button "Xác nhận" at bounding box center [346, 105] width 41 height 13
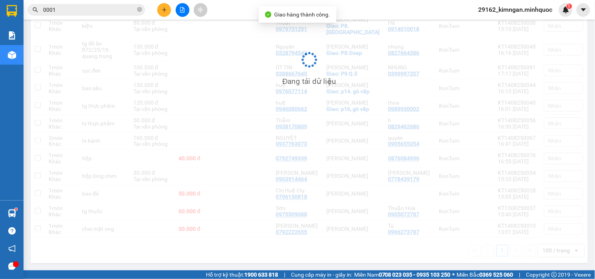
scroll to position [236, 0]
